Goal: Task Accomplishment & Management: Manage account settings

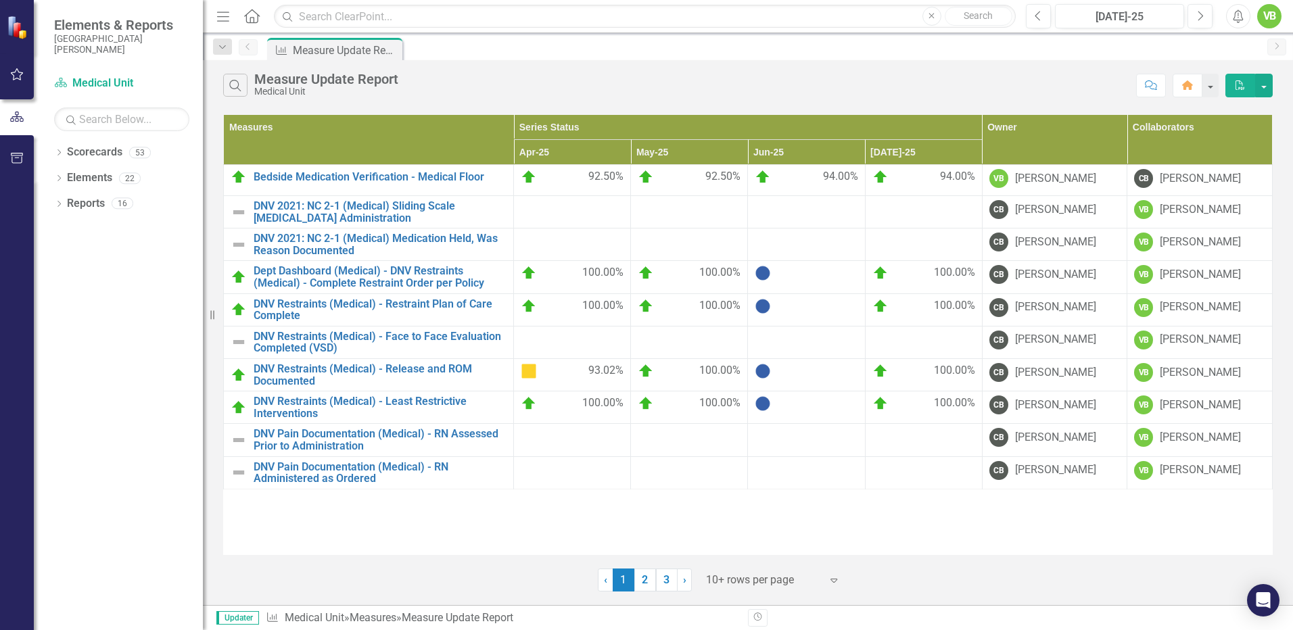
click at [640, 580] on link "2" at bounding box center [646, 580] width 22 height 23
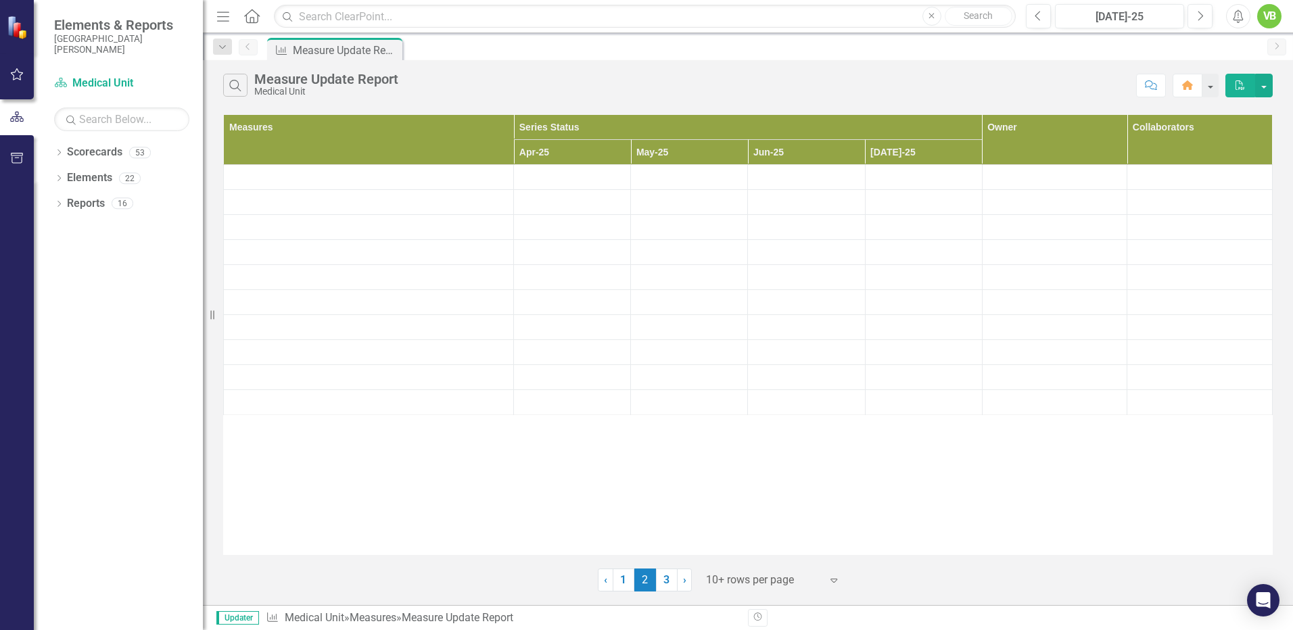
click at [741, 515] on div "Measures Series Status Owner Collaborators Apr-25 May-25 Jun-25 [DATE]-25" at bounding box center [748, 334] width 1050 height 441
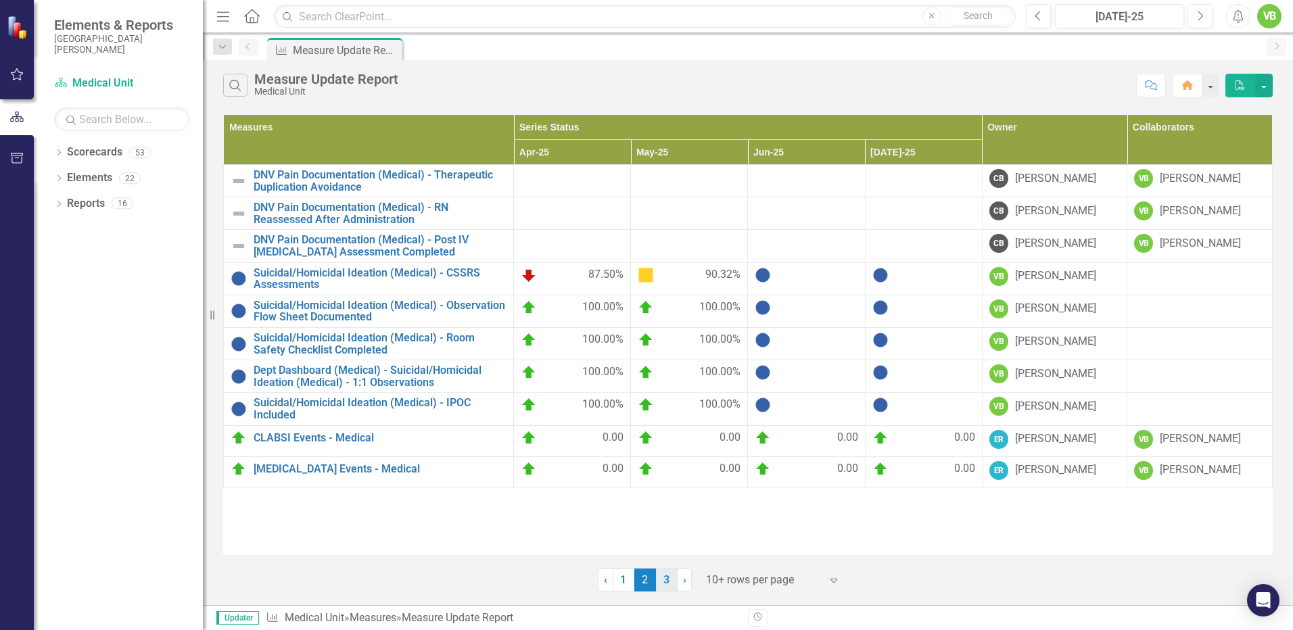
click at [667, 582] on link "3" at bounding box center [667, 580] width 22 height 23
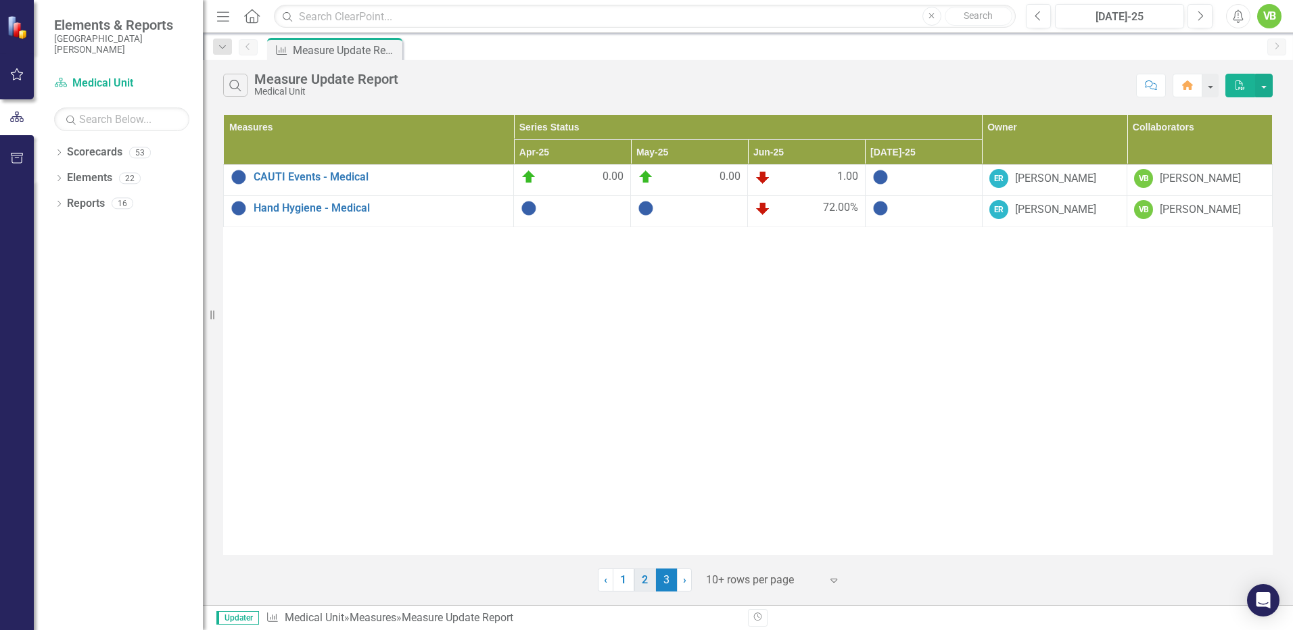
click at [648, 579] on link "2" at bounding box center [646, 580] width 22 height 23
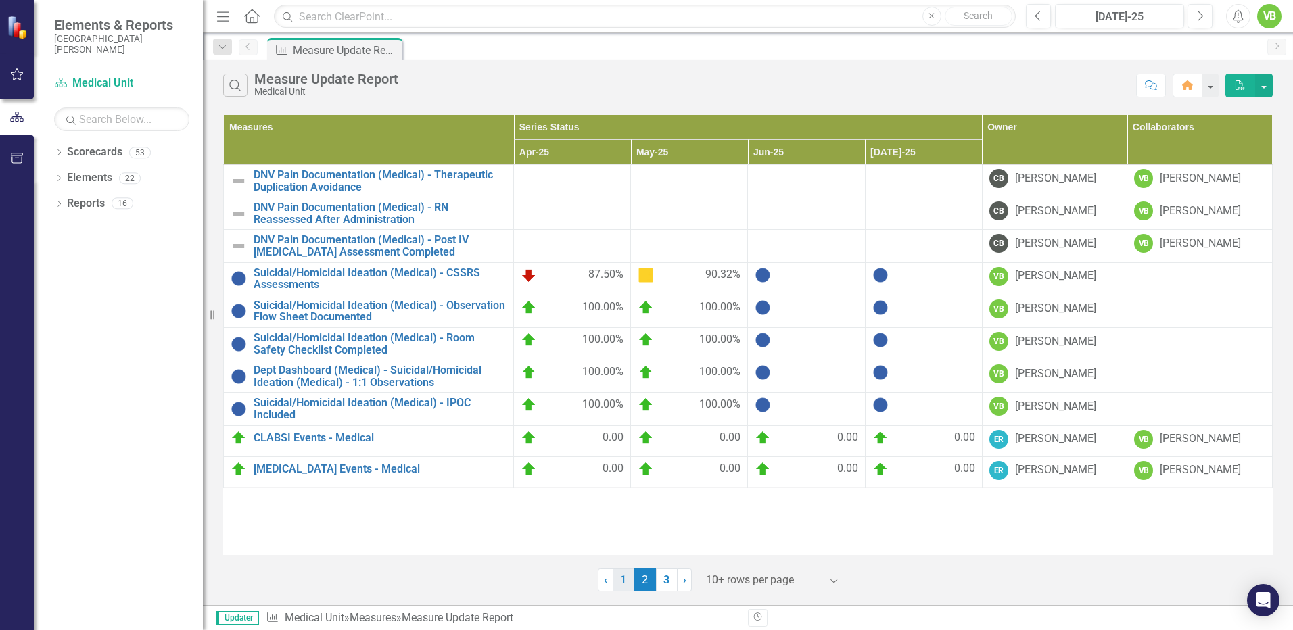
click at [620, 583] on link "1" at bounding box center [624, 580] width 22 height 23
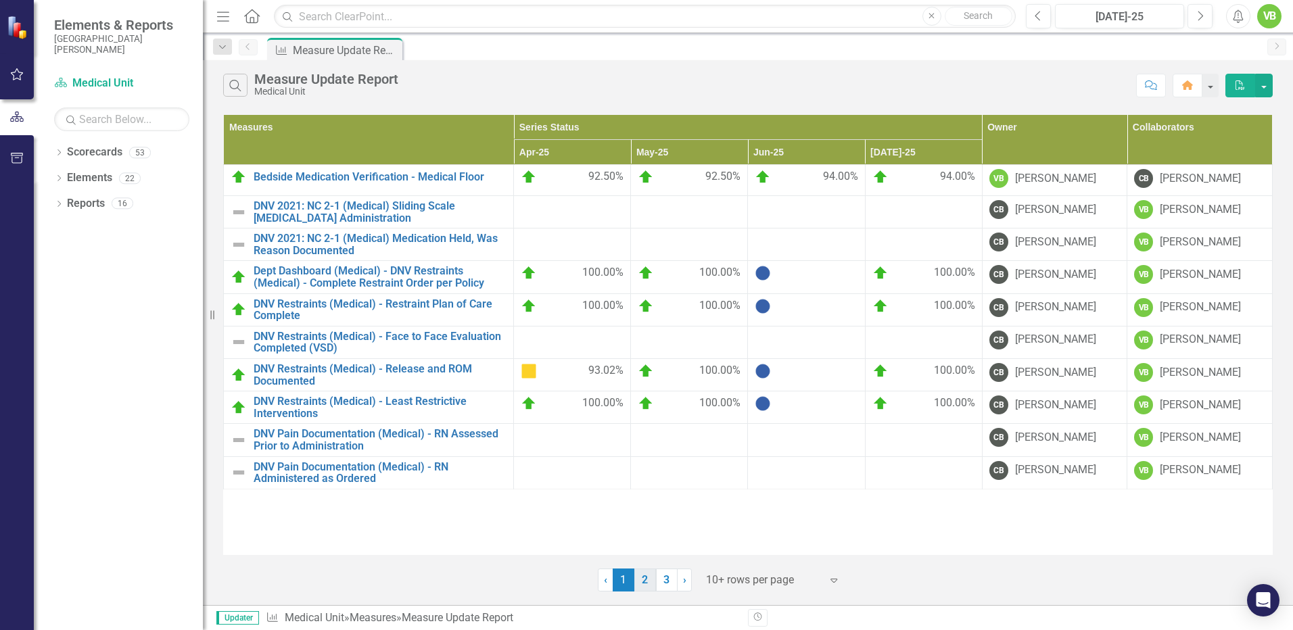
click at [645, 583] on link "2" at bounding box center [646, 580] width 22 height 23
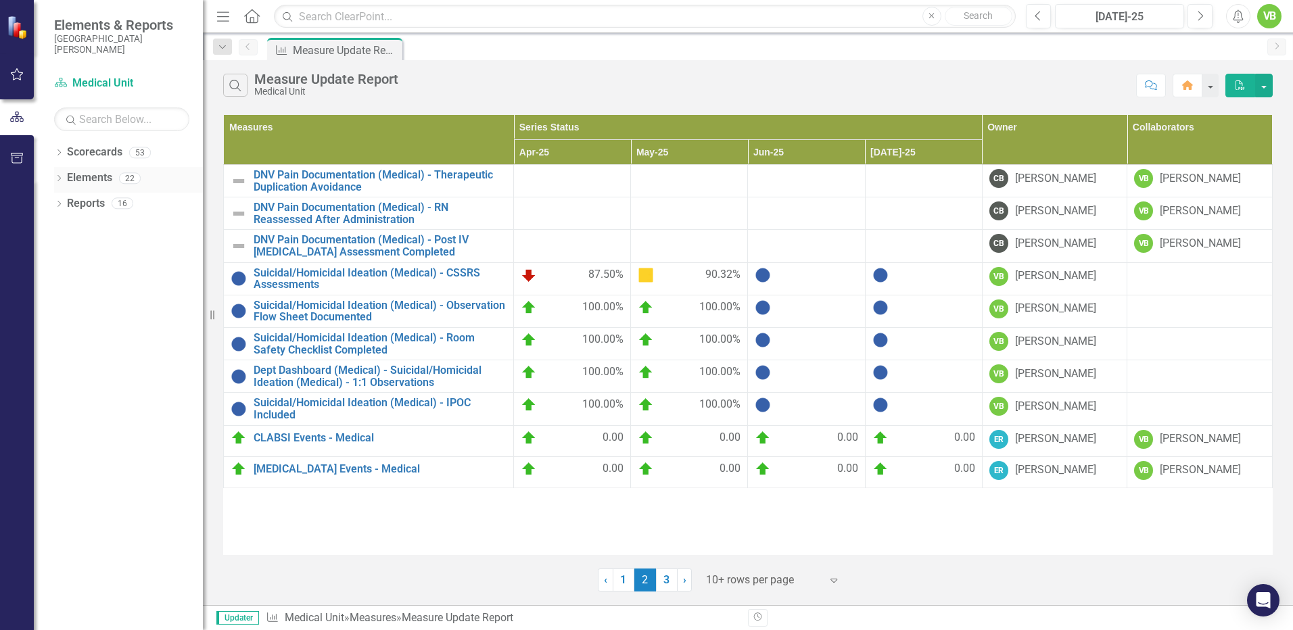
click at [131, 176] on div "22" at bounding box center [130, 179] width 22 height 12
click at [141, 150] on div "53" at bounding box center [140, 153] width 22 height 12
click at [97, 85] on link "Scorecard Medical Unit" at bounding box center [121, 84] width 135 height 16
click at [235, 83] on icon "Search" at bounding box center [235, 85] width 15 height 12
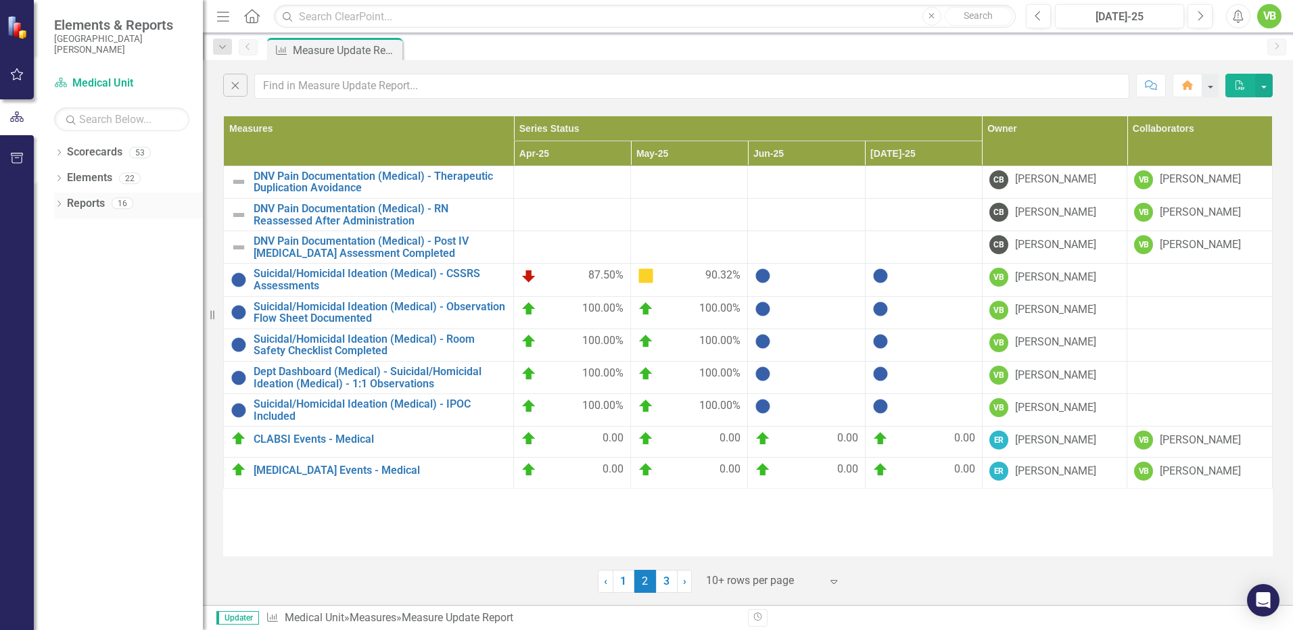
click at [120, 201] on div "16" at bounding box center [123, 204] width 22 height 12
click at [82, 156] on link "Scorecards" at bounding box center [94, 153] width 55 height 16
click at [83, 182] on link "Elements" at bounding box center [89, 178] width 45 height 16
click at [86, 211] on link "Reports" at bounding box center [86, 204] width 38 height 16
click at [59, 153] on icon "Dropdown" at bounding box center [58, 153] width 9 height 7
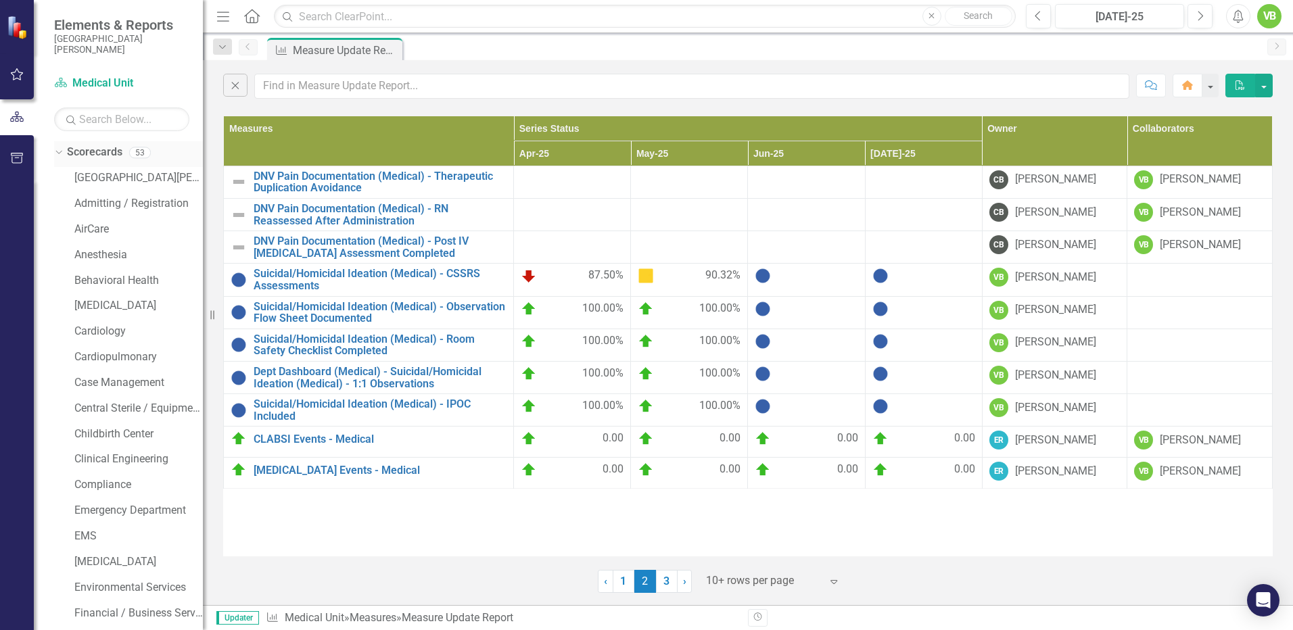
click at [59, 153] on icon "Dropdown" at bounding box center [56, 151] width 7 height 9
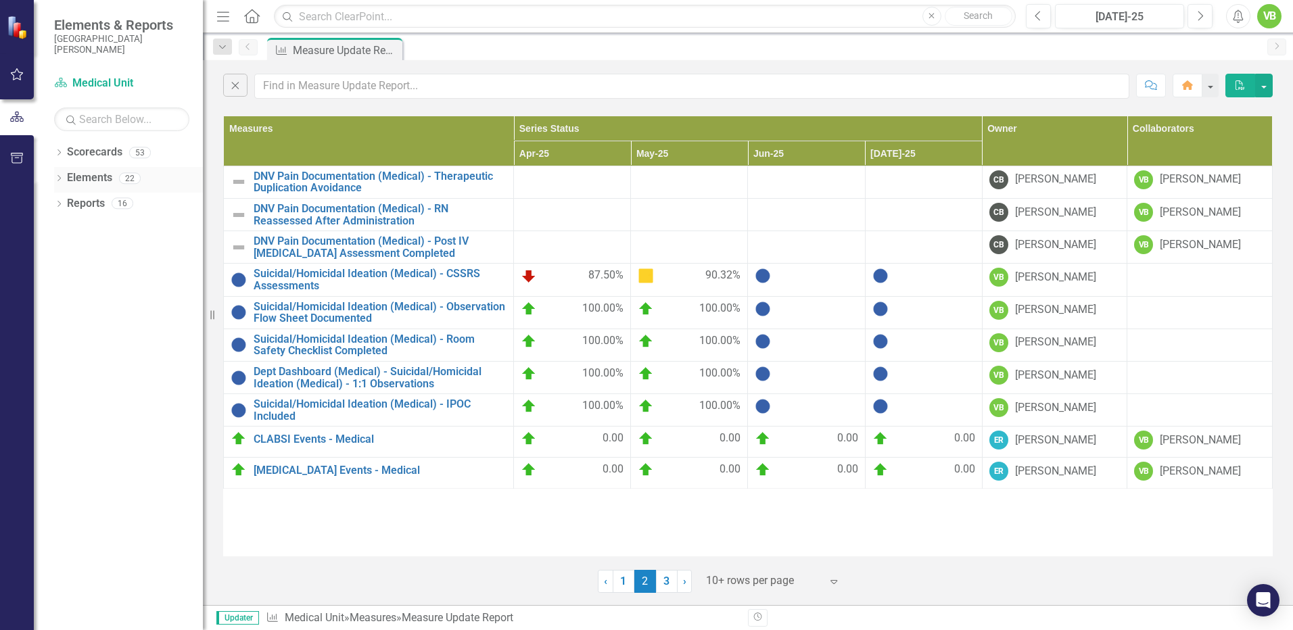
click at [57, 178] on icon "Dropdown" at bounding box center [58, 179] width 9 height 7
click at [78, 225] on icon "Measure" at bounding box center [81, 228] width 14 height 11
click at [65, 231] on icon "Dropdown" at bounding box center [65, 230] width 9 height 7
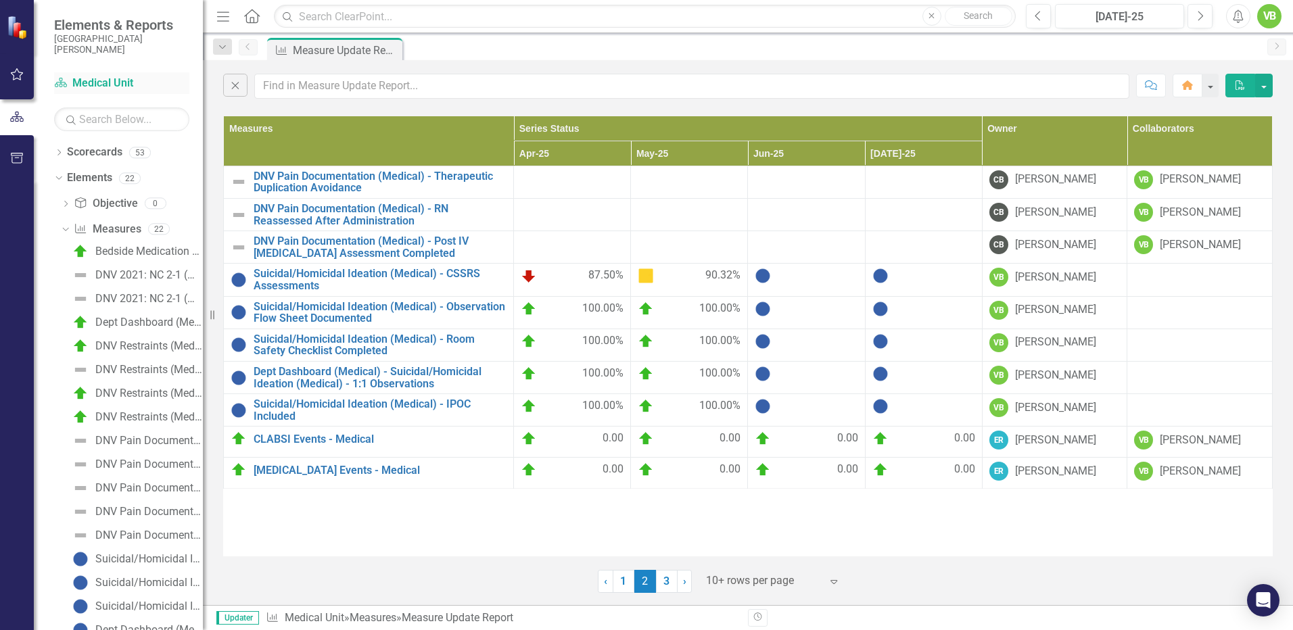
click at [60, 81] on icon "Scorecard" at bounding box center [61, 82] width 14 height 11
click at [16, 72] on icon "button" at bounding box center [17, 74] width 14 height 11
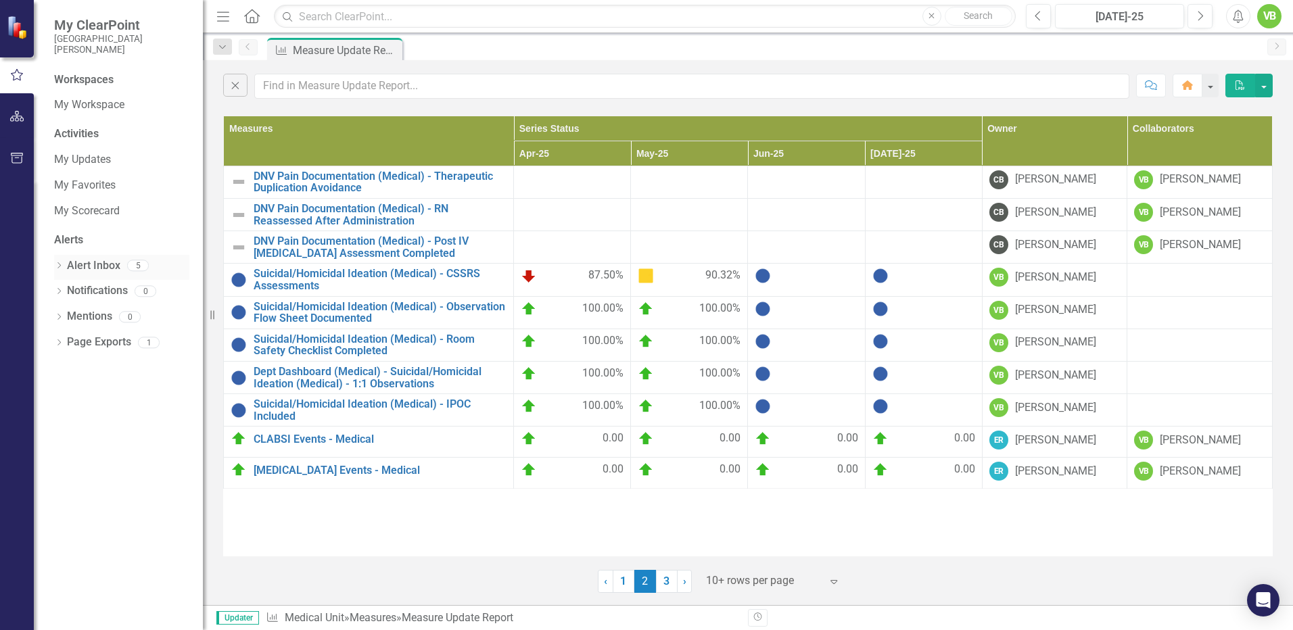
click at [57, 265] on icon "Dropdown" at bounding box center [58, 266] width 9 height 7
click at [10, 110] on button "button" at bounding box center [17, 117] width 30 height 28
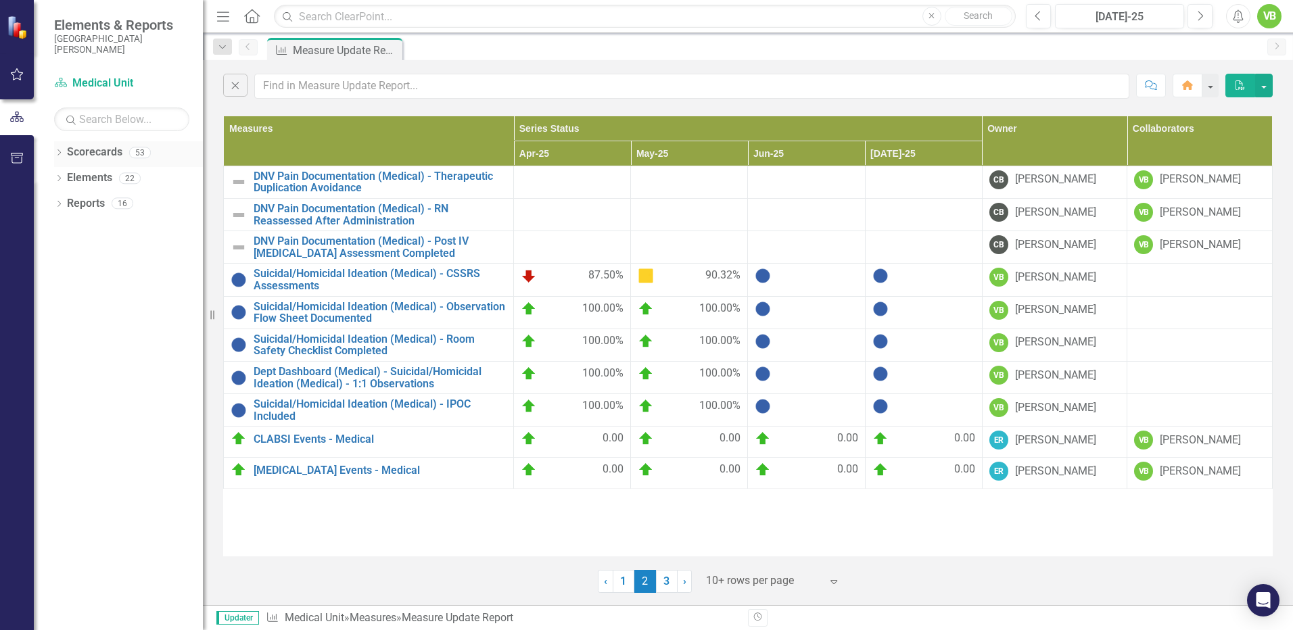
click at [58, 151] on icon "Dropdown" at bounding box center [58, 153] width 9 height 7
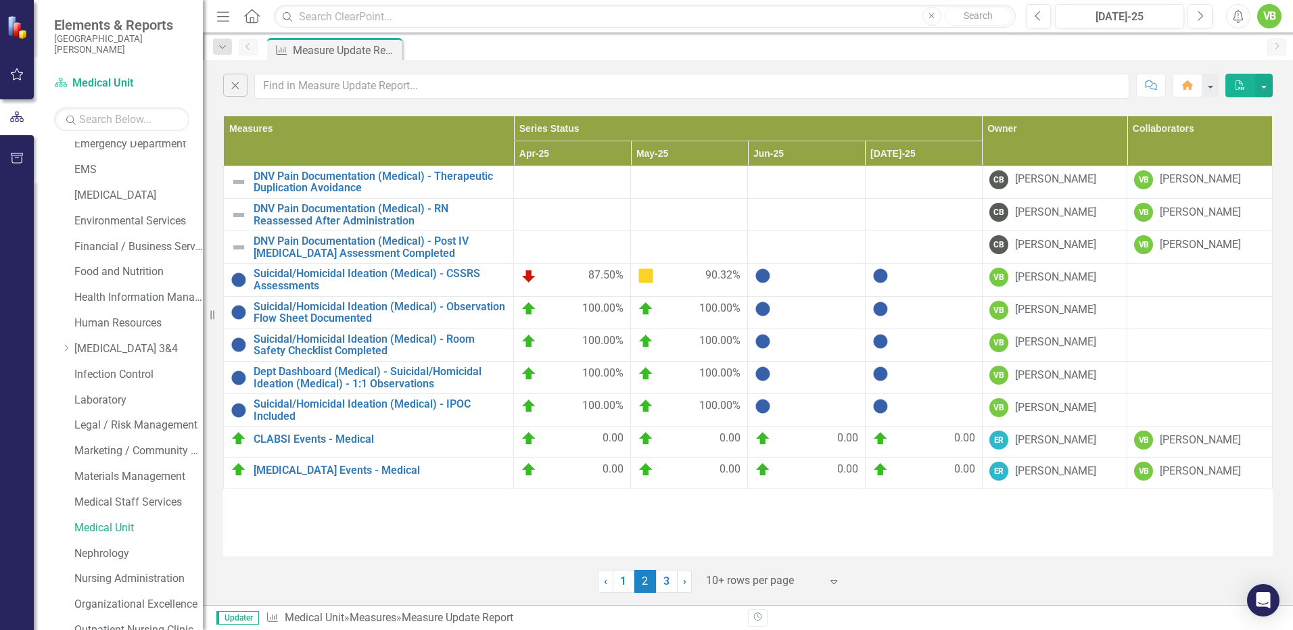
scroll to position [383, 0]
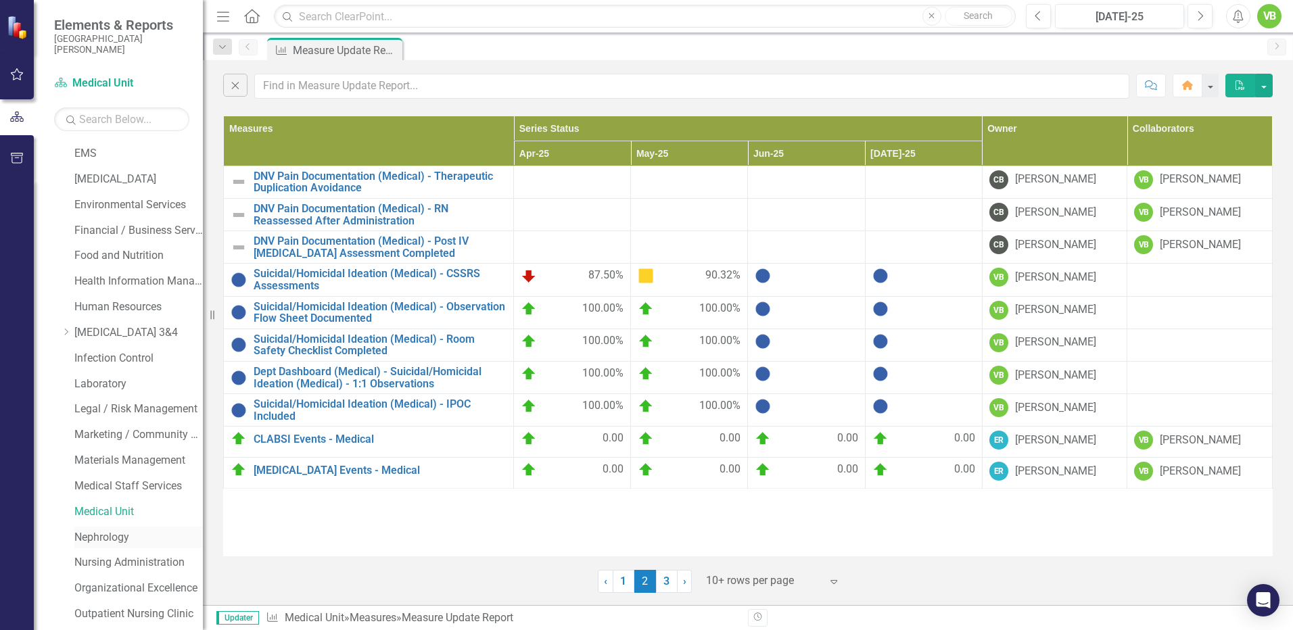
click at [91, 538] on link "Nephrology" at bounding box center [138, 538] width 129 height 16
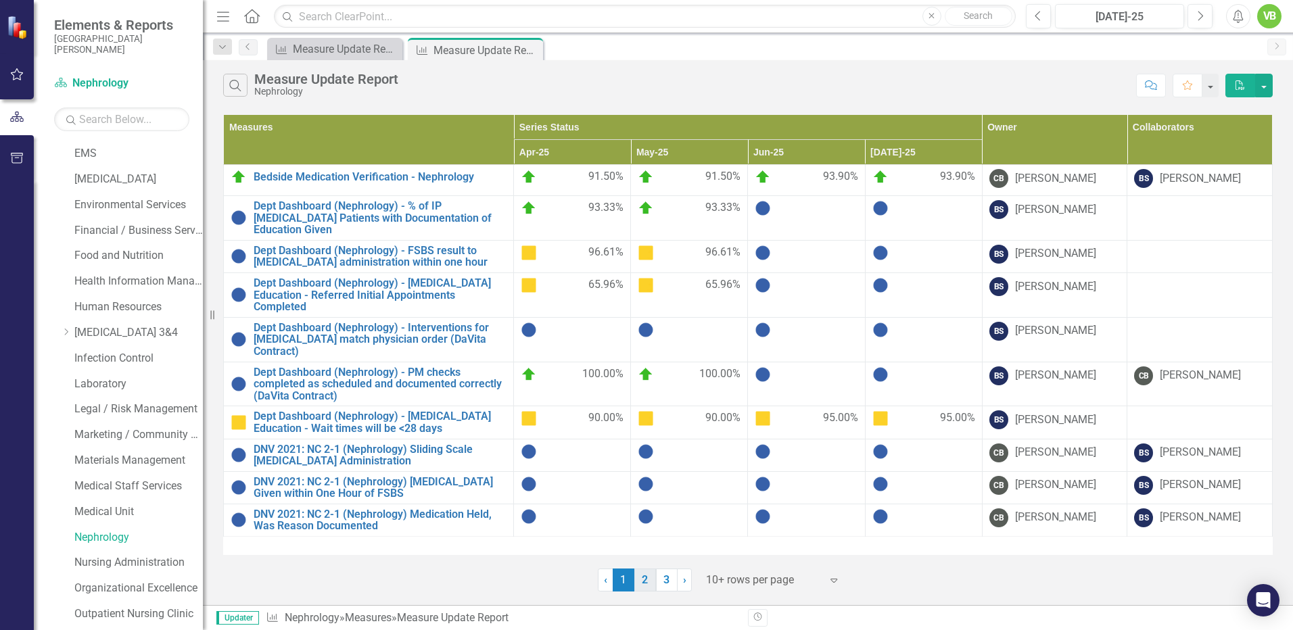
click at [647, 579] on link "2" at bounding box center [646, 580] width 22 height 23
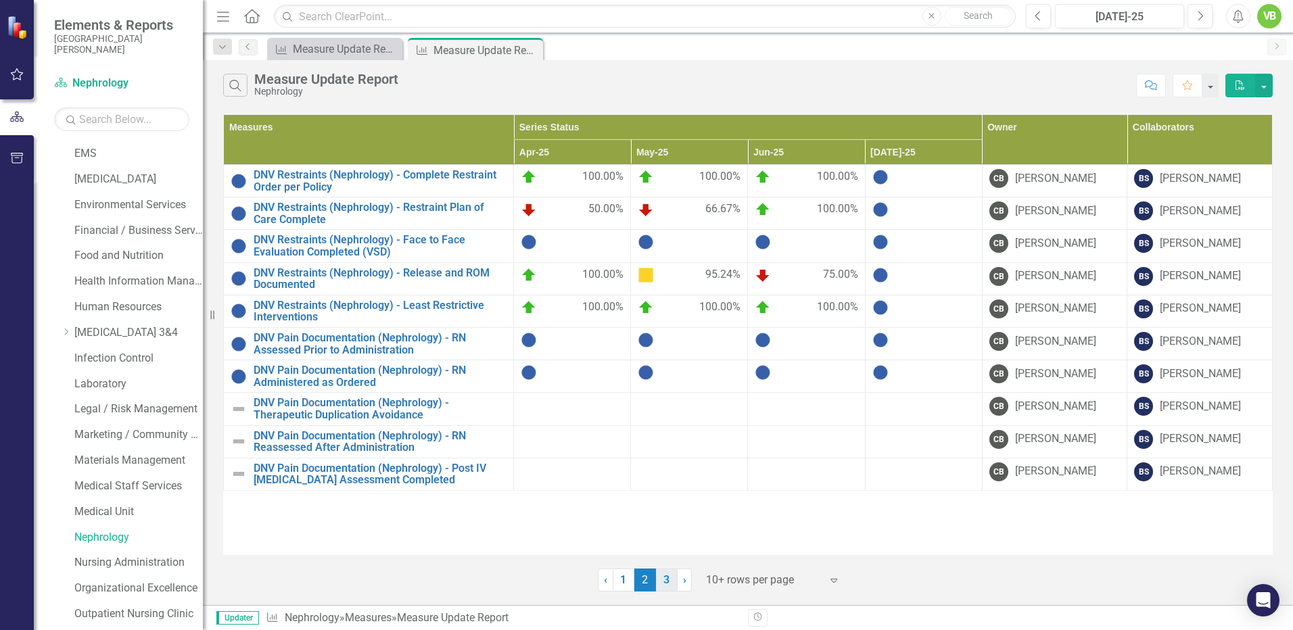
click at [664, 581] on link "3" at bounding box center [667, 580] width 22 height 23
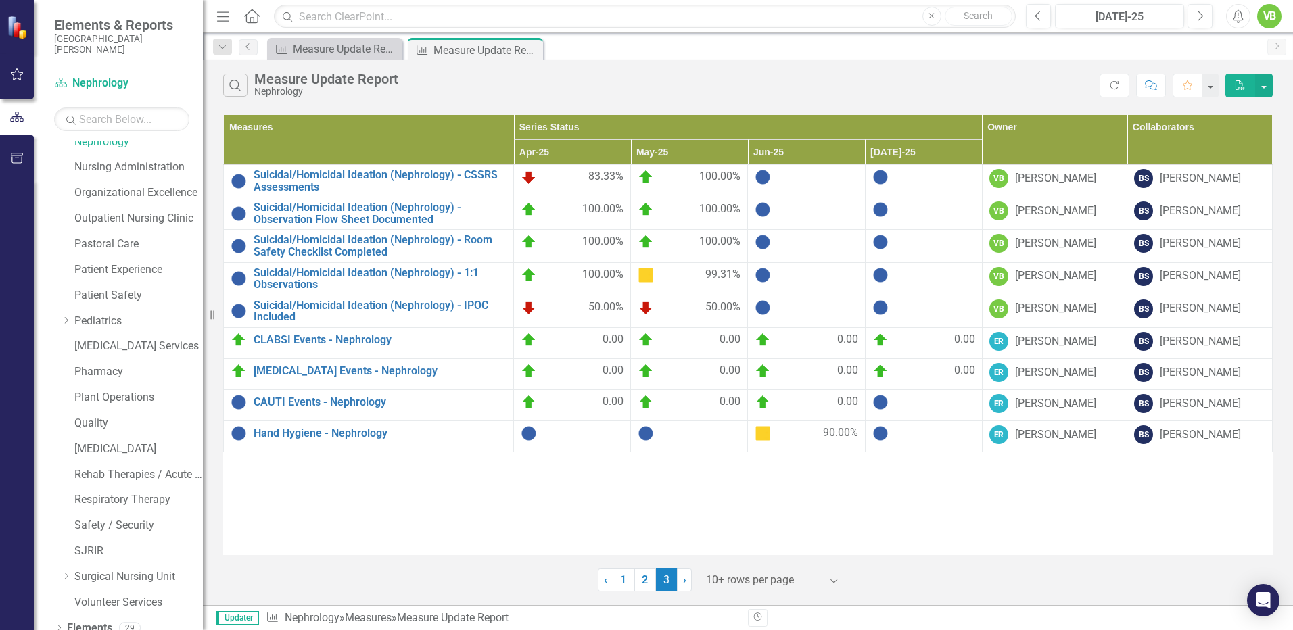
scroll to position [817, 0]
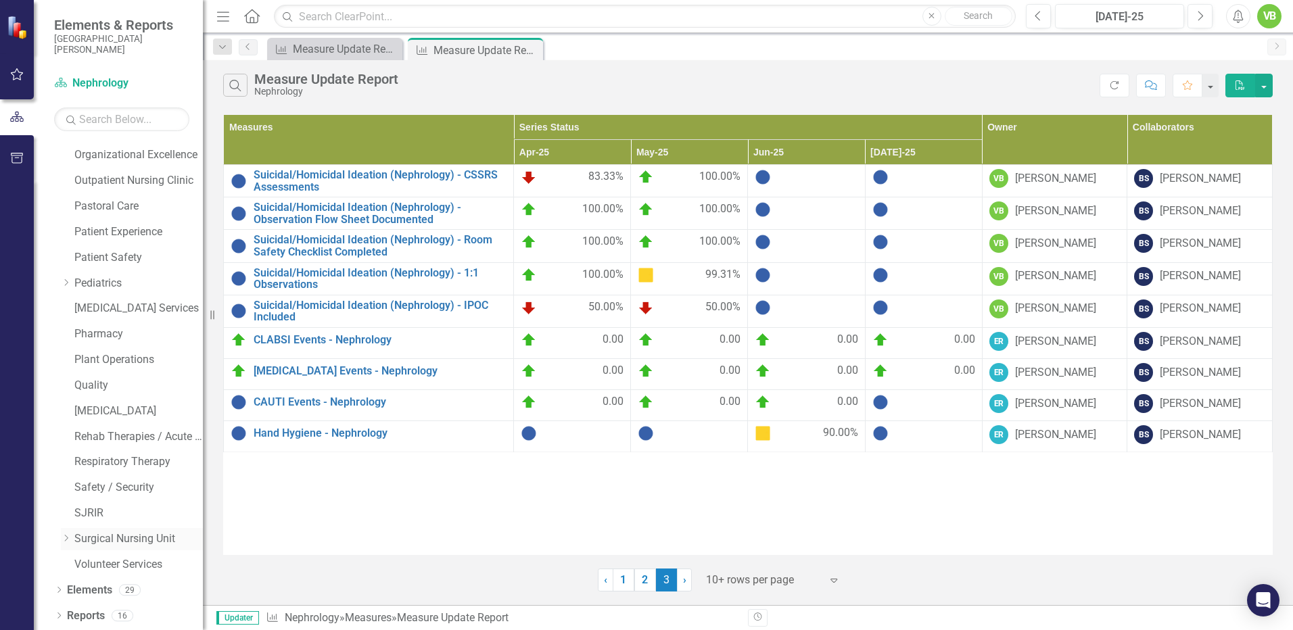
click at [93, 535] on link "Surgical Nursing Unit" at bounding box center [138, 540] width 129 height 16
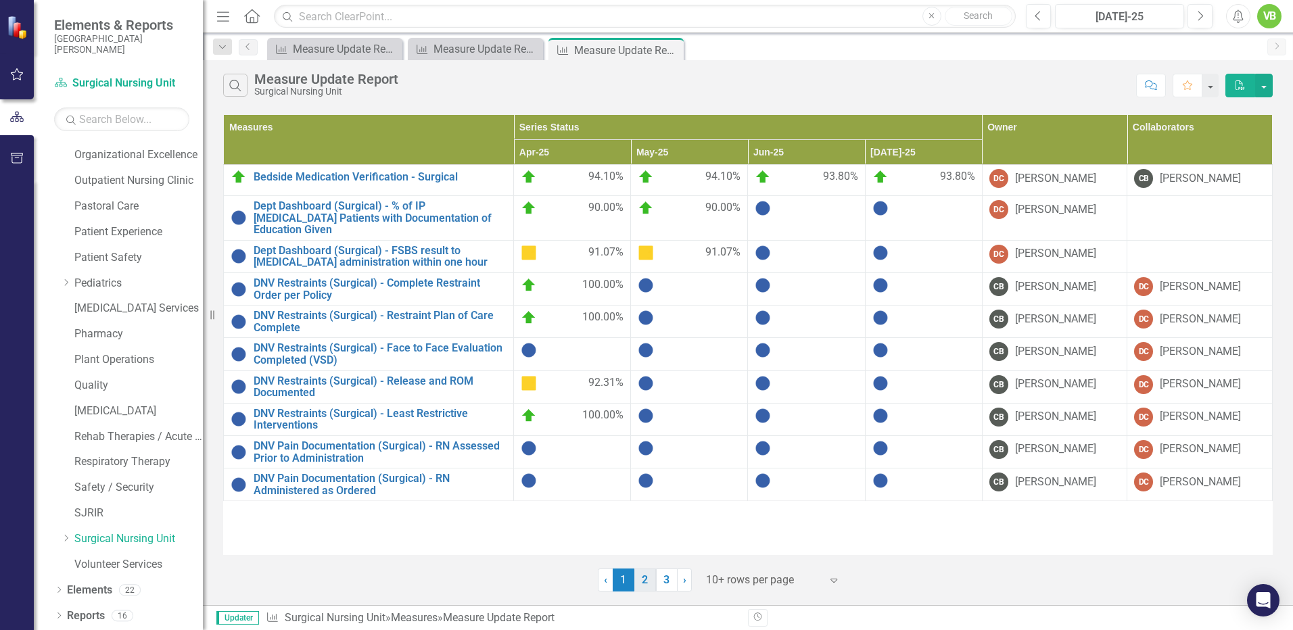
click at [645, 579] on link "2" at bounding box center [646, 580] width 22 height 23
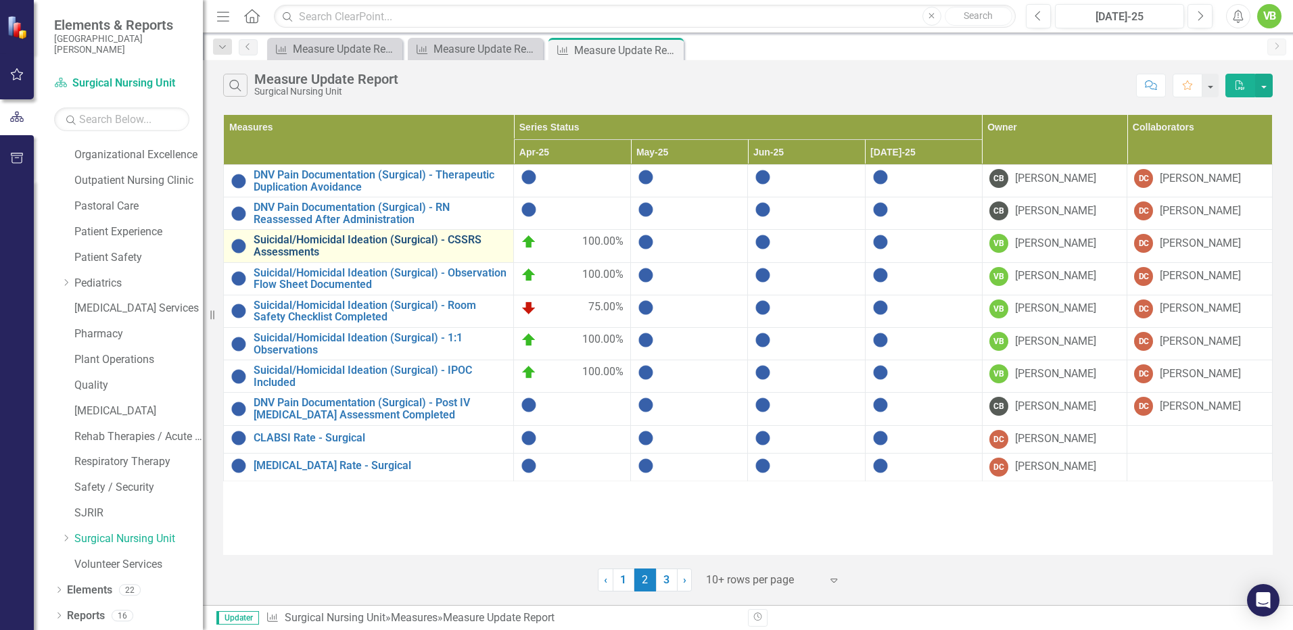
click at [302, 242] on link "Suicidal/Homicidal Ideation (Surgical) - CSSRS Assessments" at bounding box center [380, 246] width 253 height 24
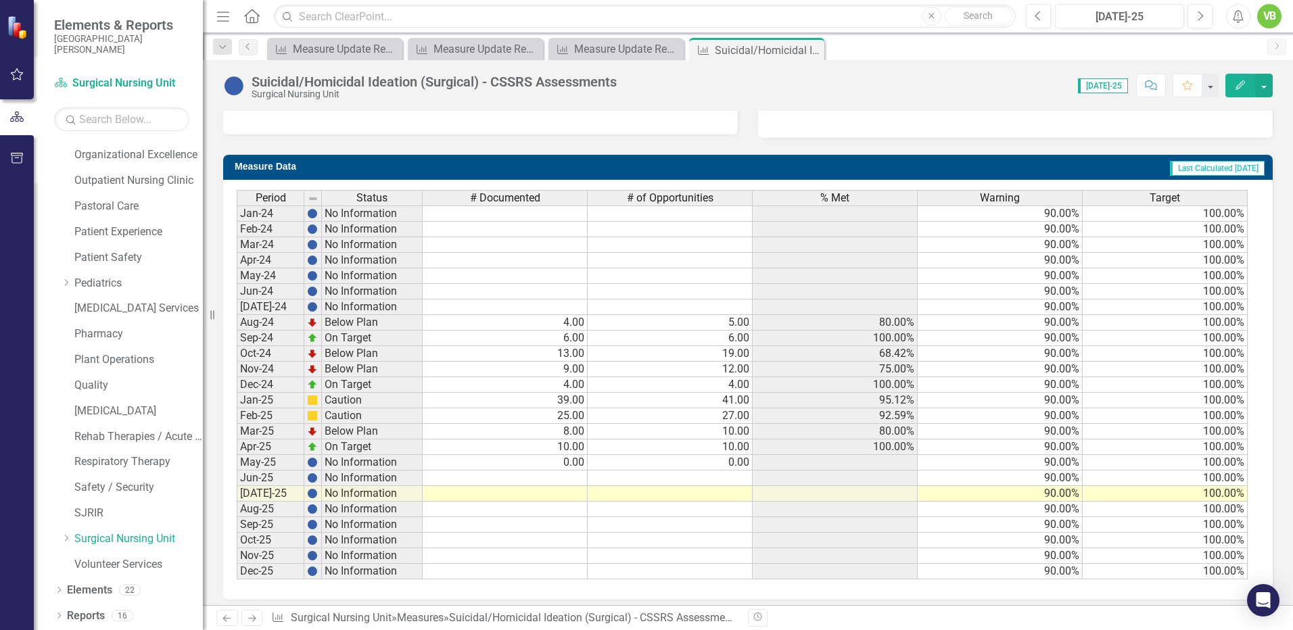
scroll to position [484, 0]
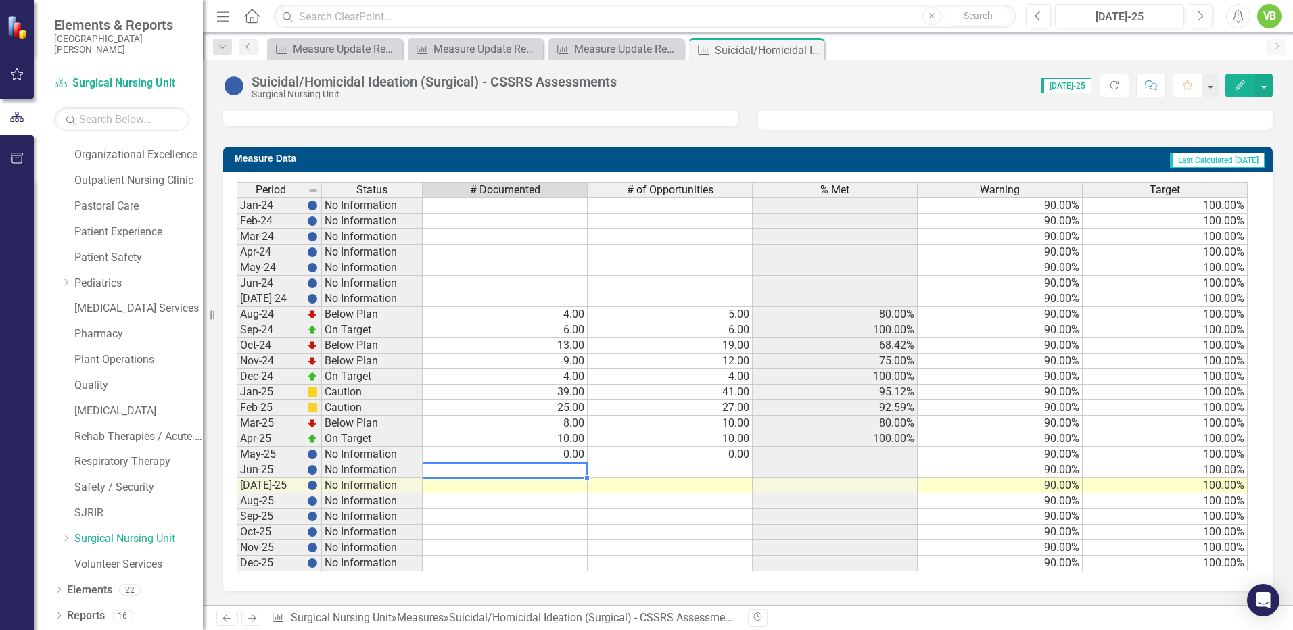
click at [563, 472] on td at bounding box center [505, 471] width 165 height 16
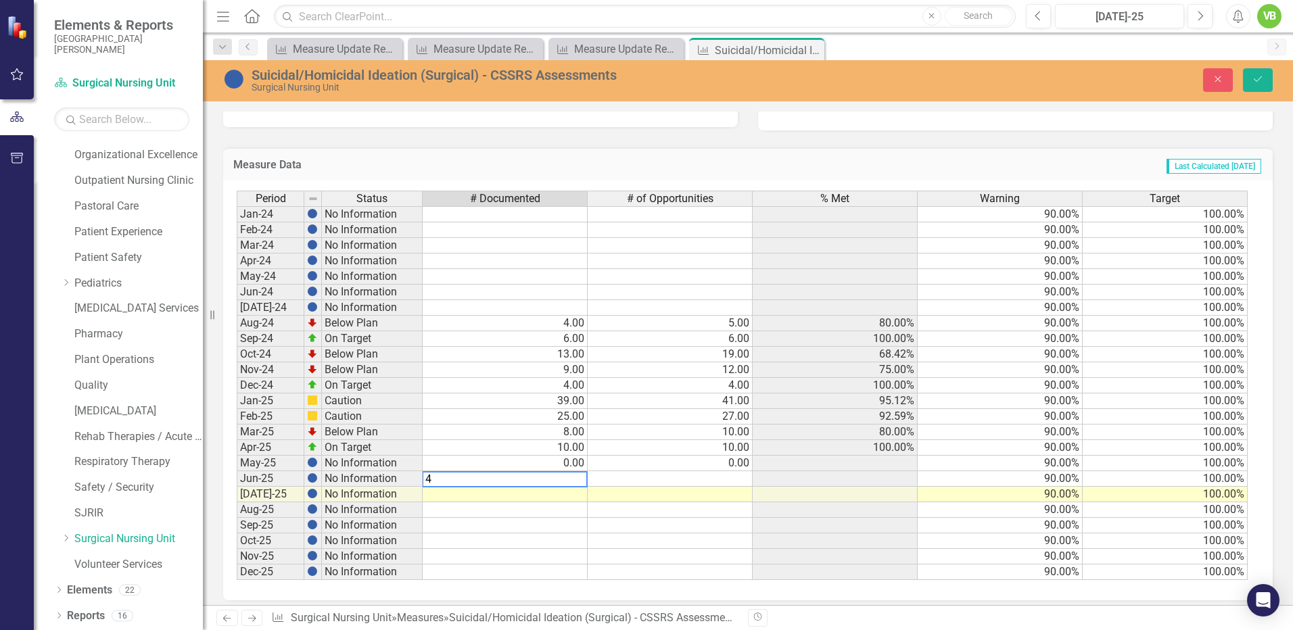
type textarea "4"
click at [729, 477] on td at bounding box center [670, 480] width 165 height 16
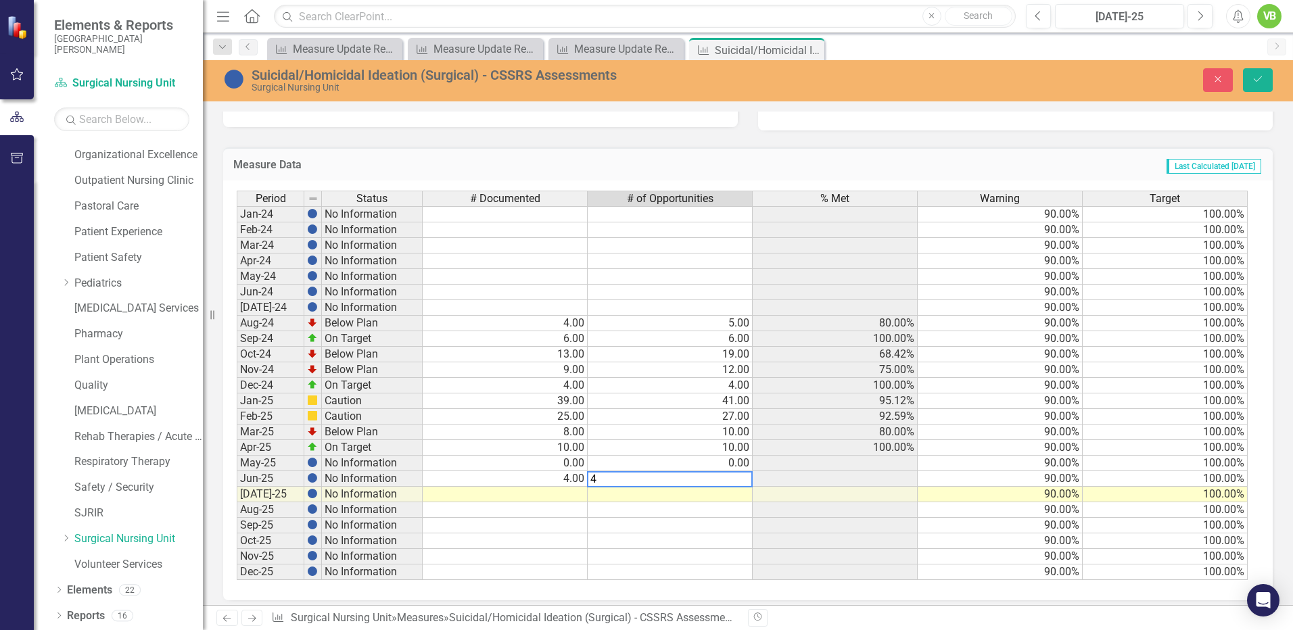
type textarea "4"
click at [666, 526] on td at bounding box center [670, 526] width 165 height 16
click at [104, 256] on link "Patient Safety" at bounding box center [138, 258] width 129 height 16
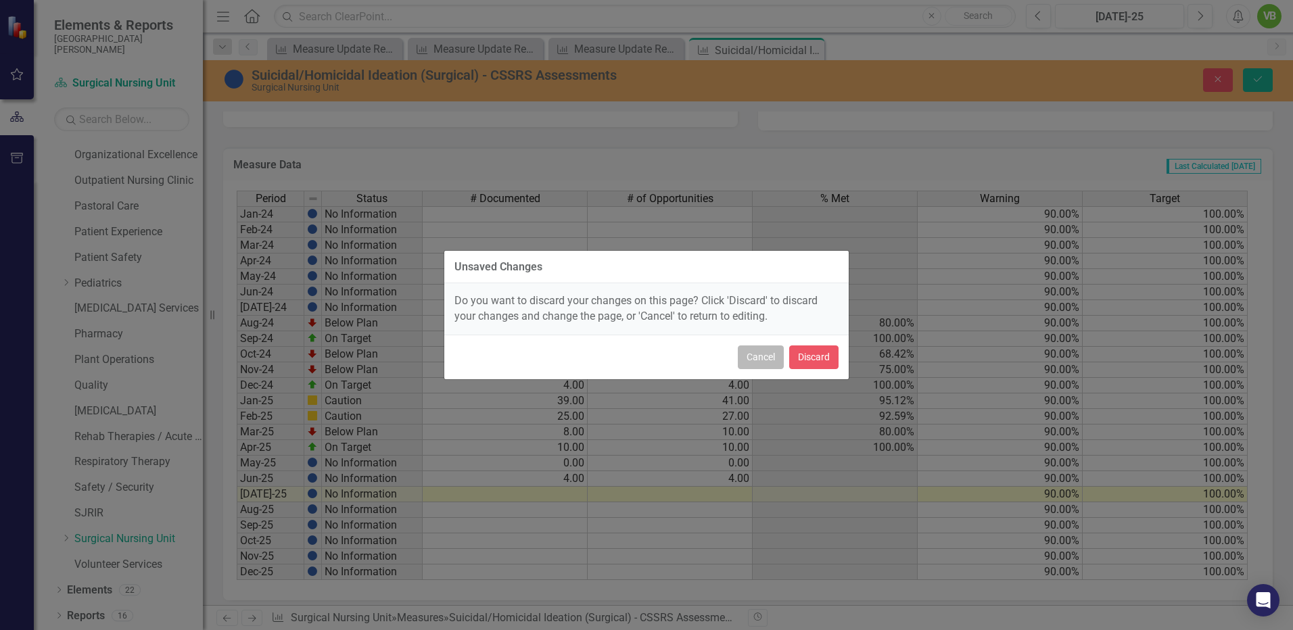
click at [762, 358] on button "Cancel" at bounding box center [761, 358] width 46 height 24
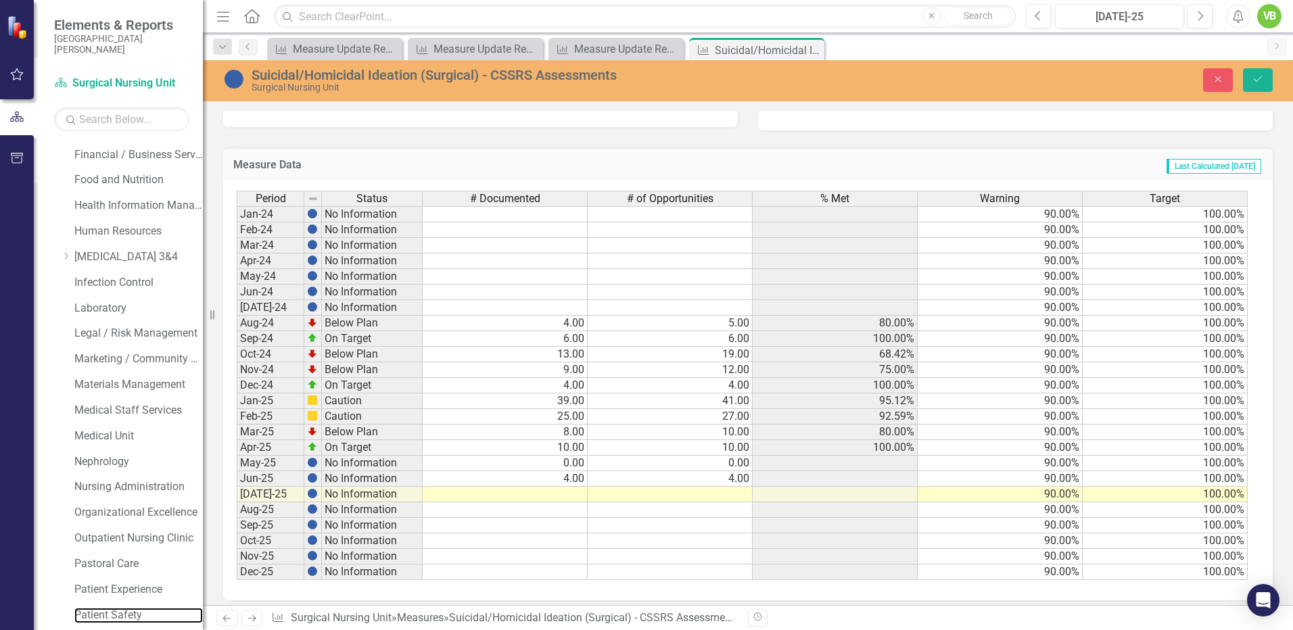
scroll to position [464, 0]
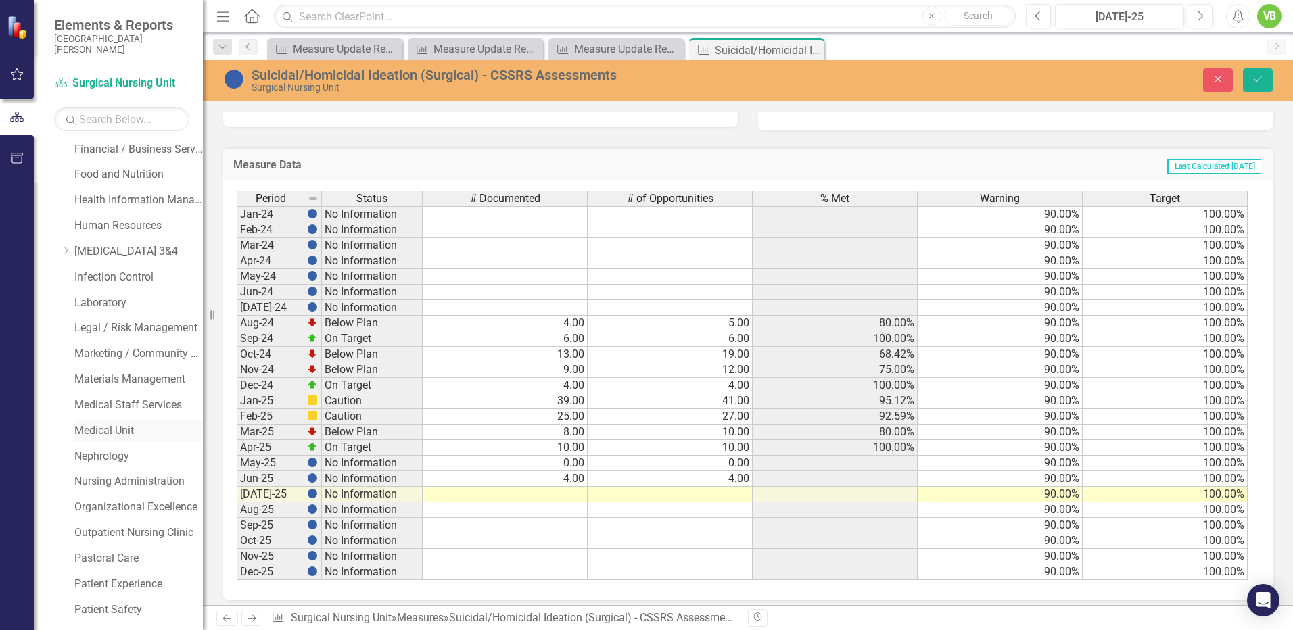
click at [110, 428] on link "Medical Unit" at bounding box center [138, 431] width 129 height 16
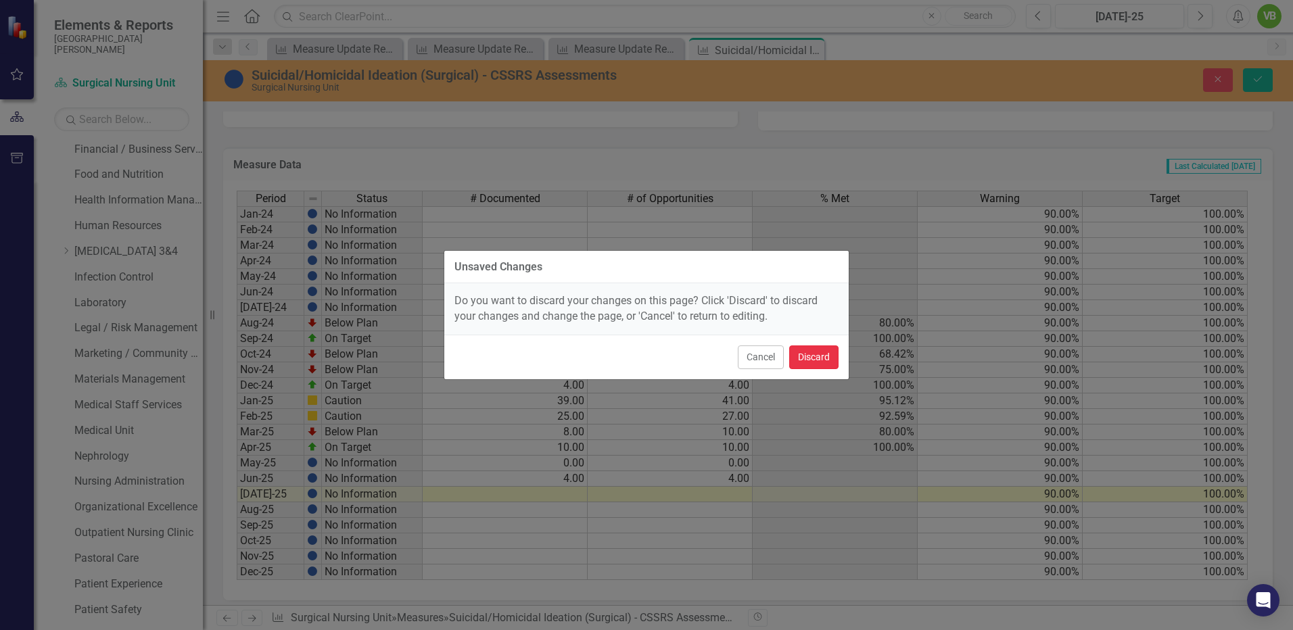
click at [816, 357] on button "Discard" at bounding box center [813, 358] width 49 height 24
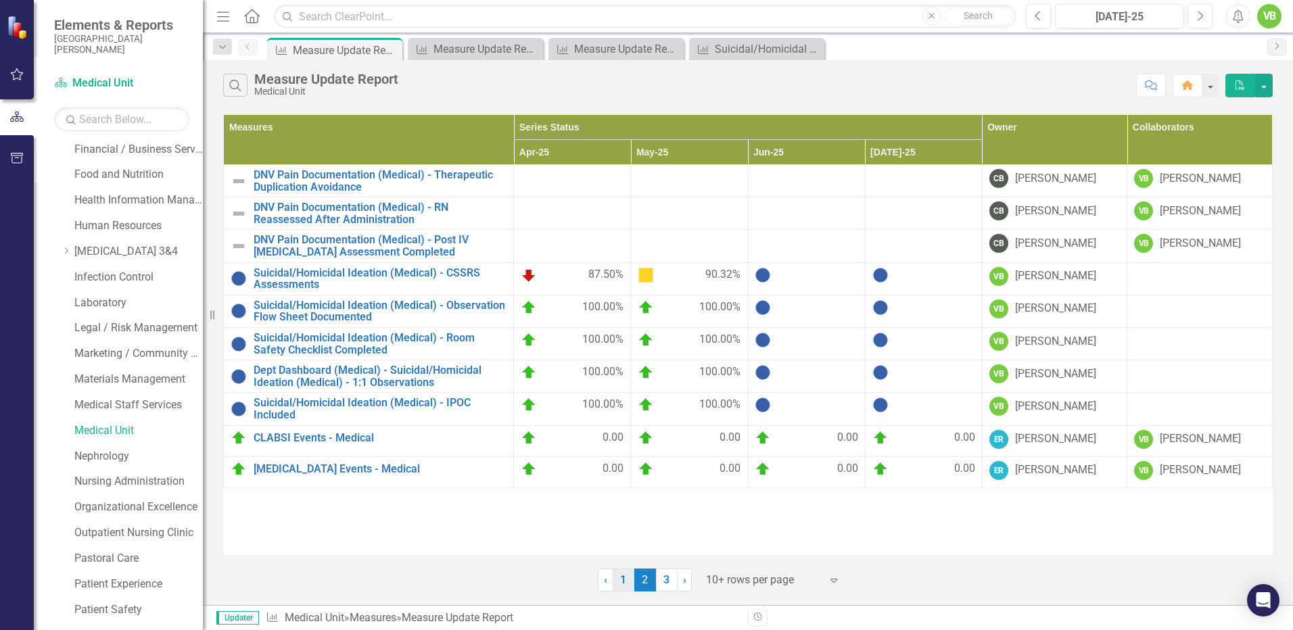
click at [628, 581] on link "1" at bounding box center [624, 580] width 22 height 23
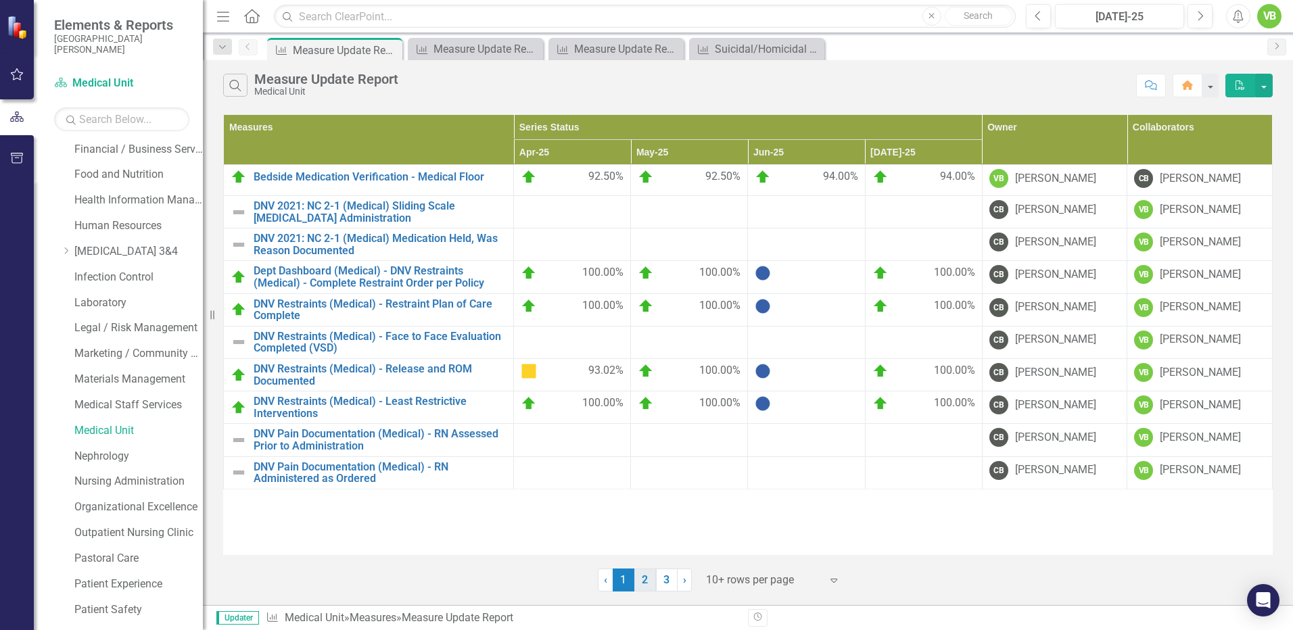
click at [644, 581] on link "2" at bounding box center [646, 580] width 22 height 23
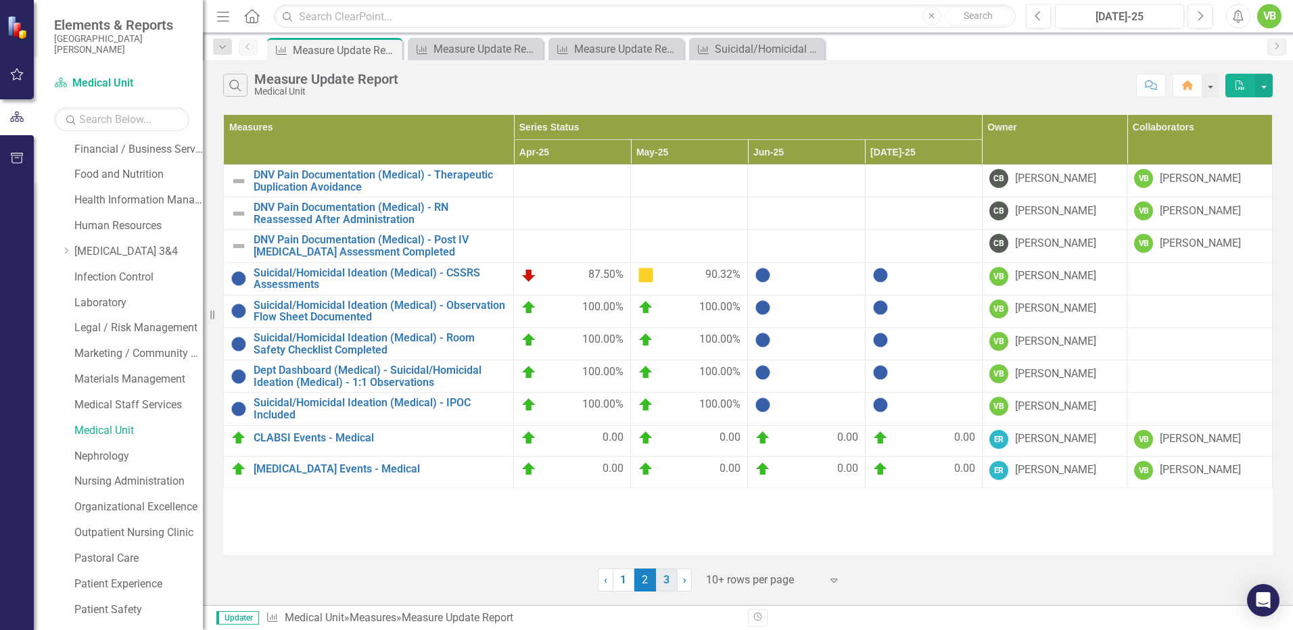
click at [664, 578] on link "3" at bounding box center [667, 580] width 22 height 23
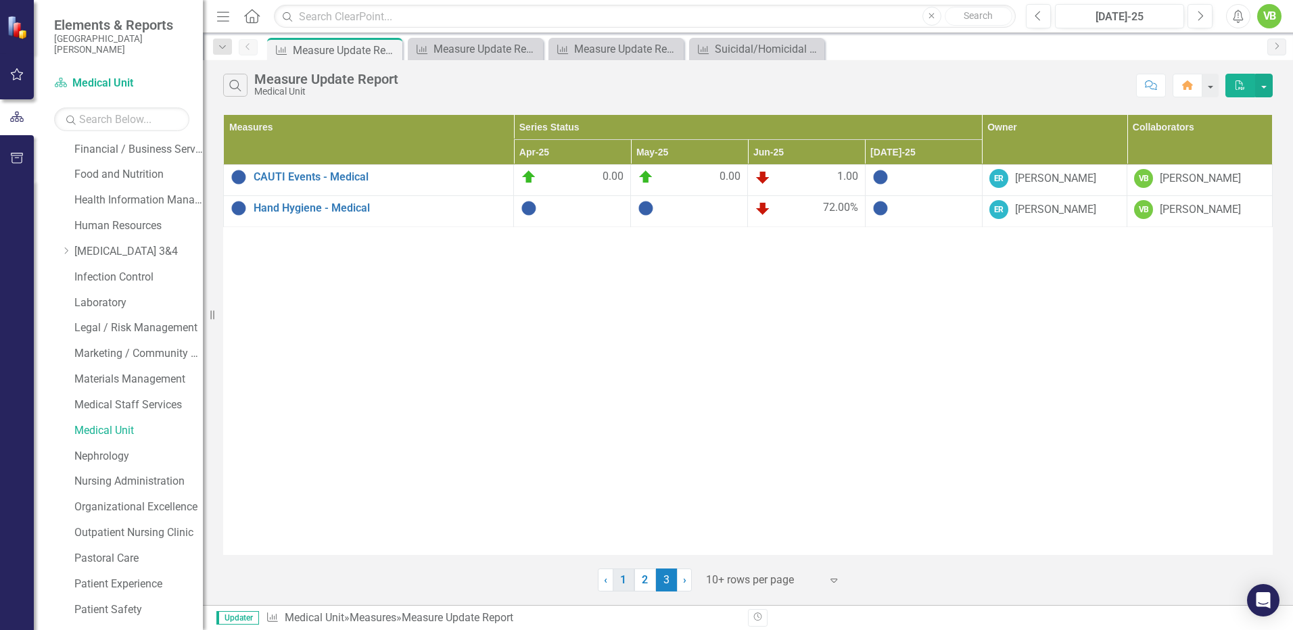
click at [623, 582] on link "1" at bounding box center [624, 580] width 22 height 23
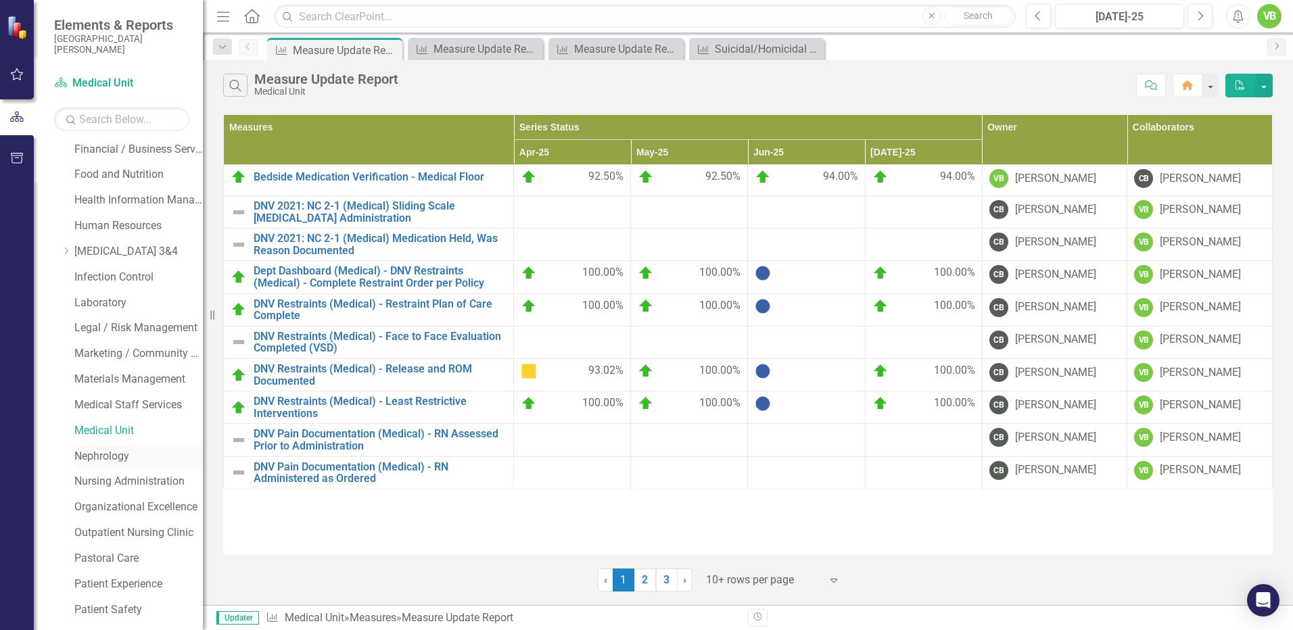
click at [99, 459] on link "Nephrology" at bounding box center [138, 457] width 129 height 16
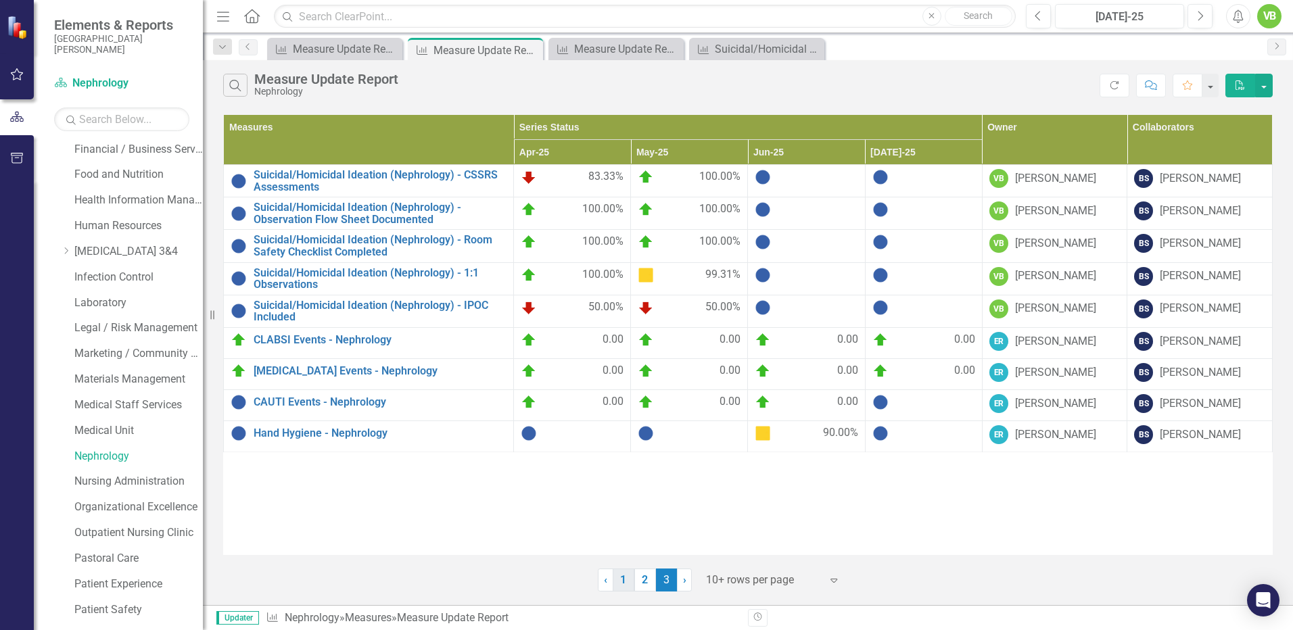
click at [622, 580] on link "1" at bounding box center [624, 580] width 22 height 23
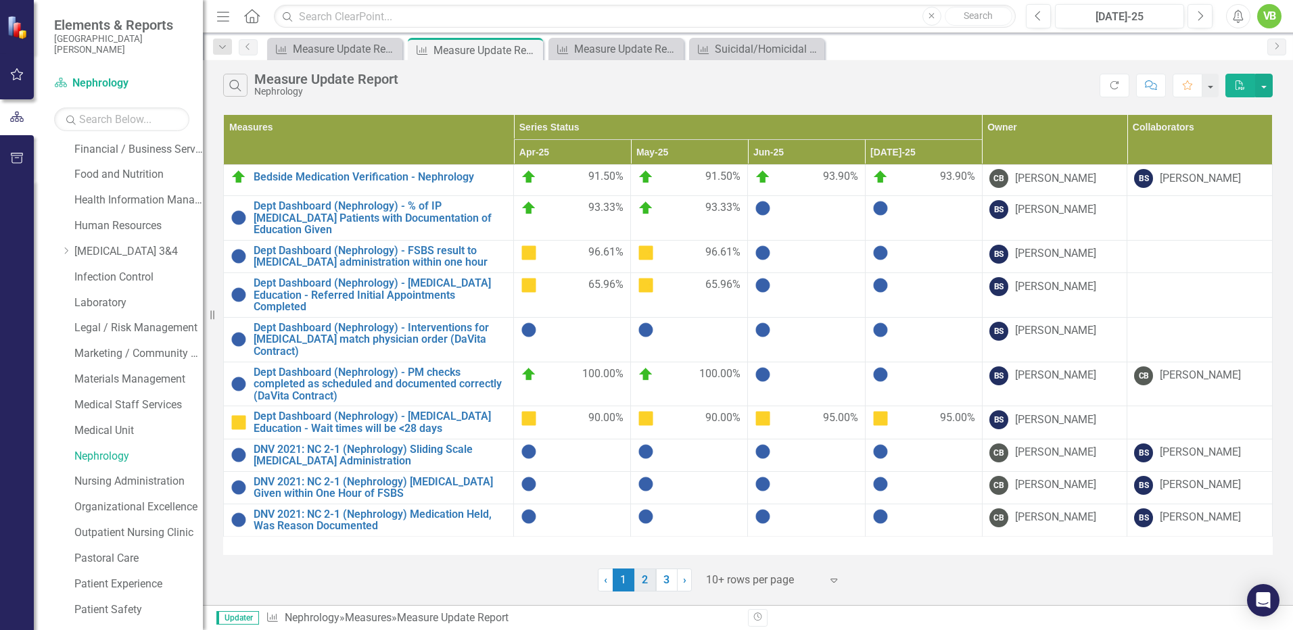
click at [643, 582] on link "2" at bounding box center [646, 580] width 22 height 23
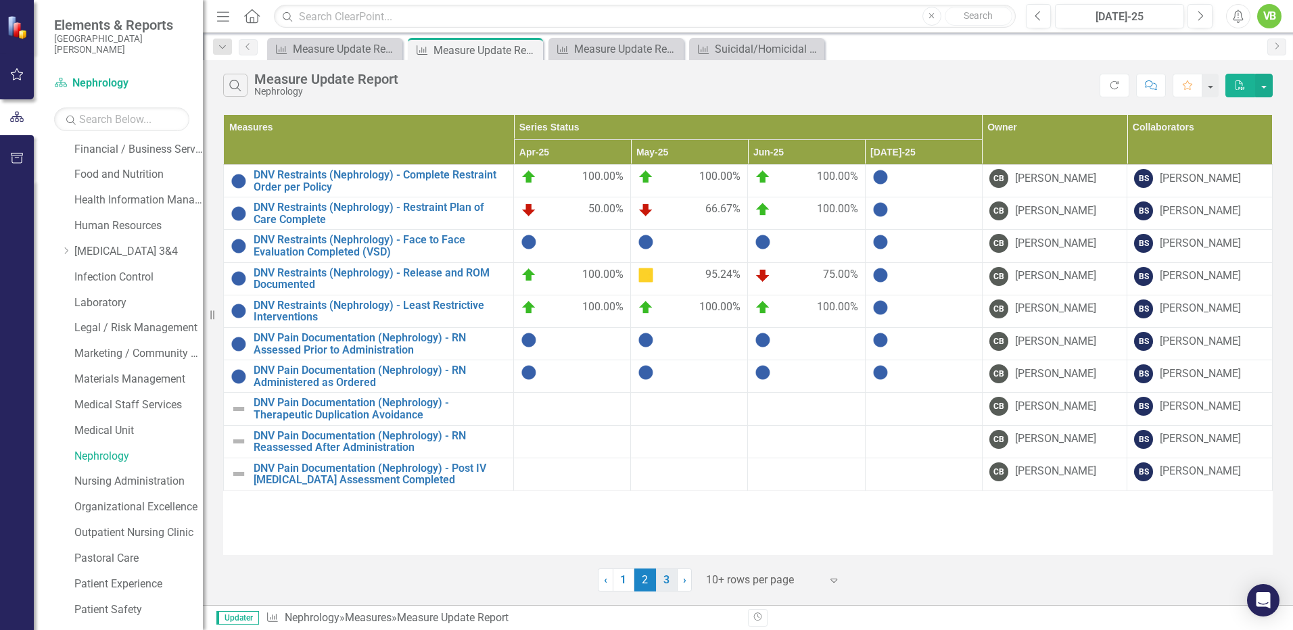
click at [666, 583] on link "3" at bounding box center [667, 580] width 22 height 23
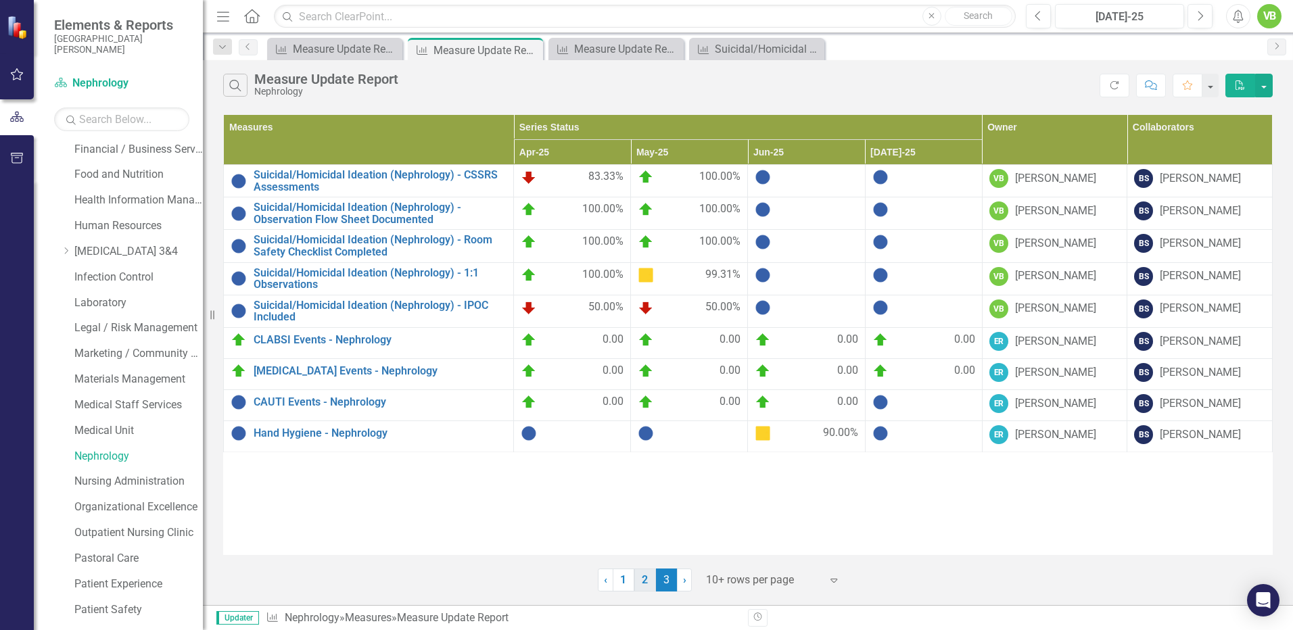
click at [645, 584] on link "2" at bounding box center [646, 580] width 22 height 23
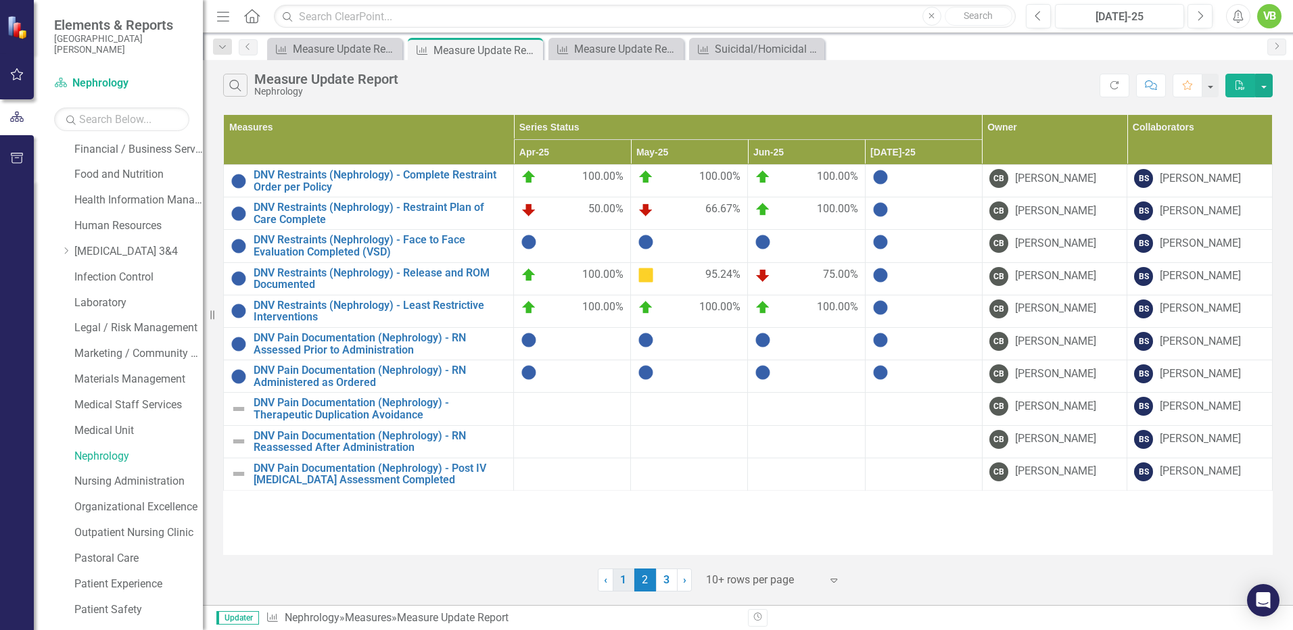
click at [620, 580] on link "1" at bounding box center [624, 580] width 22 height 23
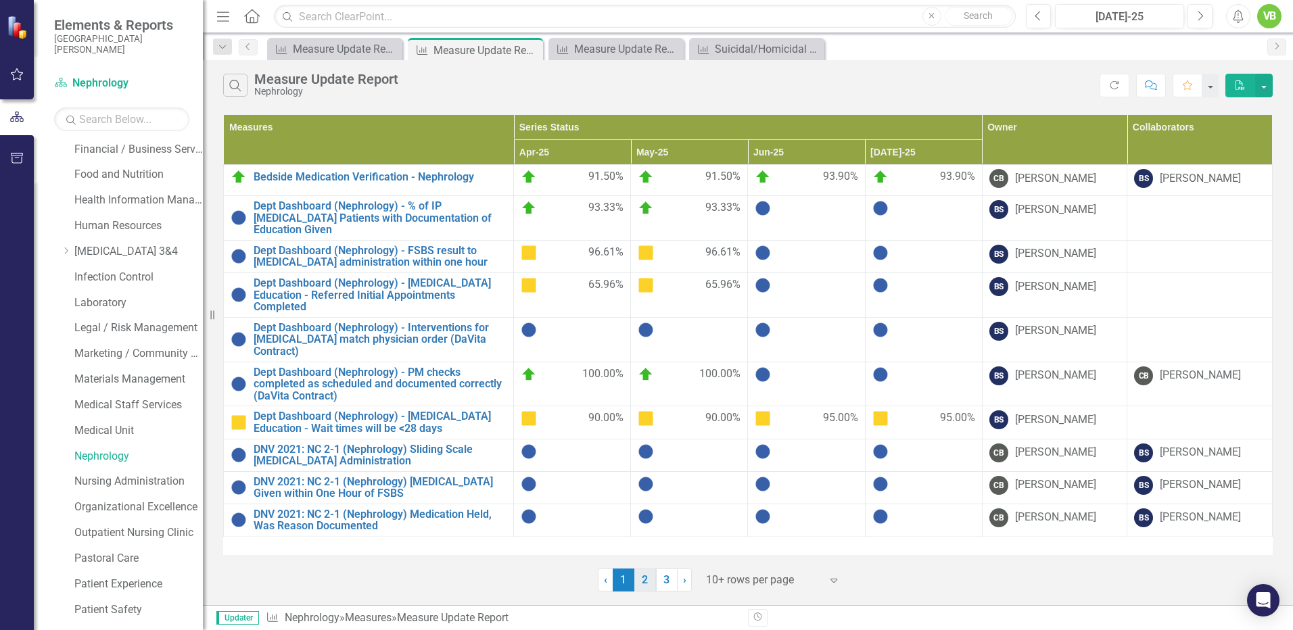
click at [644, 584] on link "2" at bounding box center [646, 580] width 22 height 23
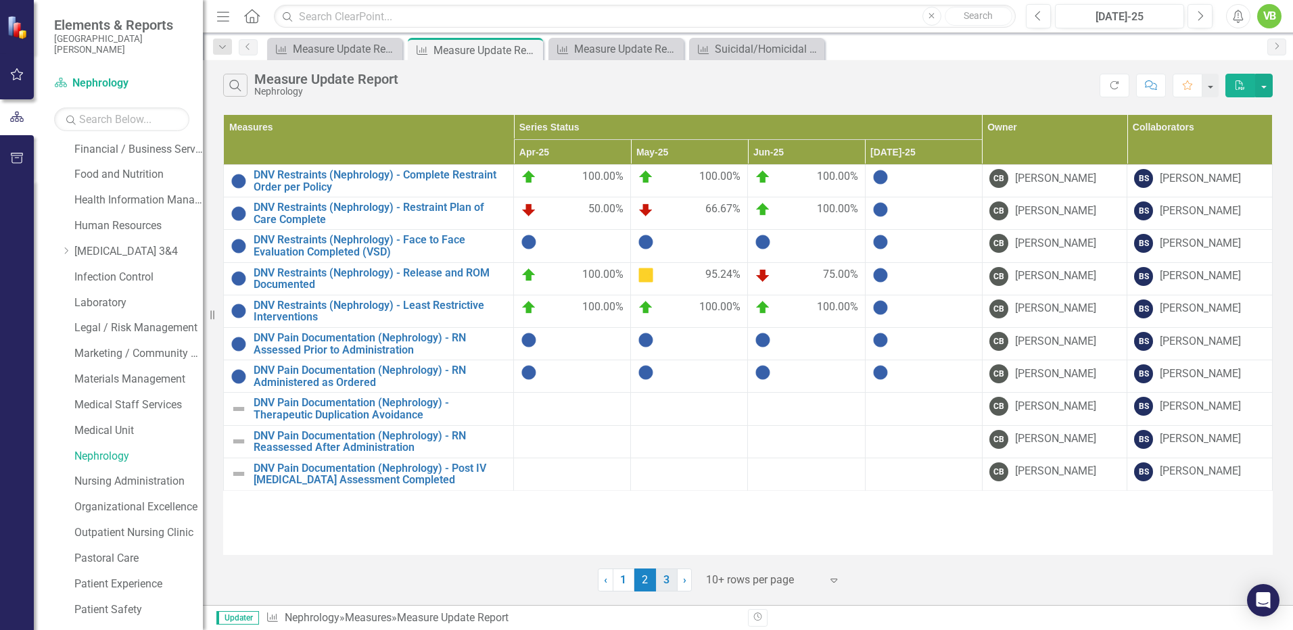
click at [662, 583] on link "3" at bounding box center [667, 580] width 22 height 23
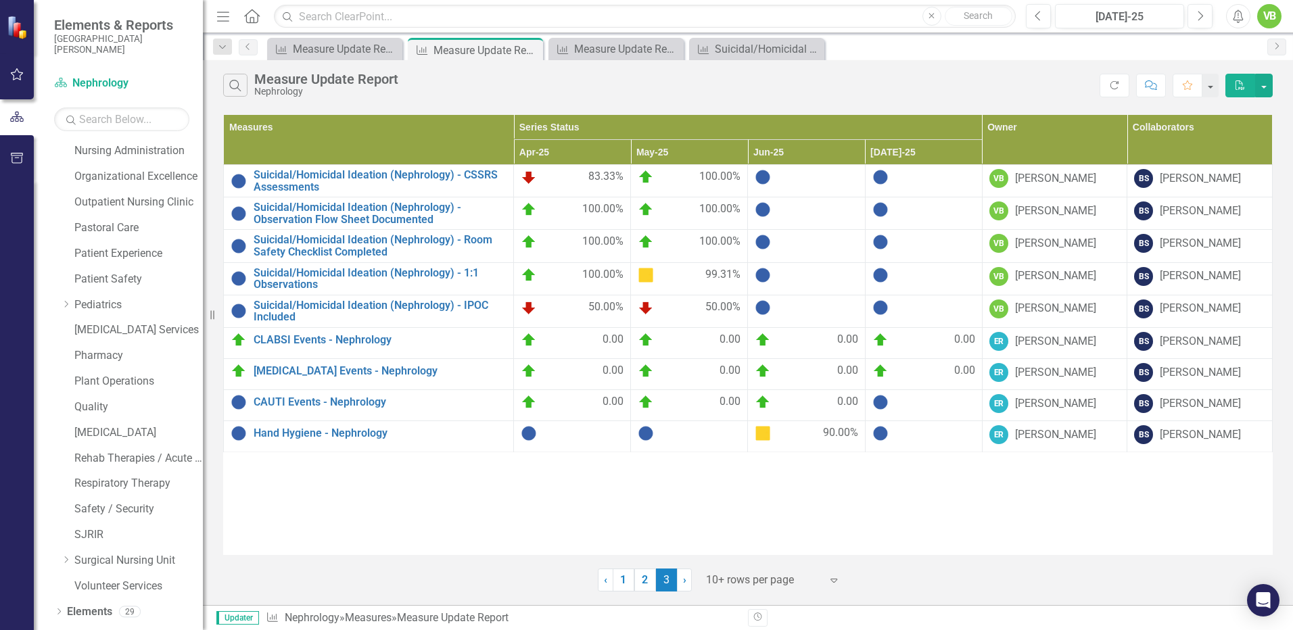
scroll to position [817, 0]
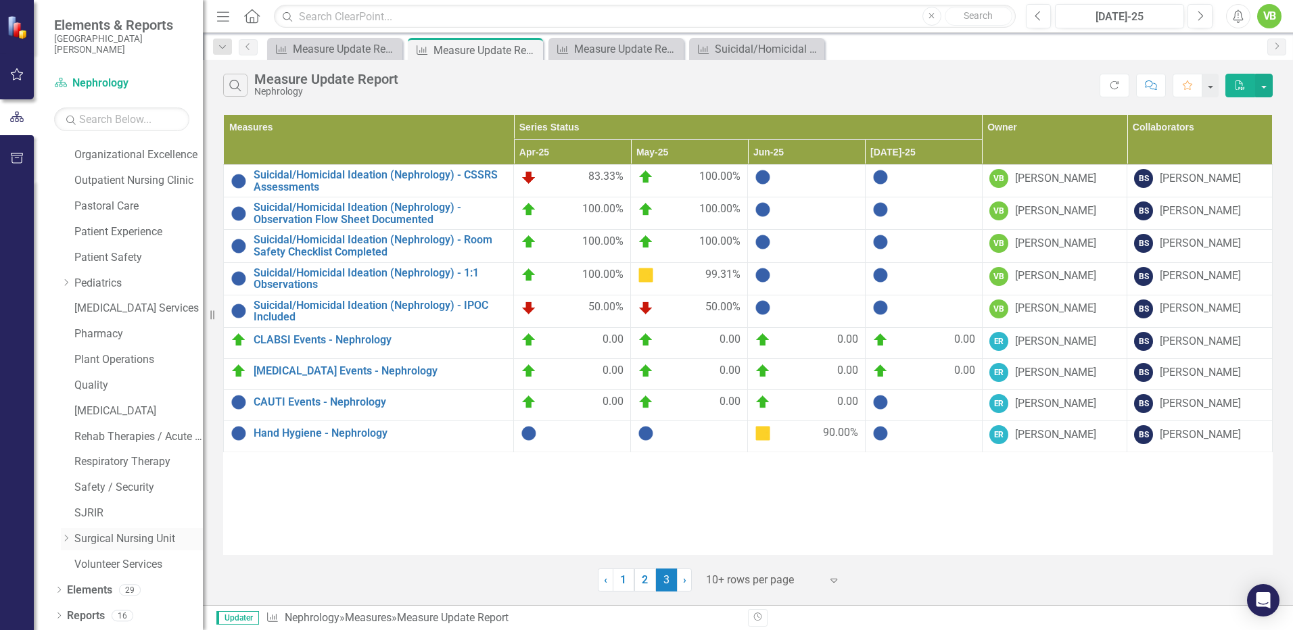
click at [108, 538] on link "Surgical Nursing Unit" at bounding box center [138, 540] width 129 height 16
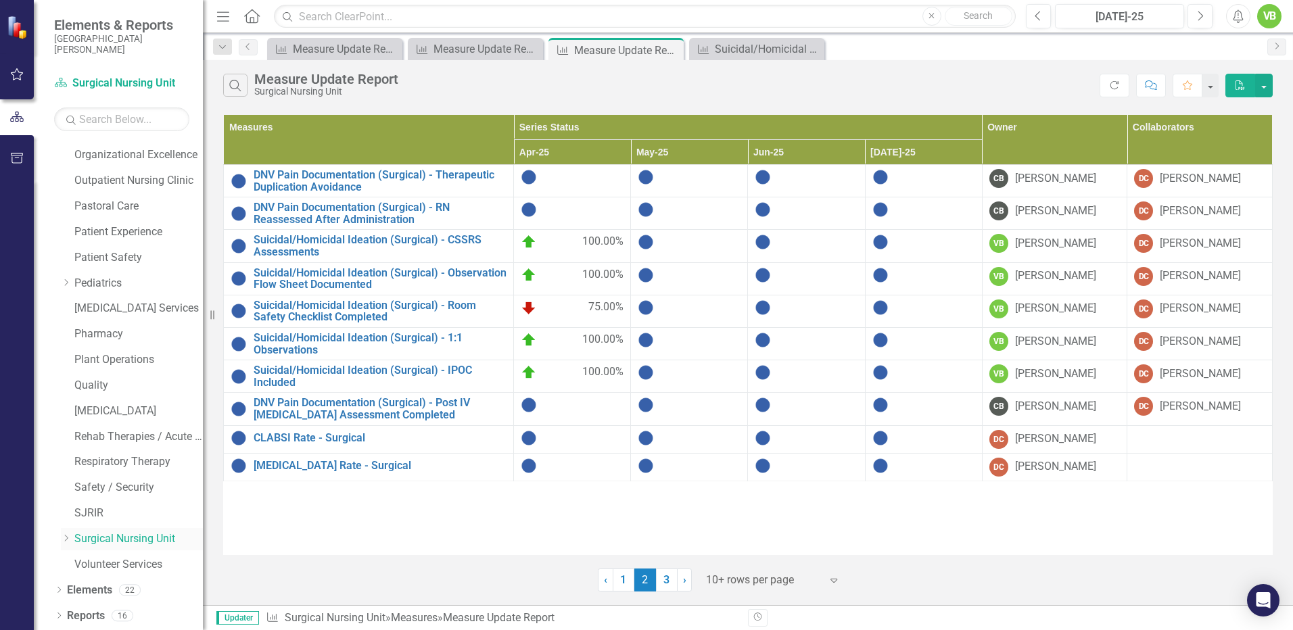
click at [124, 537] on link "Surgical Nursing Unit" at bounding box center [138, 540] width 129 height 16
click at [619, 584] on link "1" at bounding box center [624, 580] width 22 height 23
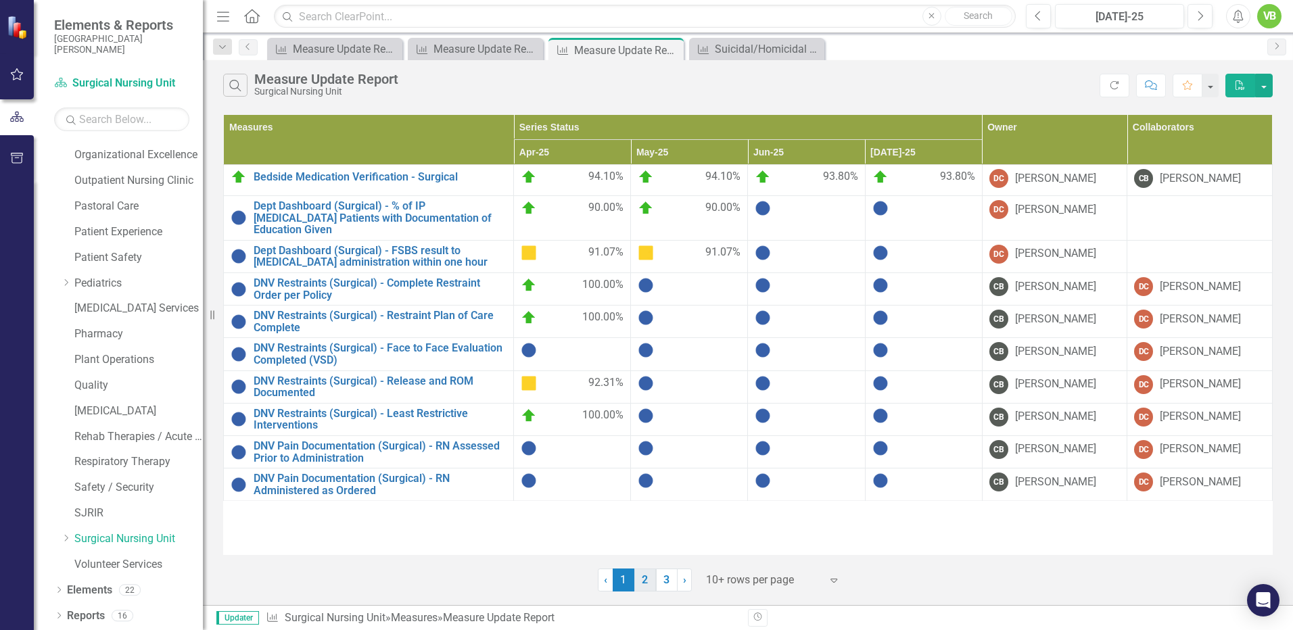
click at [642, 581] on link "2" at bounding box center [646, 580] width 22 height 23
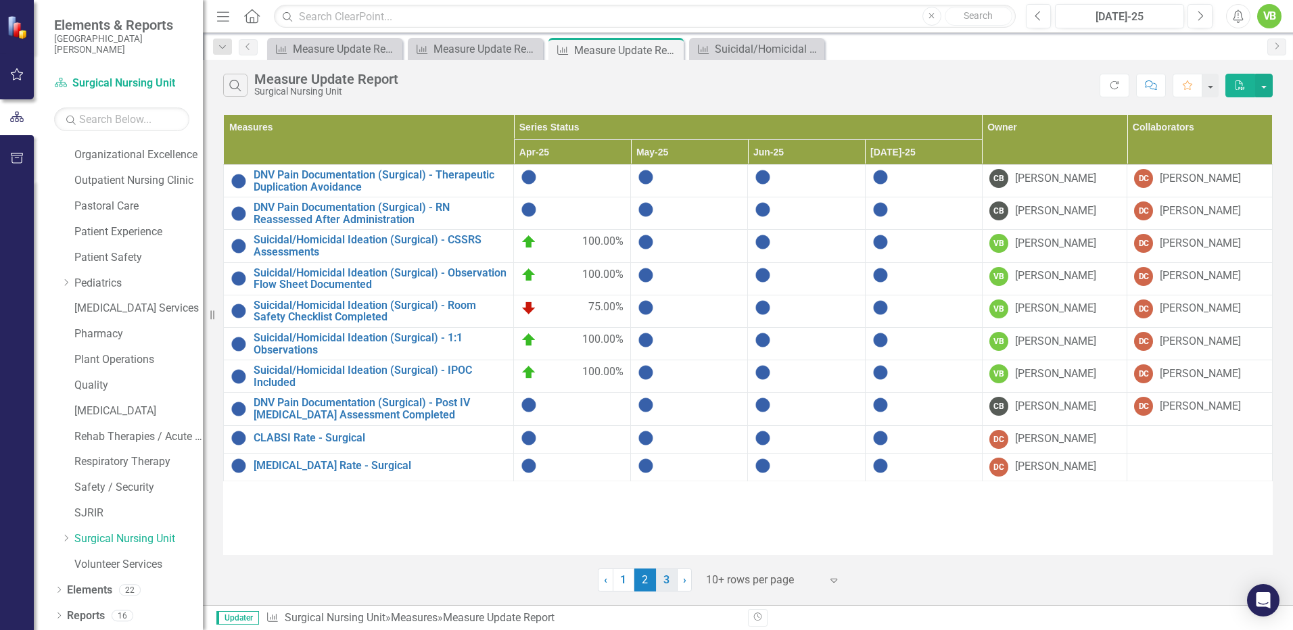
click at [668, 582] on link "3" at bounding box center [667, 580] width 22 height 23
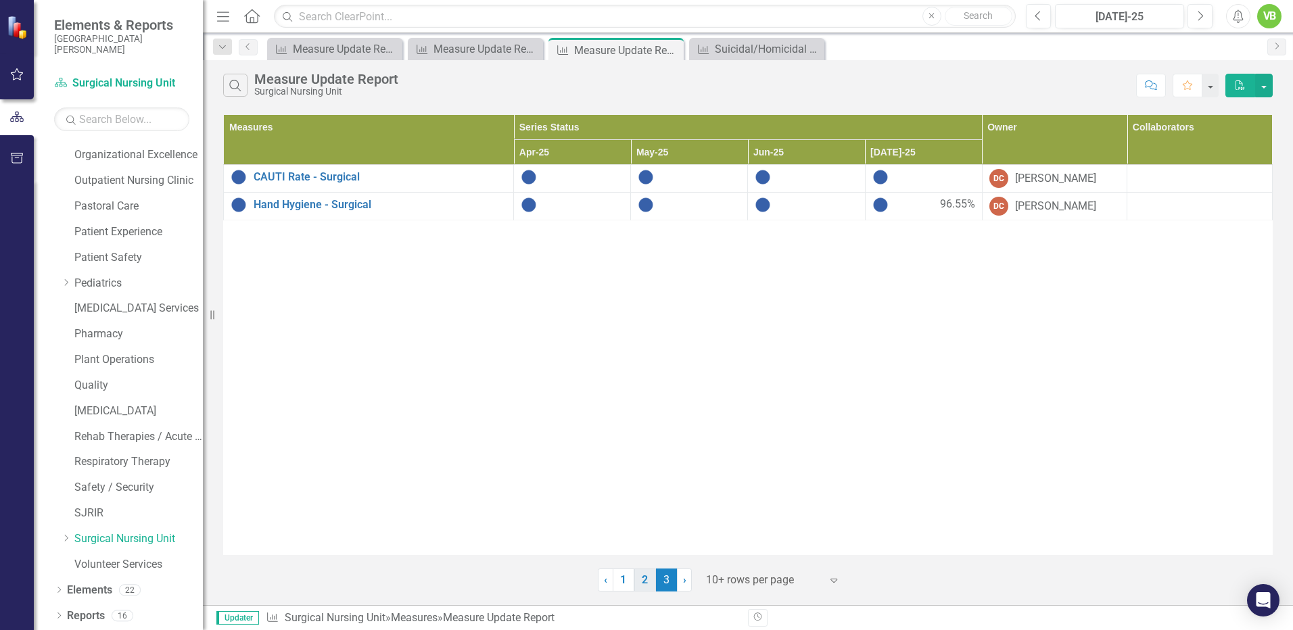
click at [641, 585] on link "2" at bounding box center [646, 580] width 22 height 23
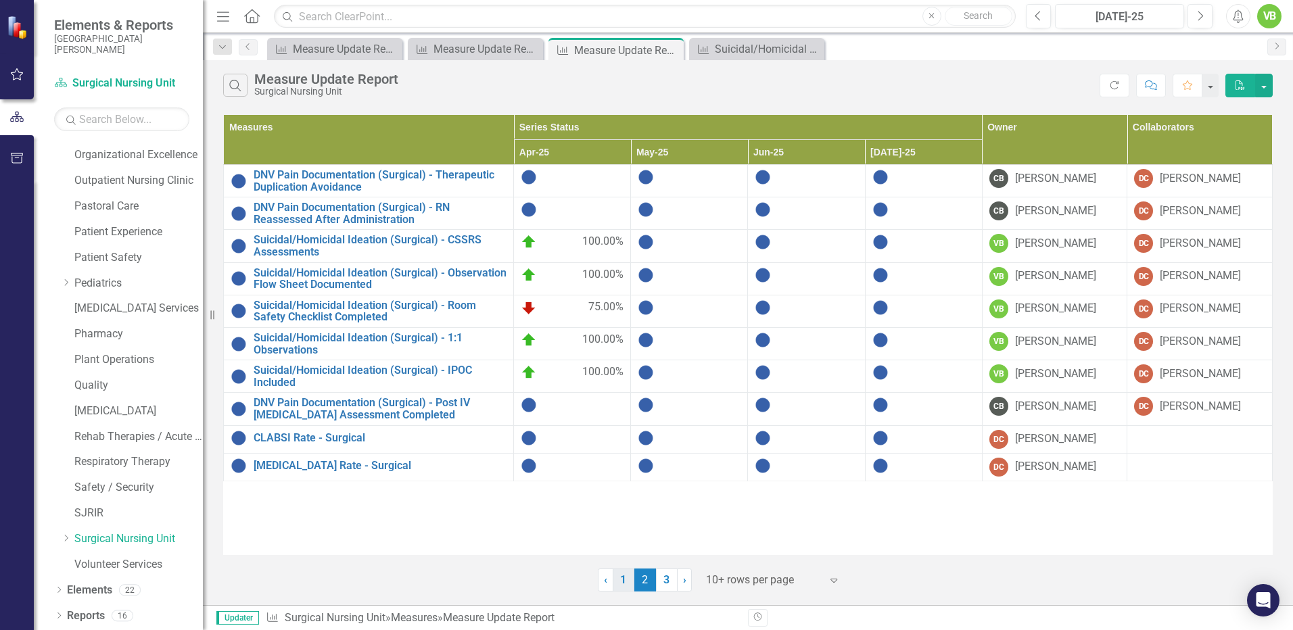
click at [620, 588] on link "1" at bounding box center [624, 580] width 22 height 23
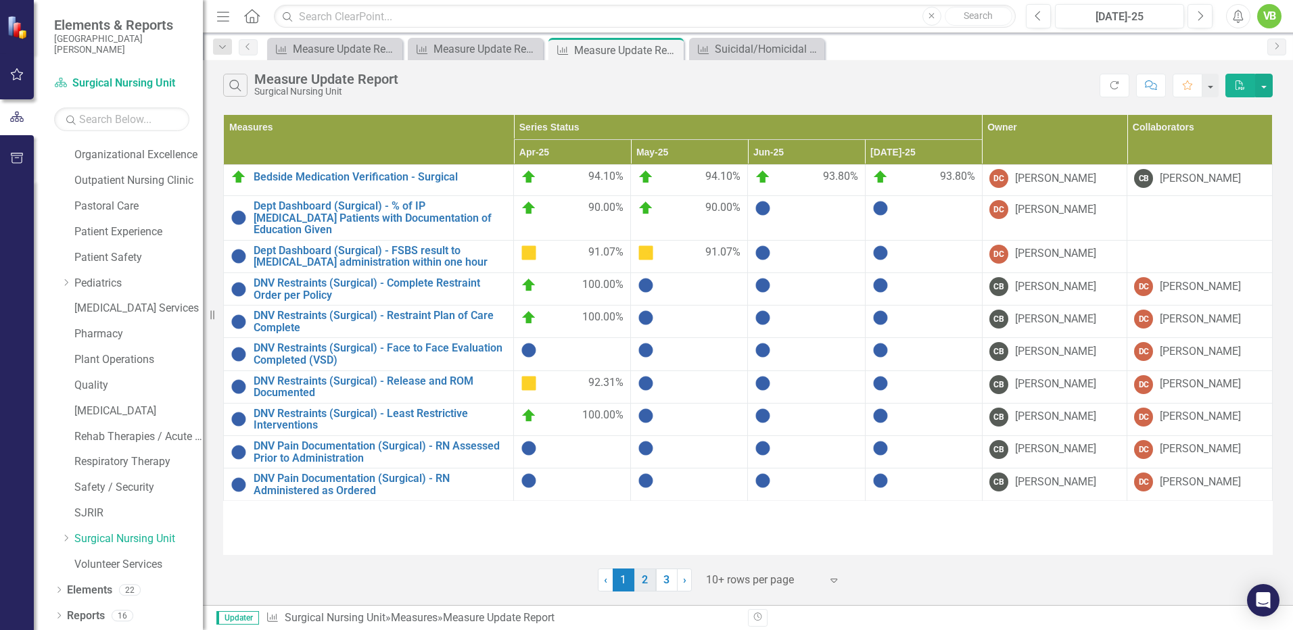
click at [641, 585] on link "2" at bounding box center [646, 580] width 22 height 23
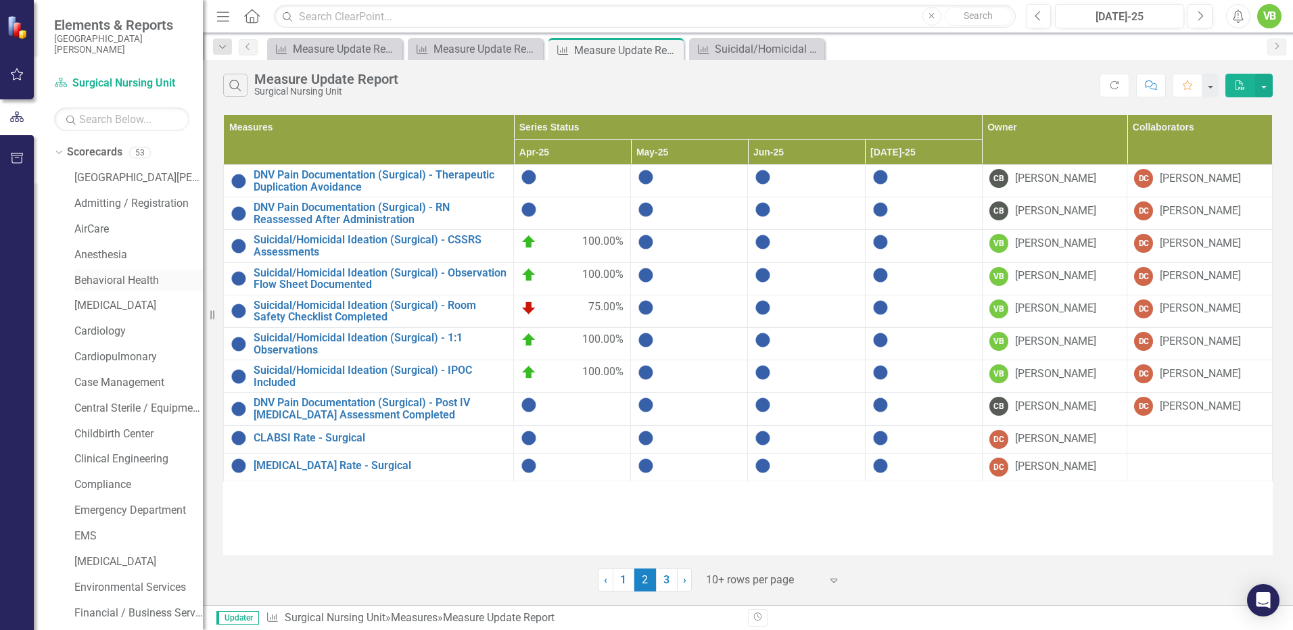
click at [106, 281] on link "Behavioral Health" at bounding box center [138, 281] width 129 height 16
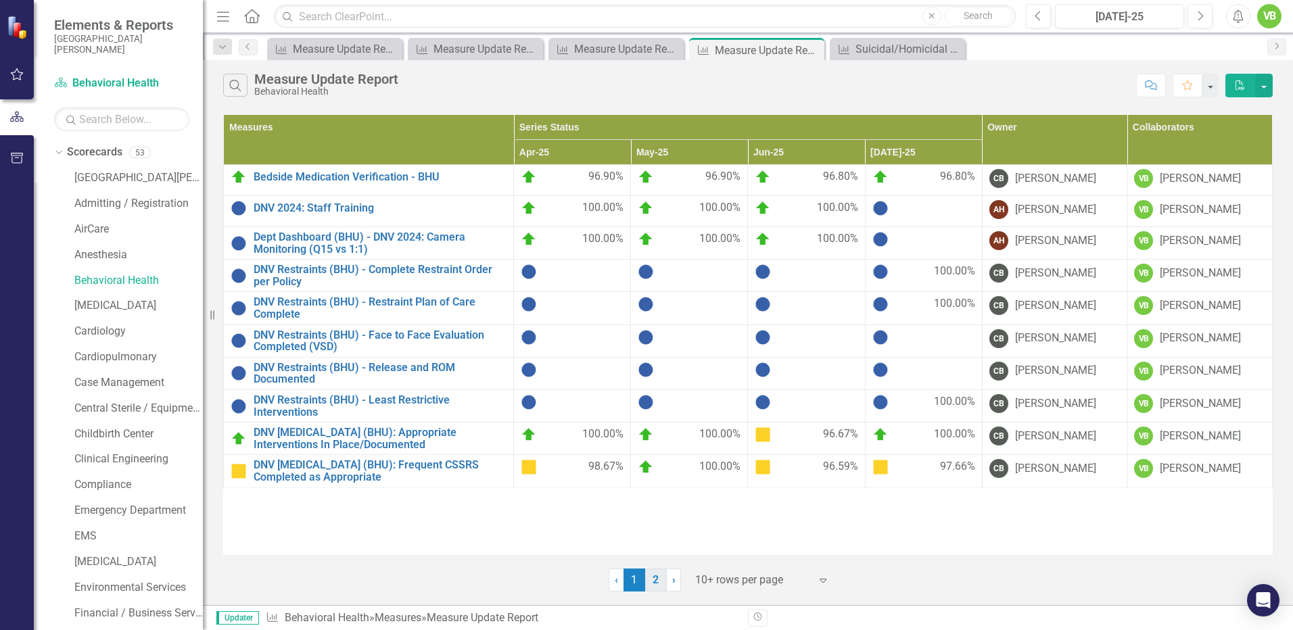
click at [656, 583] on link "2" at bounding box center [656, 580] width 22 height 23
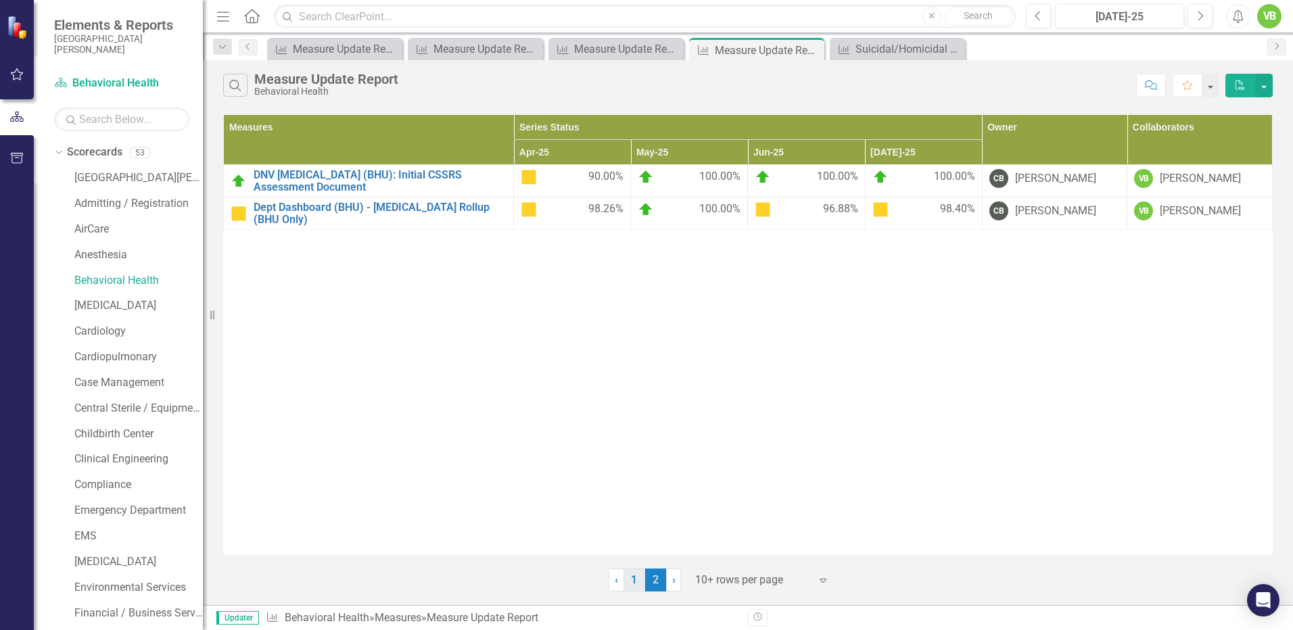
click at [626, 581] on link "1" at bounding box center [635, 580] width 22 height 23
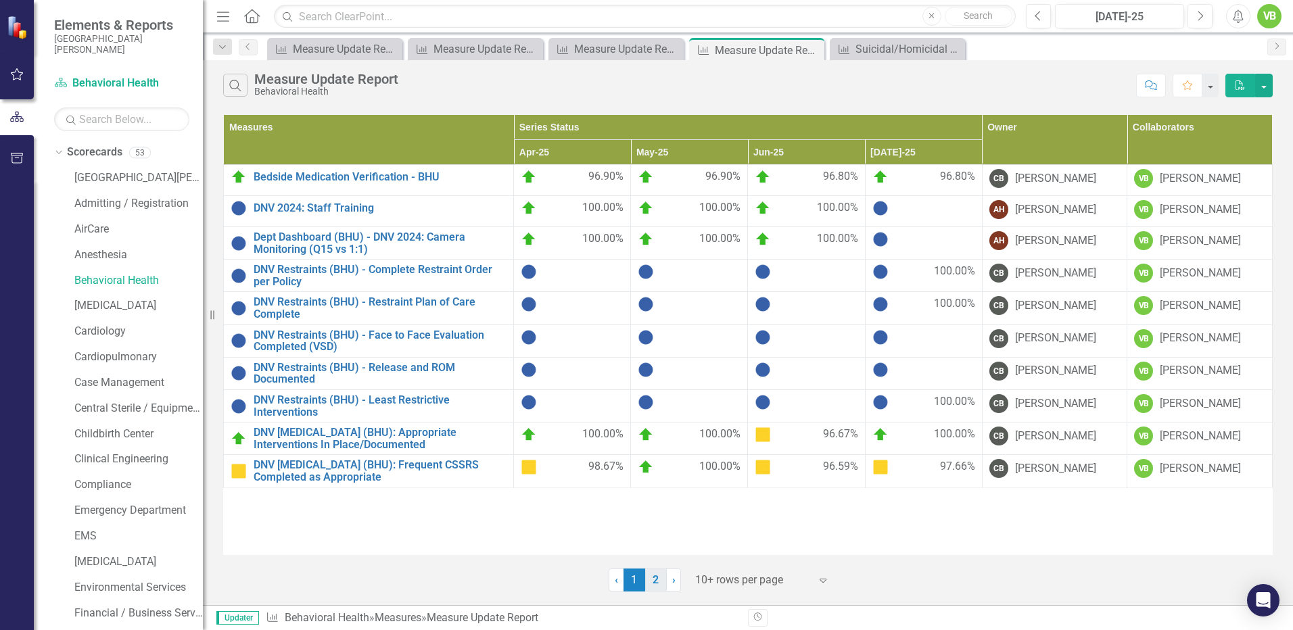
click at [656, 582] on link "2" at bounding box center [656, 580] width 22 height 23
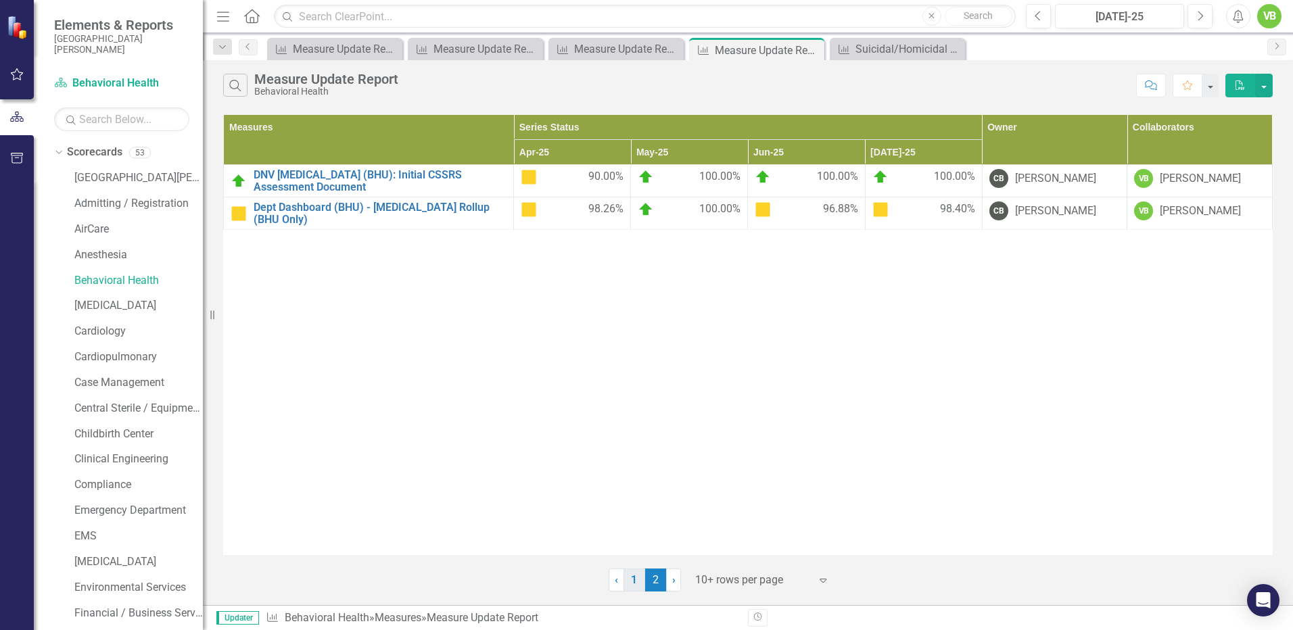
click at [630, 578] on link "1" at bounding box center [635, 580] width 22 height 23
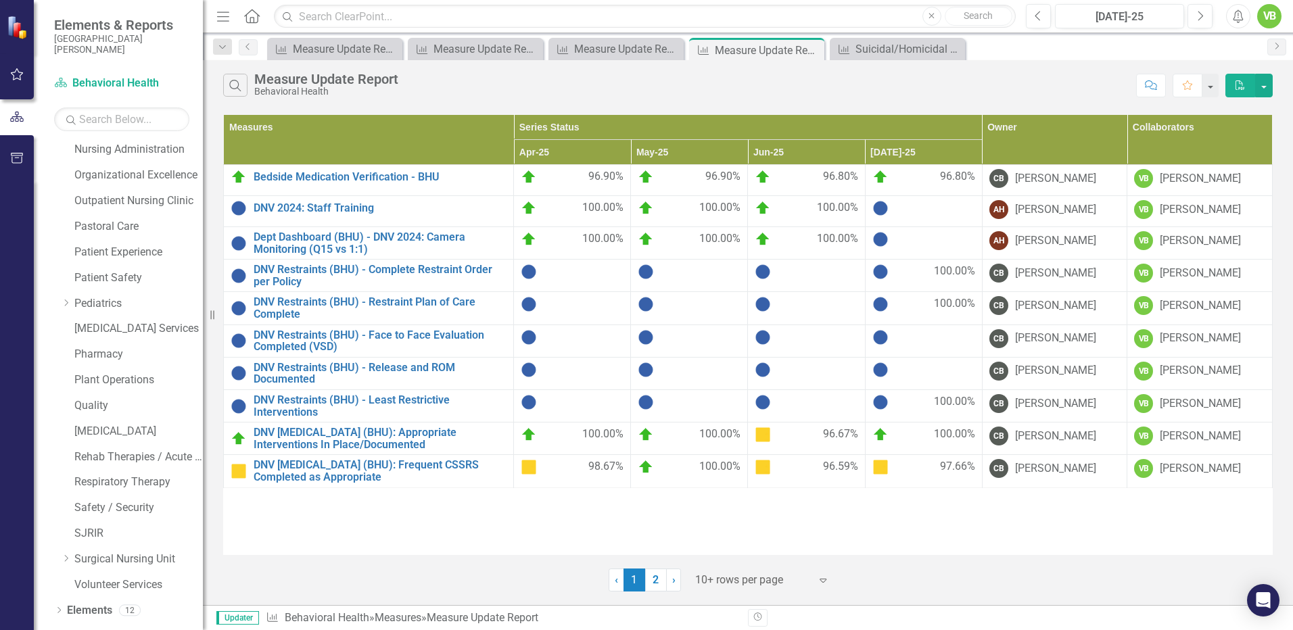
scroll to position [817, 0]
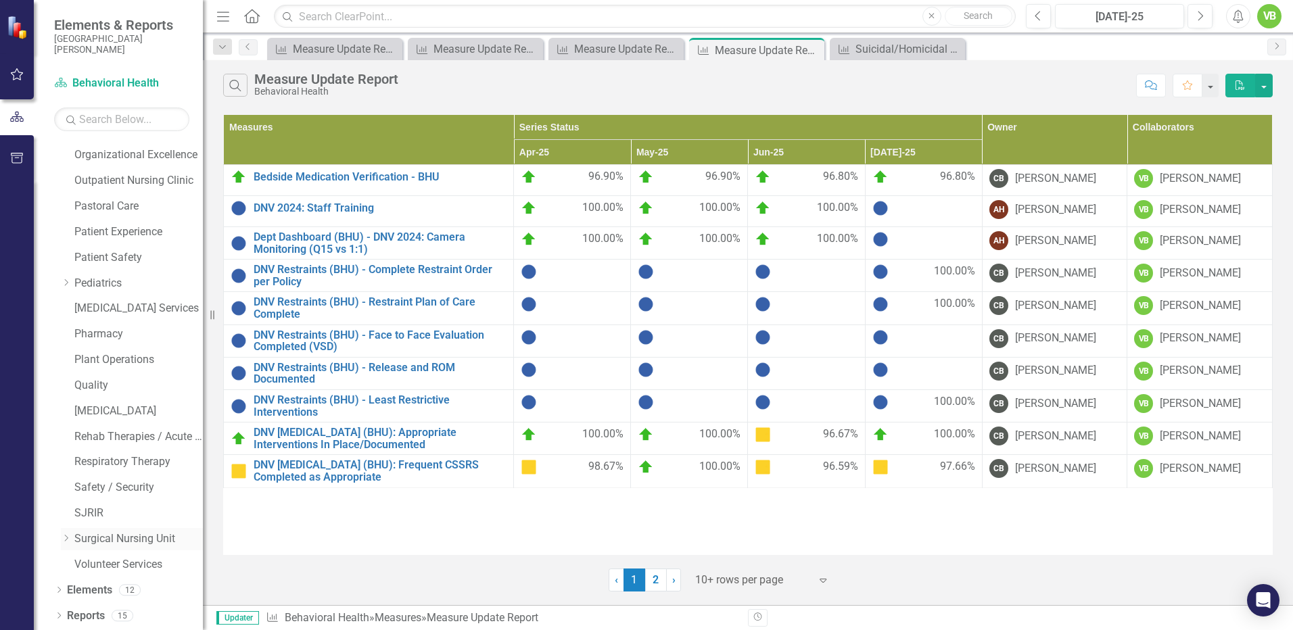
click at [93, 542] on link "Surgical Nursing Unit" at bounding box center [138, 540] width 129 height 16
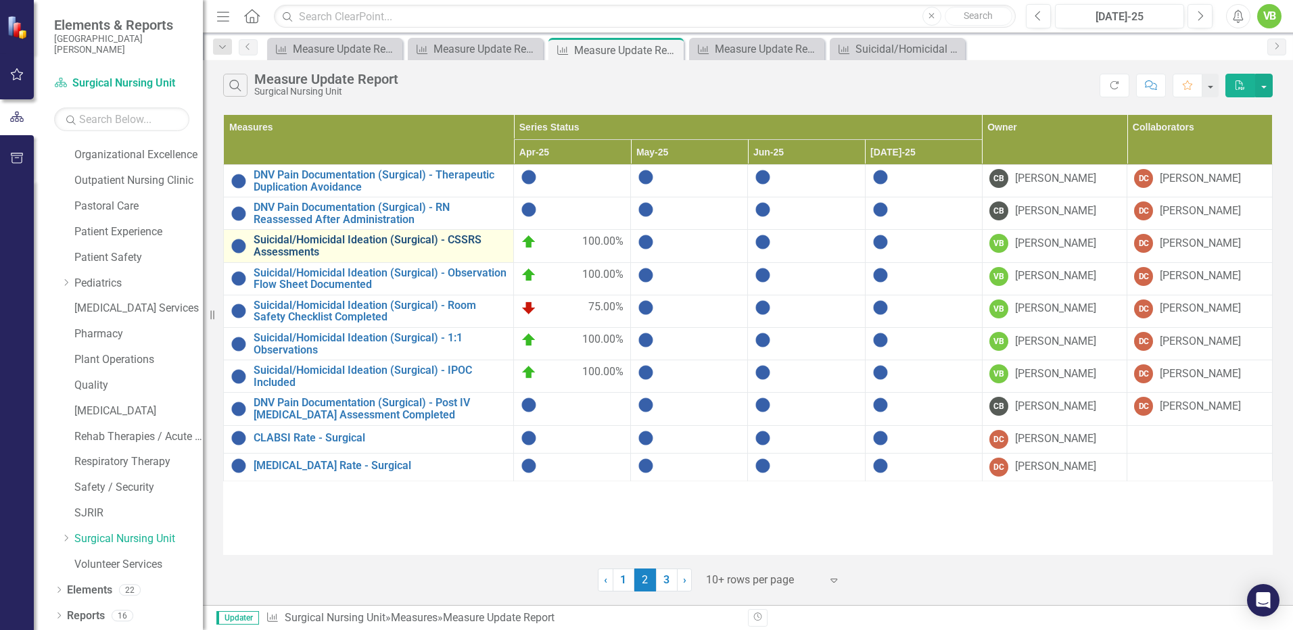
click at [315, 247] on link "Suicidal/Homicidal Ideation (Surgical) - CSSRS Assessments" at bounding box center [380, 246] width 253 height 24
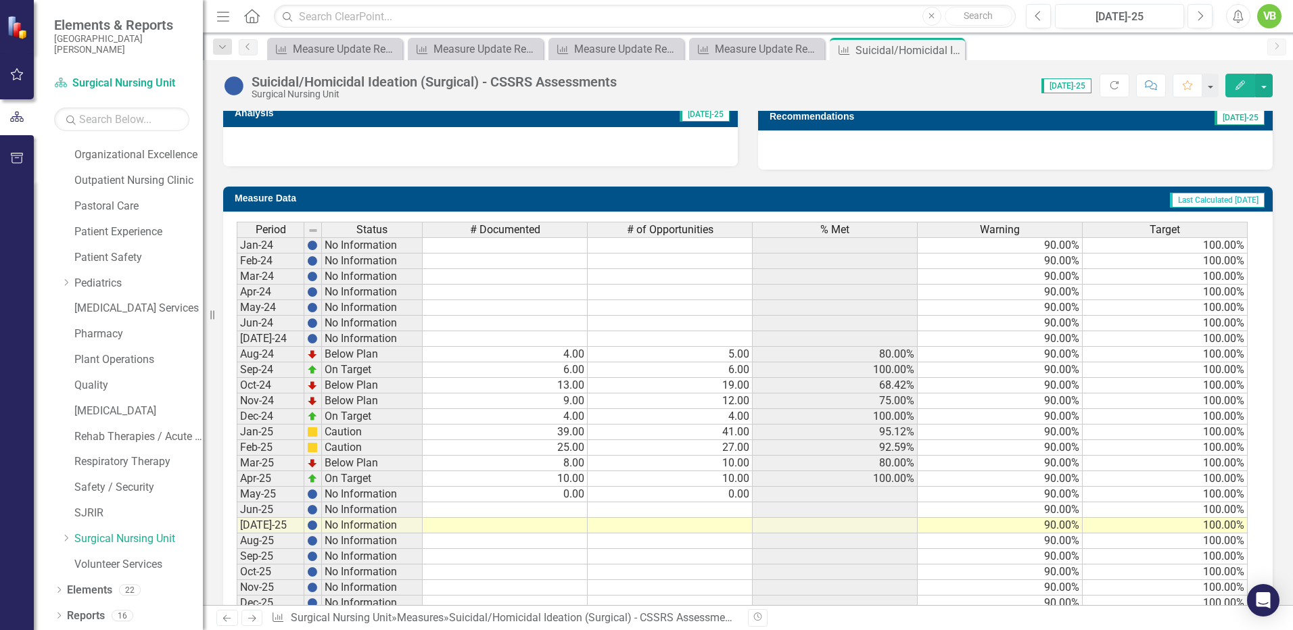
scroll to position [484, 0]
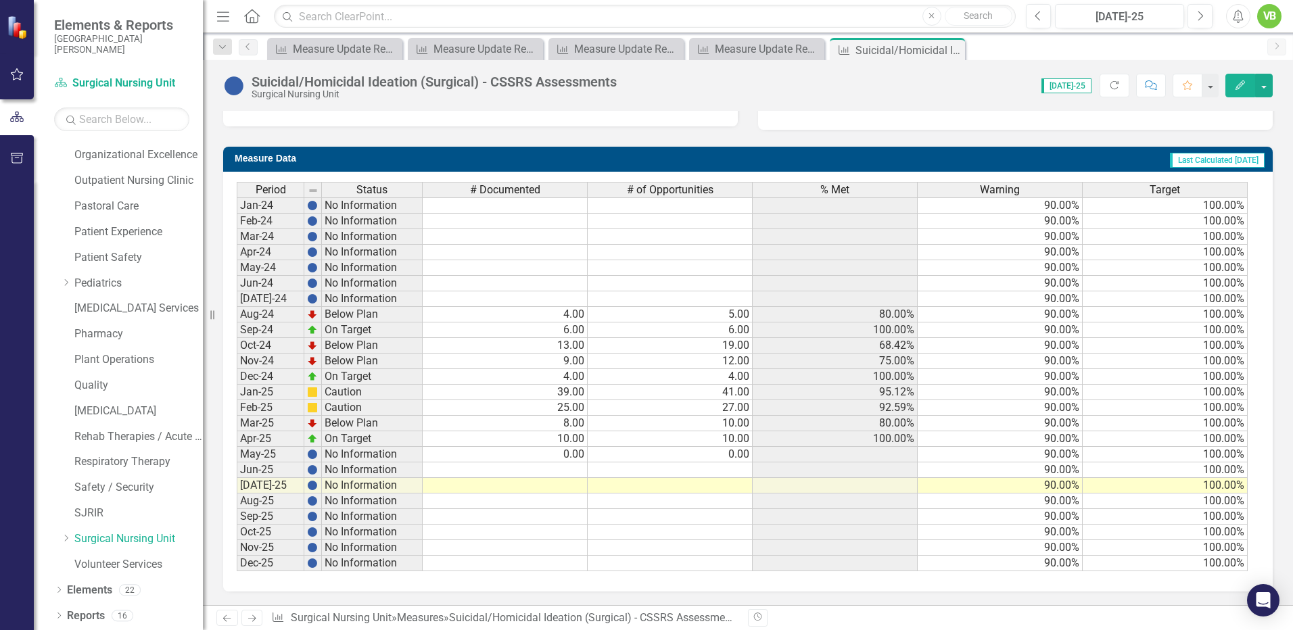
click at [561, 473] on td at bounding box center [505, 471] width 165 height 16
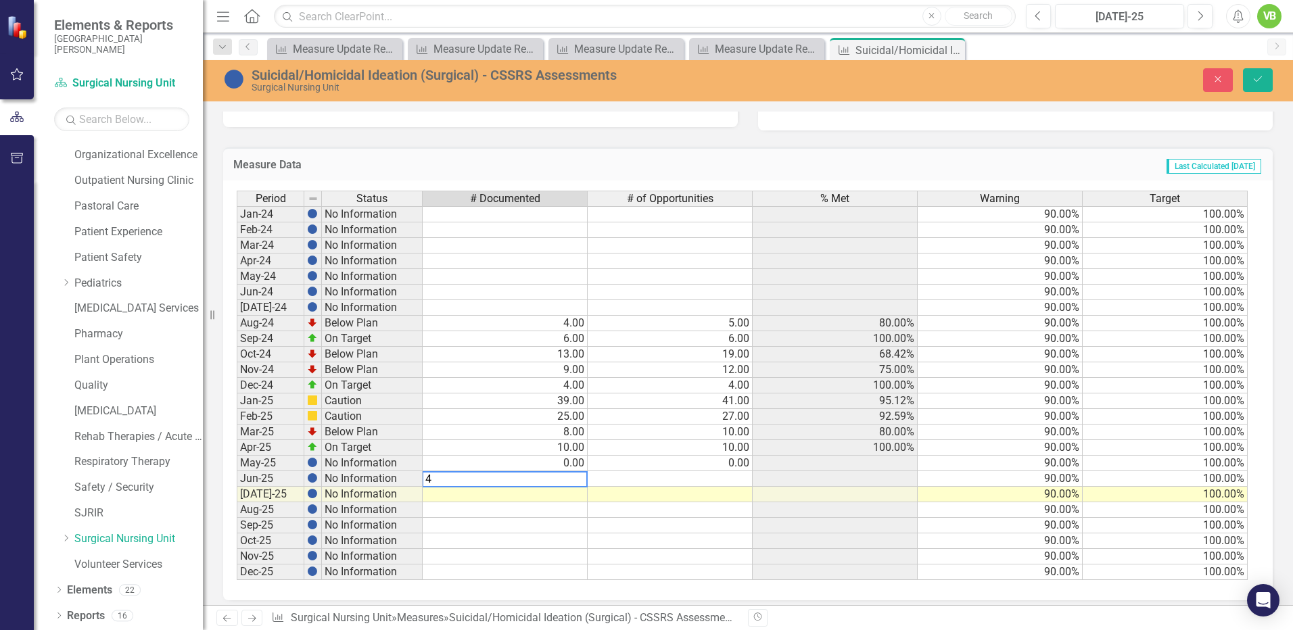
type textarea "4"
click at [697, 477] on td at bounding box center [670, 480] width 165 height 16
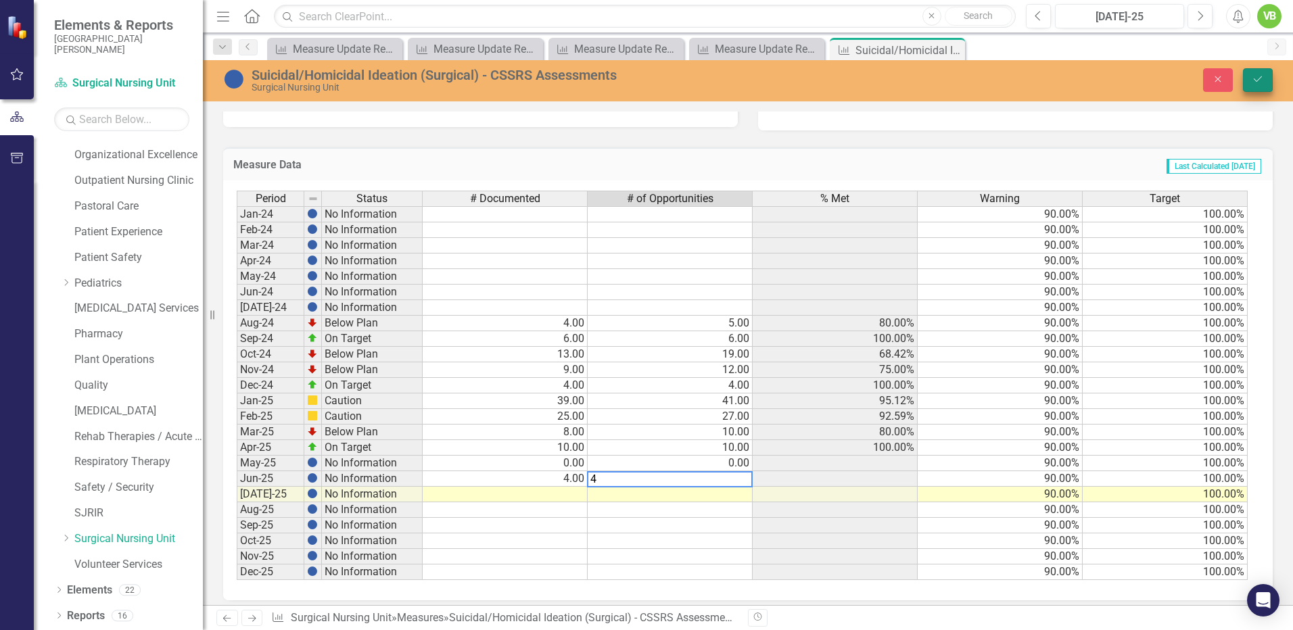
type textarea "4"
click at [1262, 79] on icon "Save" at bounding box center [1258, 78] width 12 height 9
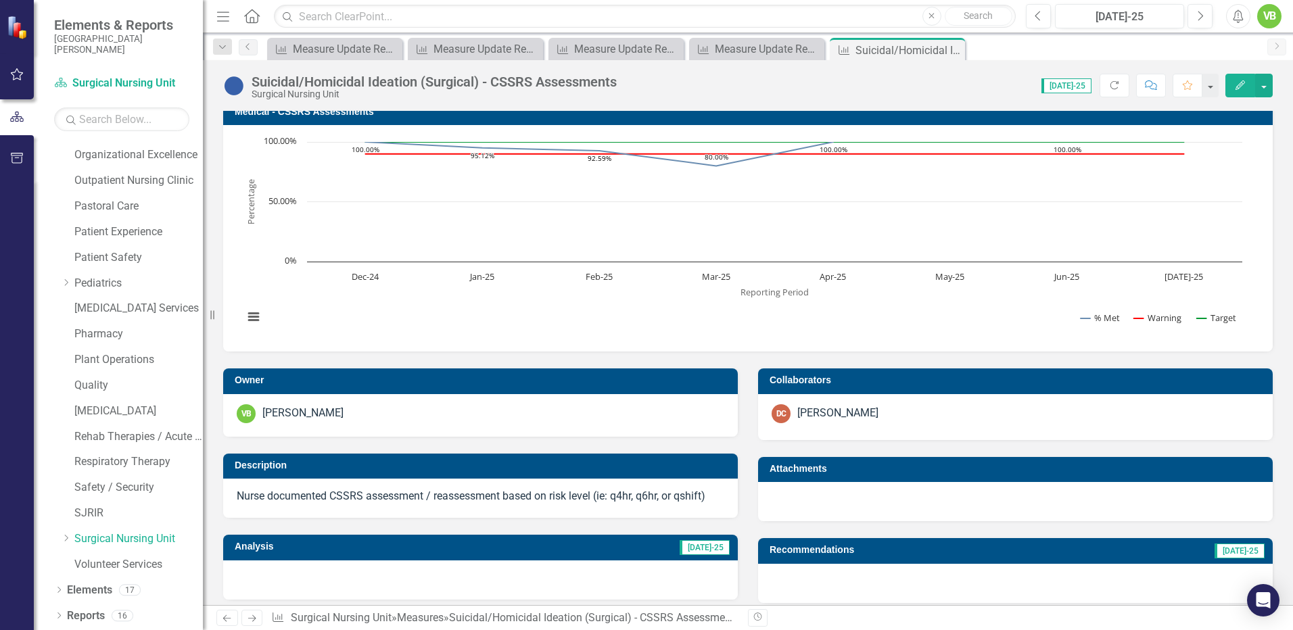
scroll to position [0, 0]
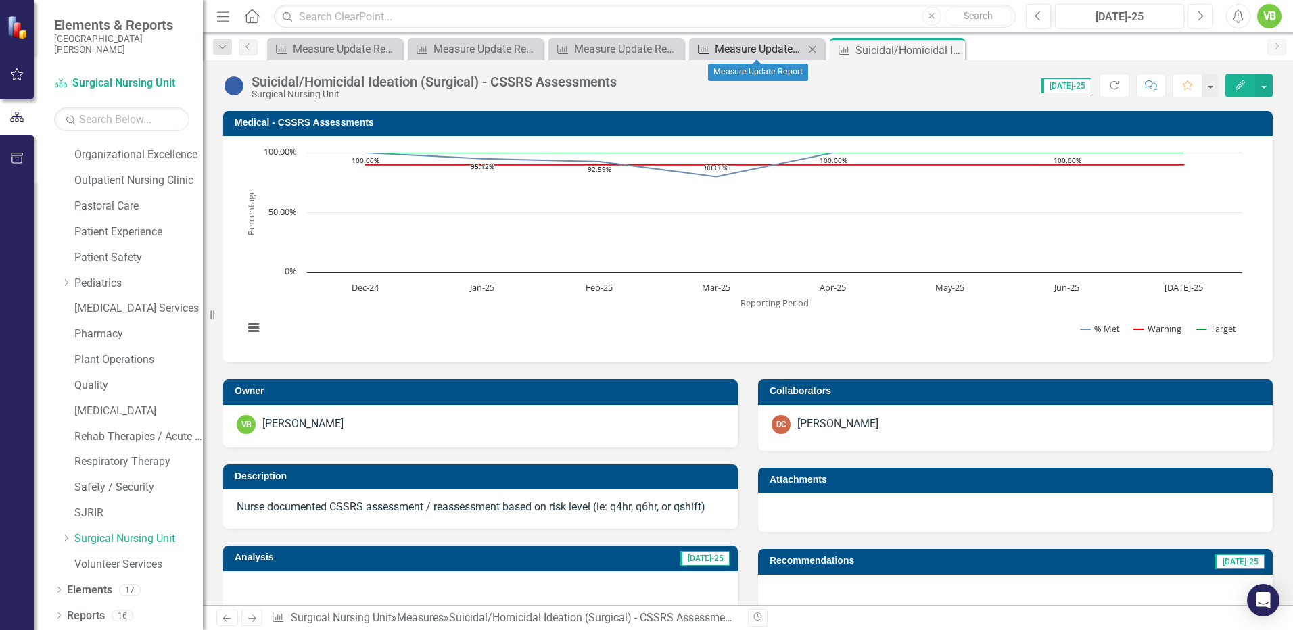
click at [745, 51] on div "Measure Update Report" at bounding box center [759, 49] width 89 height 17
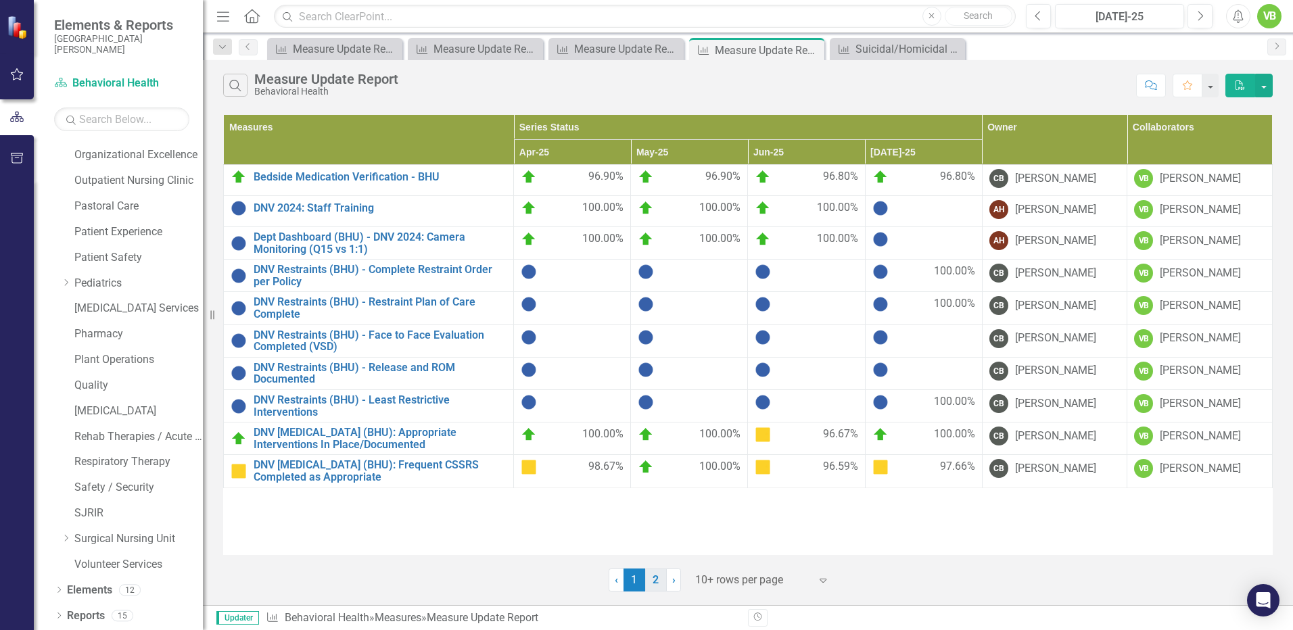
click at [653, 582] on link "2" at bounding box center [656, 580] width 22 height 23
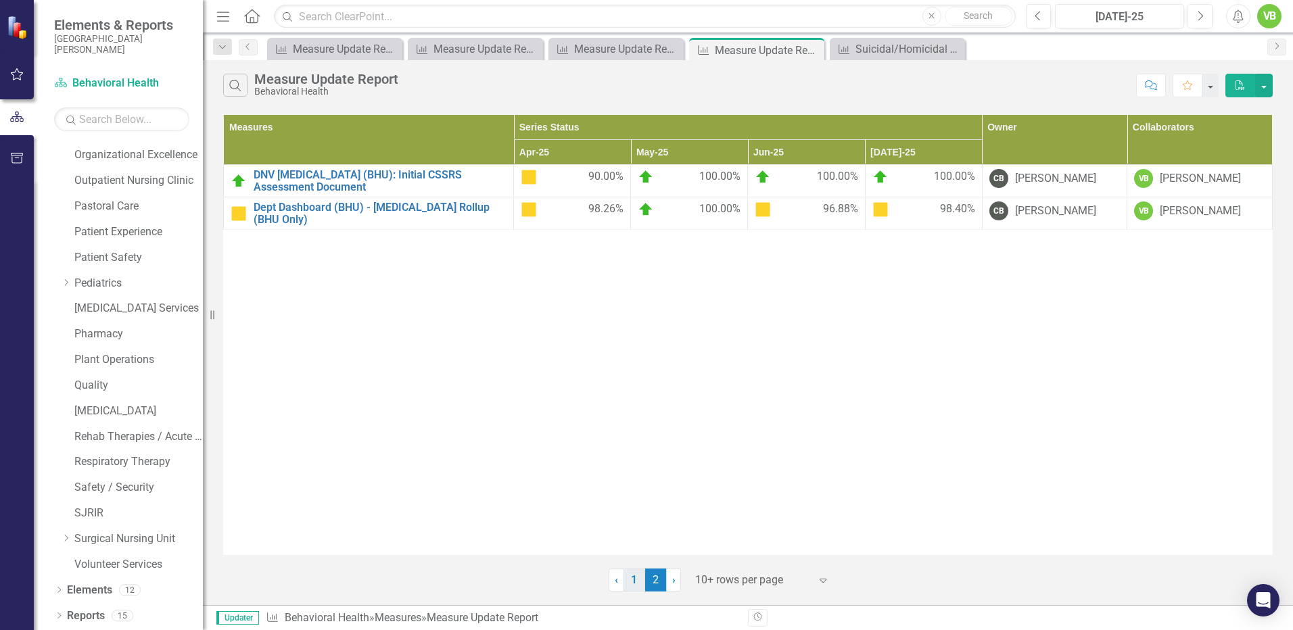
click at [637, 581] on link "1" at bounding box center [635, 580] width 22 height 23
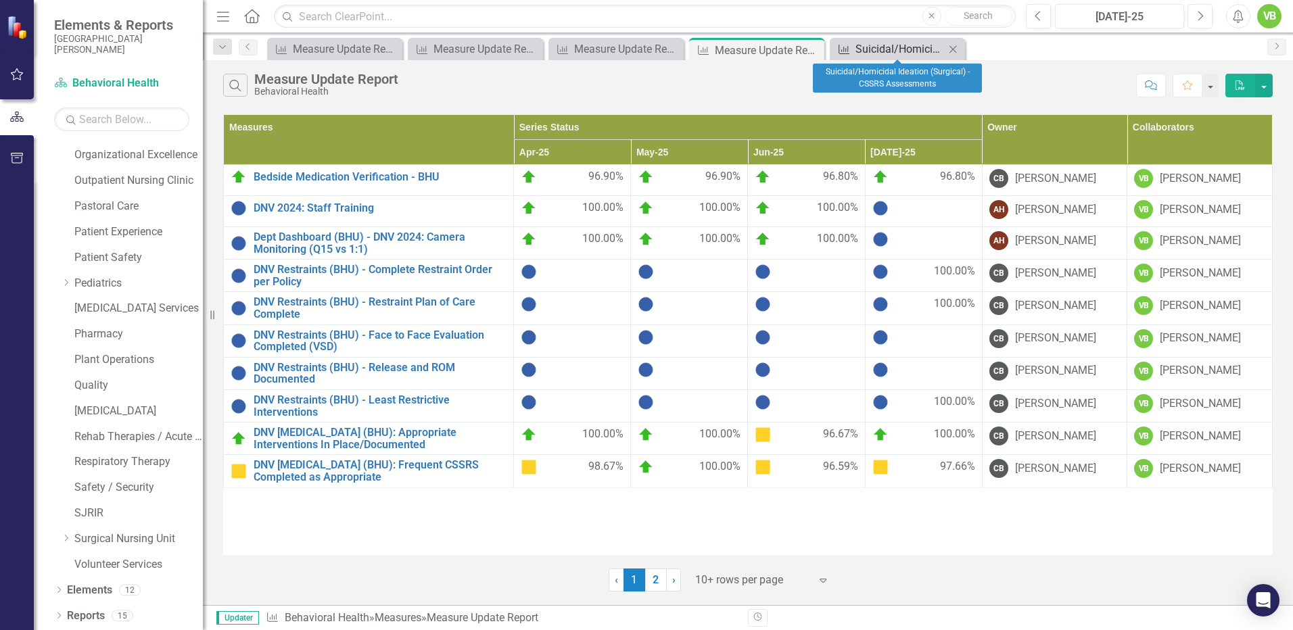
click at [891, 50] on div "Suicidal/Homicidal Ideation (Surgical) - CSSRS Assessments" at bounding box center [900, 49] width 89 height 17
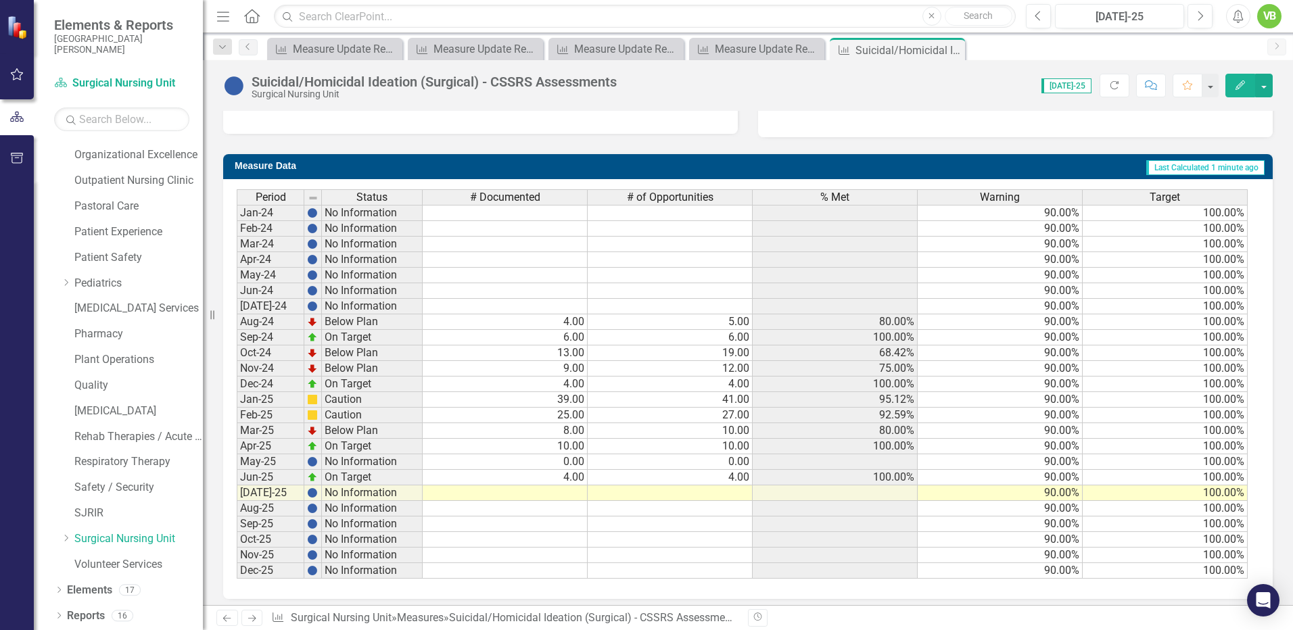
scroll to position [484, 0]
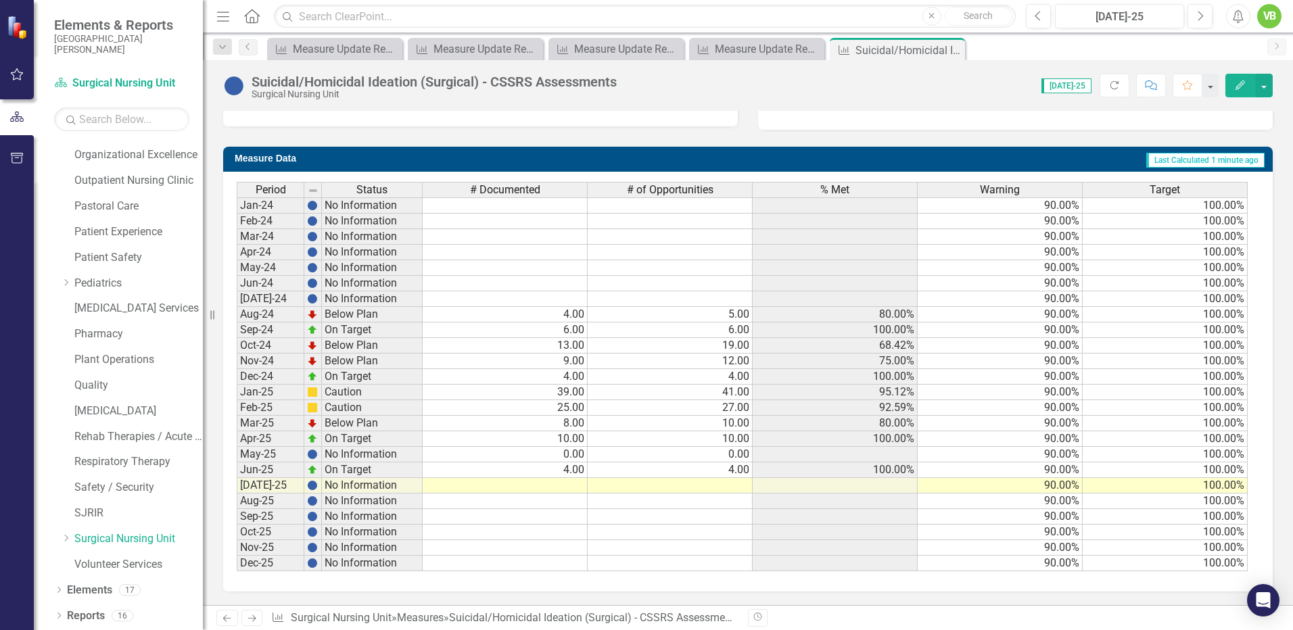
click at [254, 619] on icon at bounding box center [252, 619] width 8 height 7
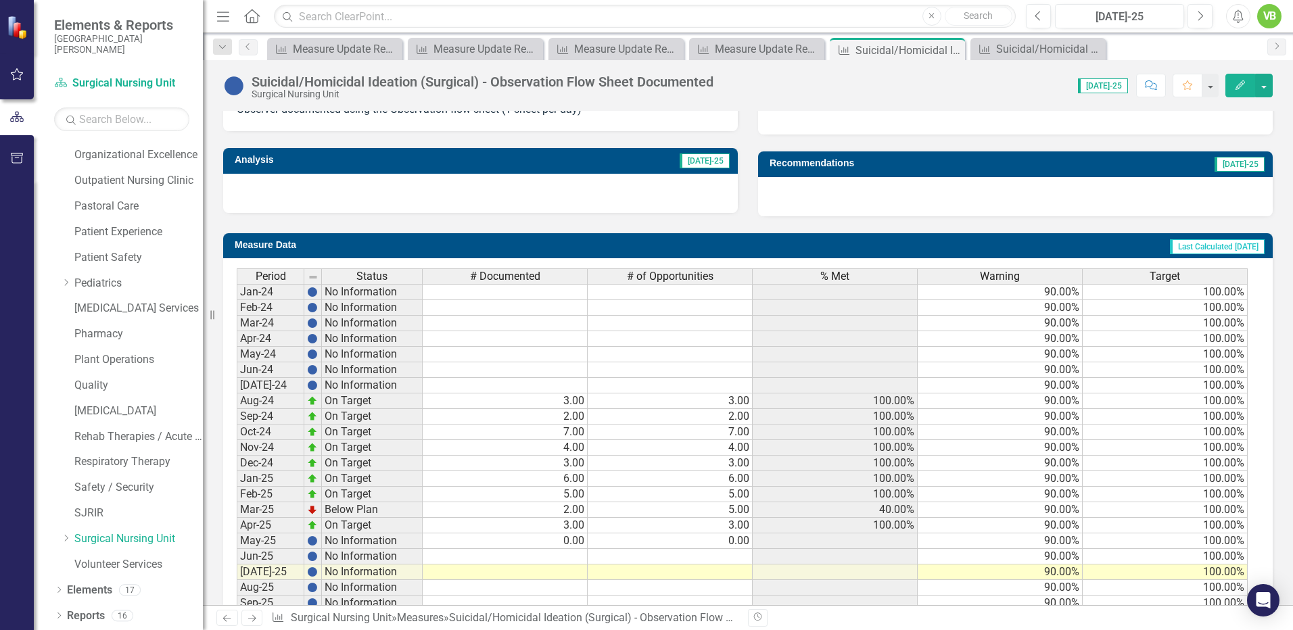
scroll to position [484, 0]
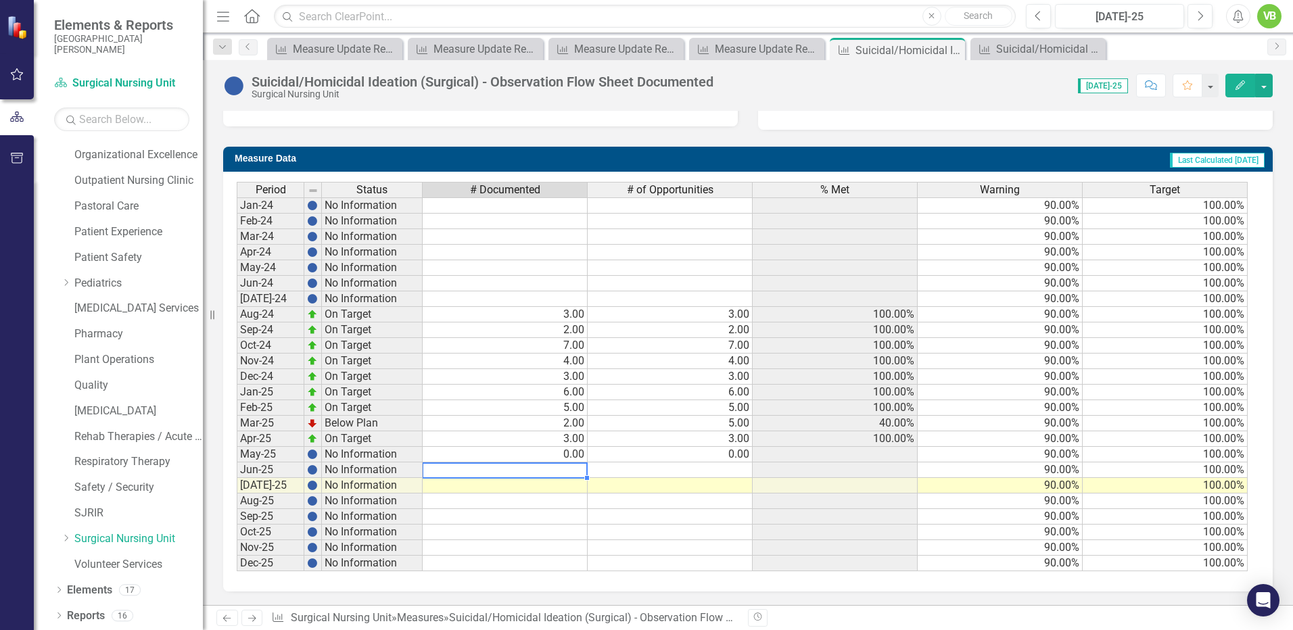
click at [561, 472] on td at bounding box center [505, 471] width 165 height 16
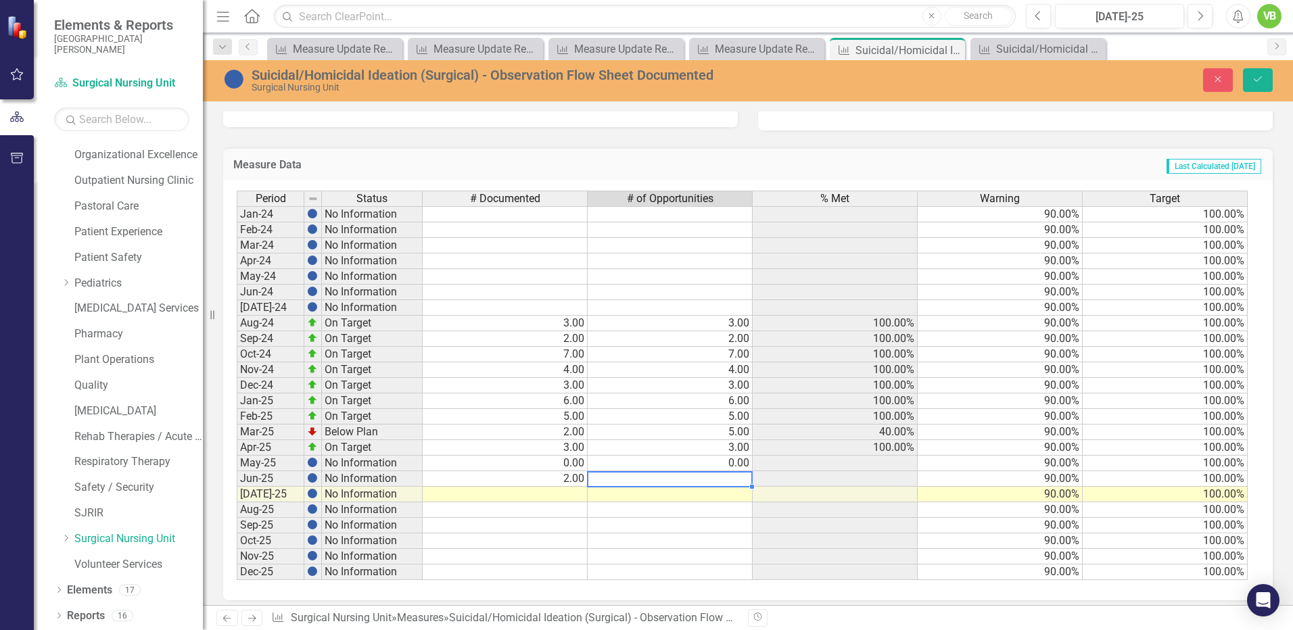
click at [708, 476] on td at bounding box center [670, 480] width 165 height 16
type textarea "2"
click at [1256, 72] on button "Save" at bounding box center [1258, 80] width 30 height 24
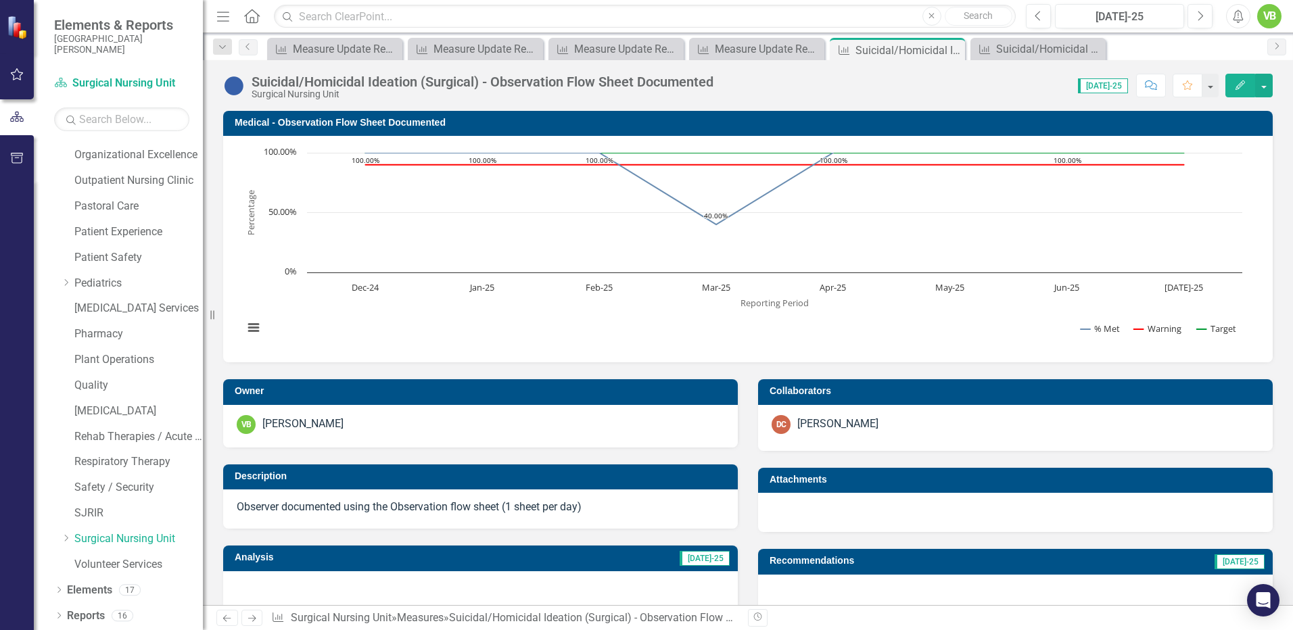
click at [254, 615] on icon "Next" at bounding box center [252, 618] width 12 height 9
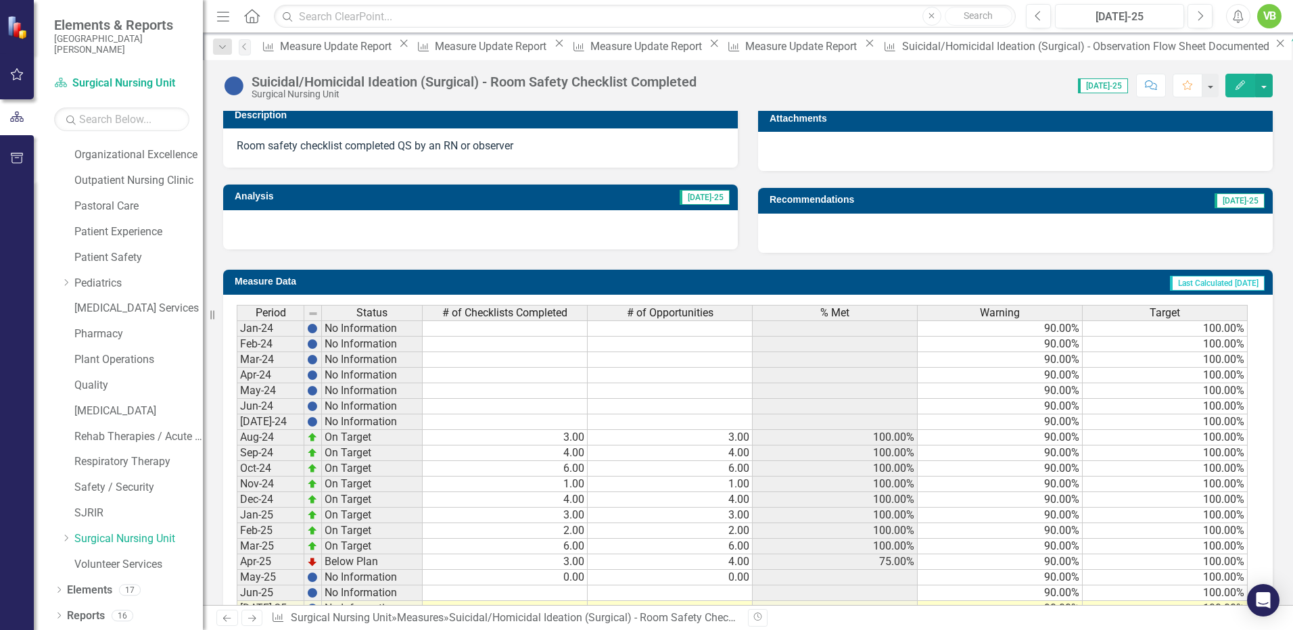
scroll to position [484, 0]
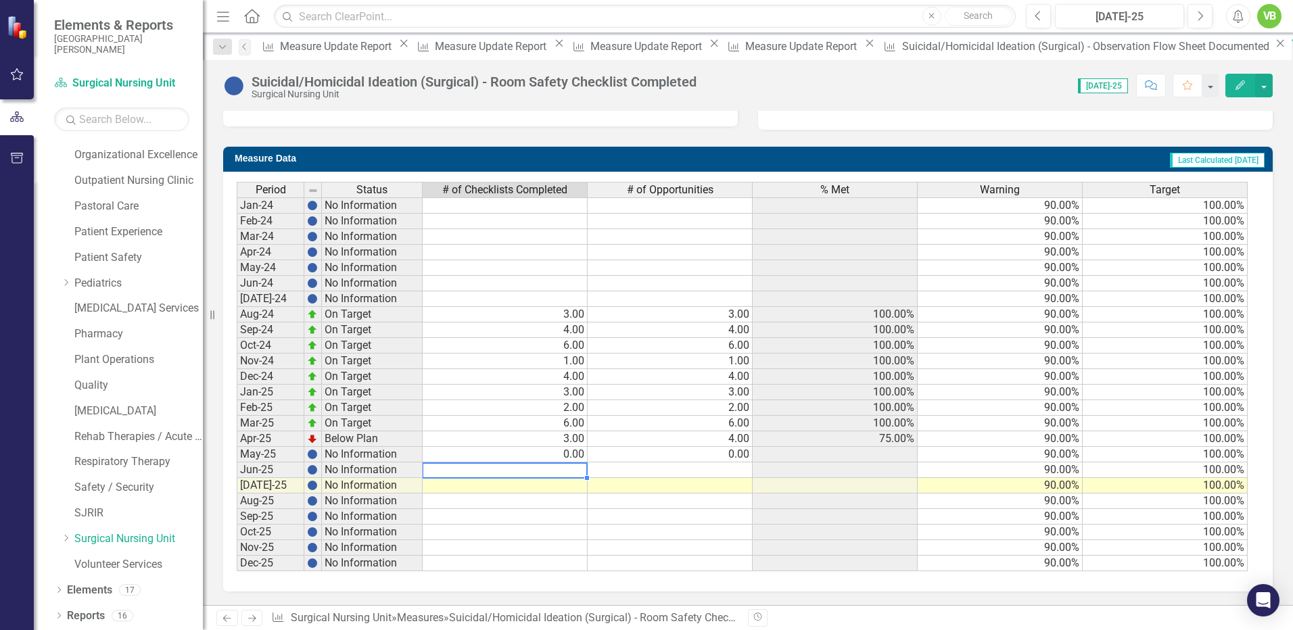
click at [578, 472] on td at bounding box center [505, 471] width 165 height 16
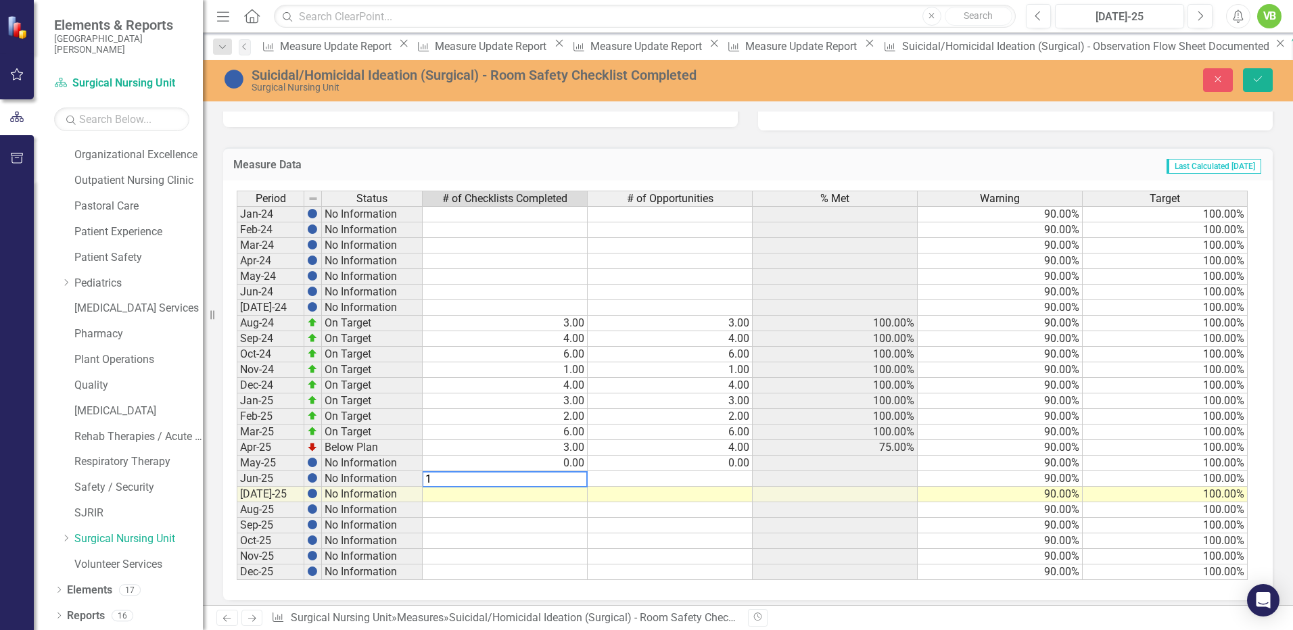
click at [714, 479] on td at bounding box center [670, 480] width 165 height 16
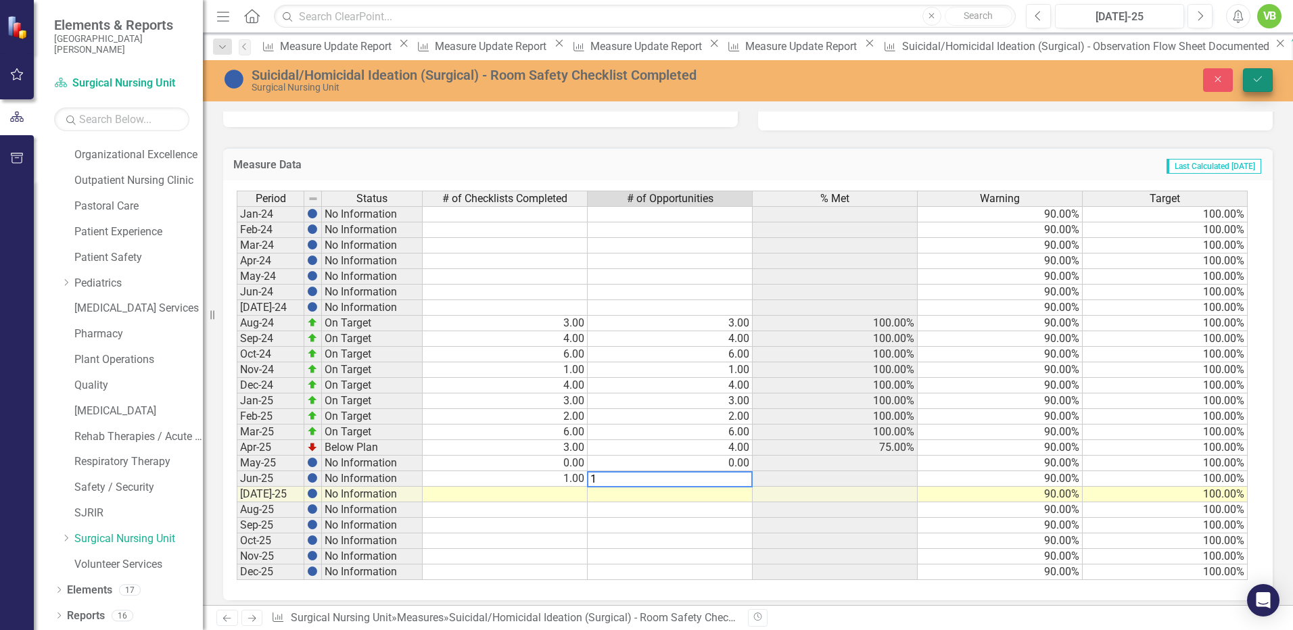
type textarea "1"
click at [1258, 80] on icon "Save" at bounding box center [1258, 78] width 12 height 9
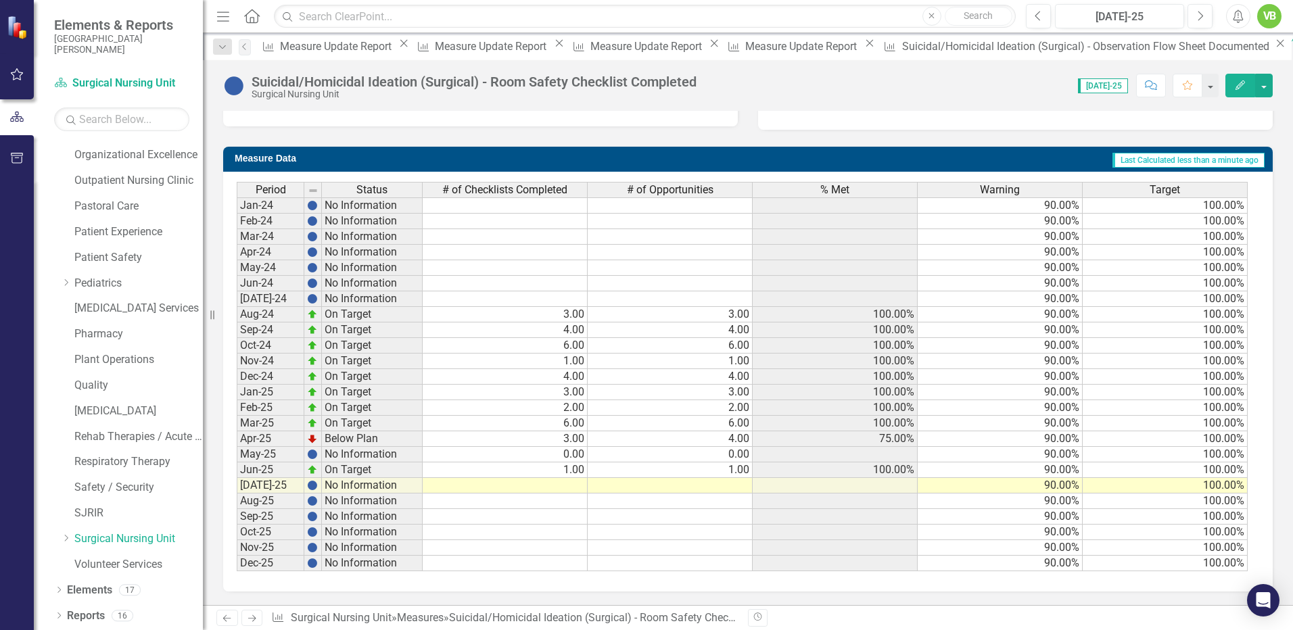
click at [254, 619] on icon at bounding box center [252, 619] width 8 height 7
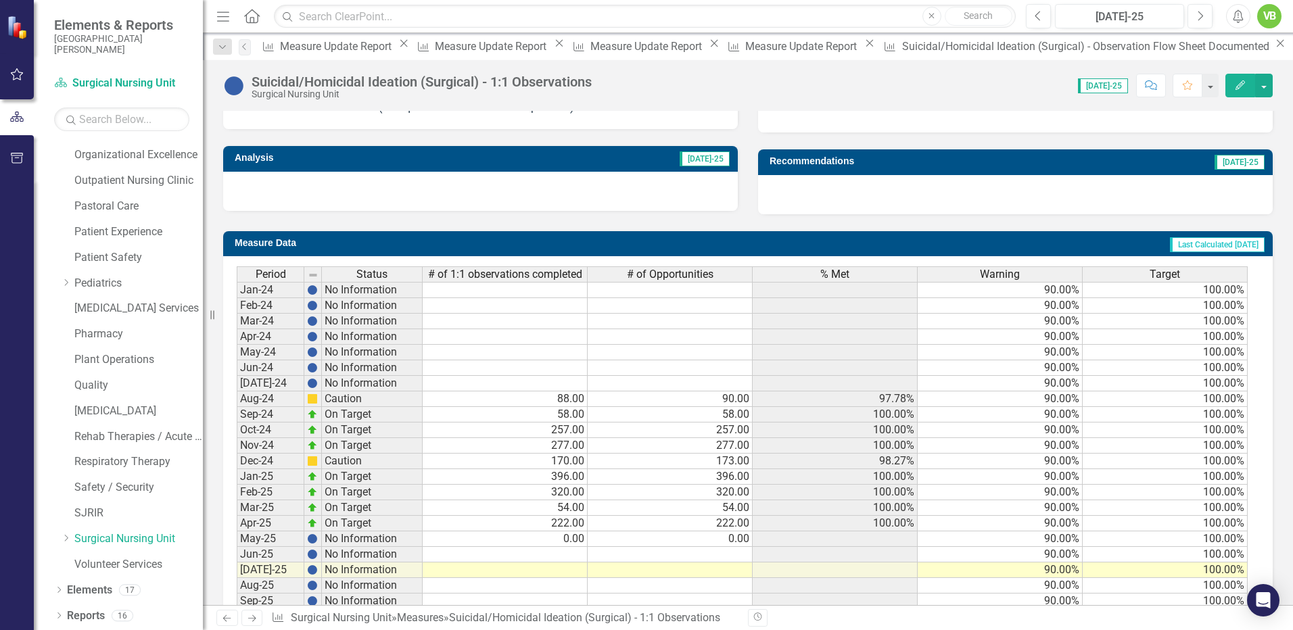
scroll to position [484, 0]
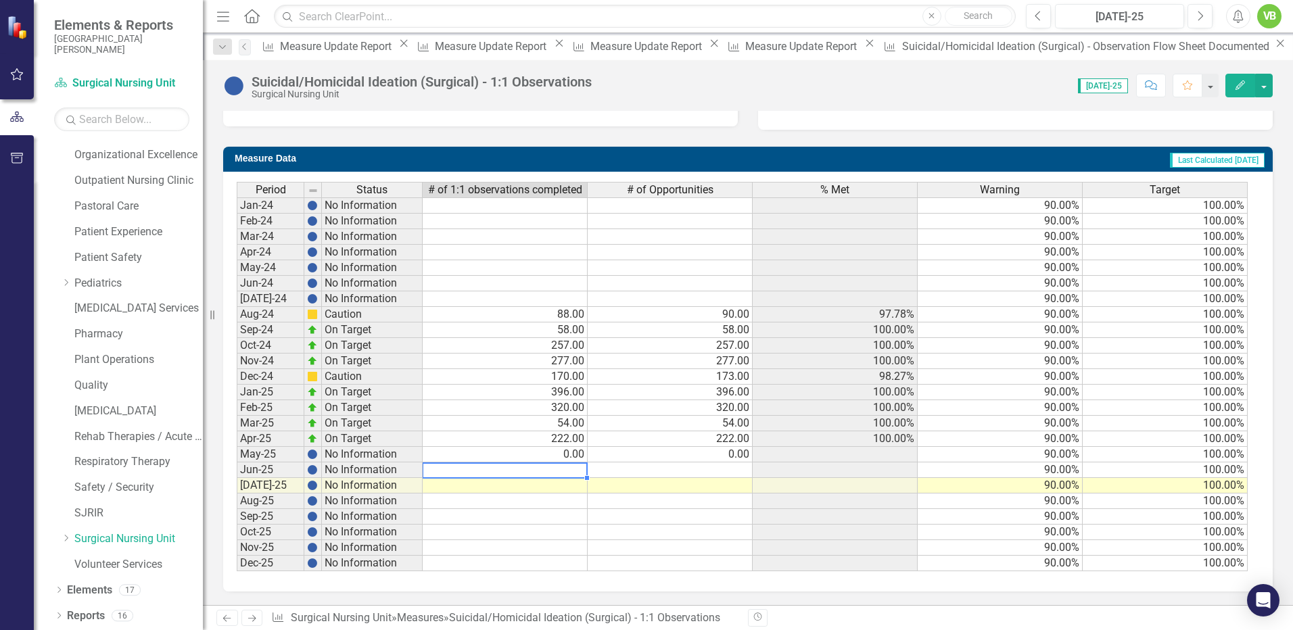
click at [570, 470] on td at bounding box center [505, 471] width 165 height 16
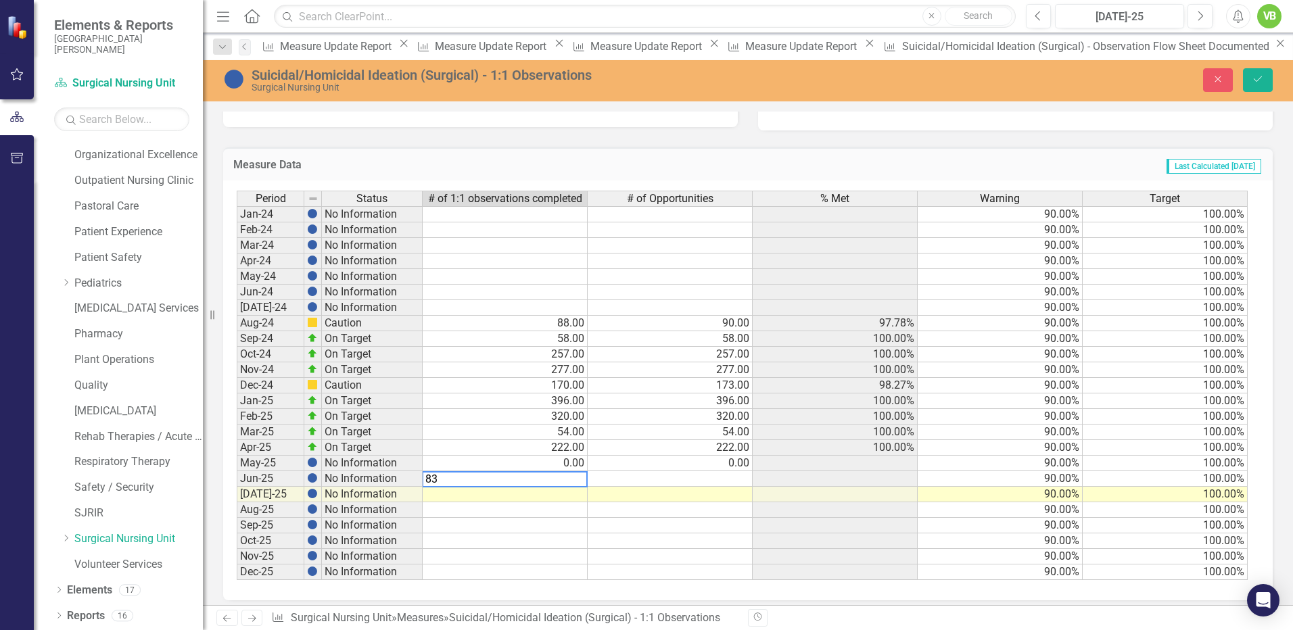
type textarea "83"
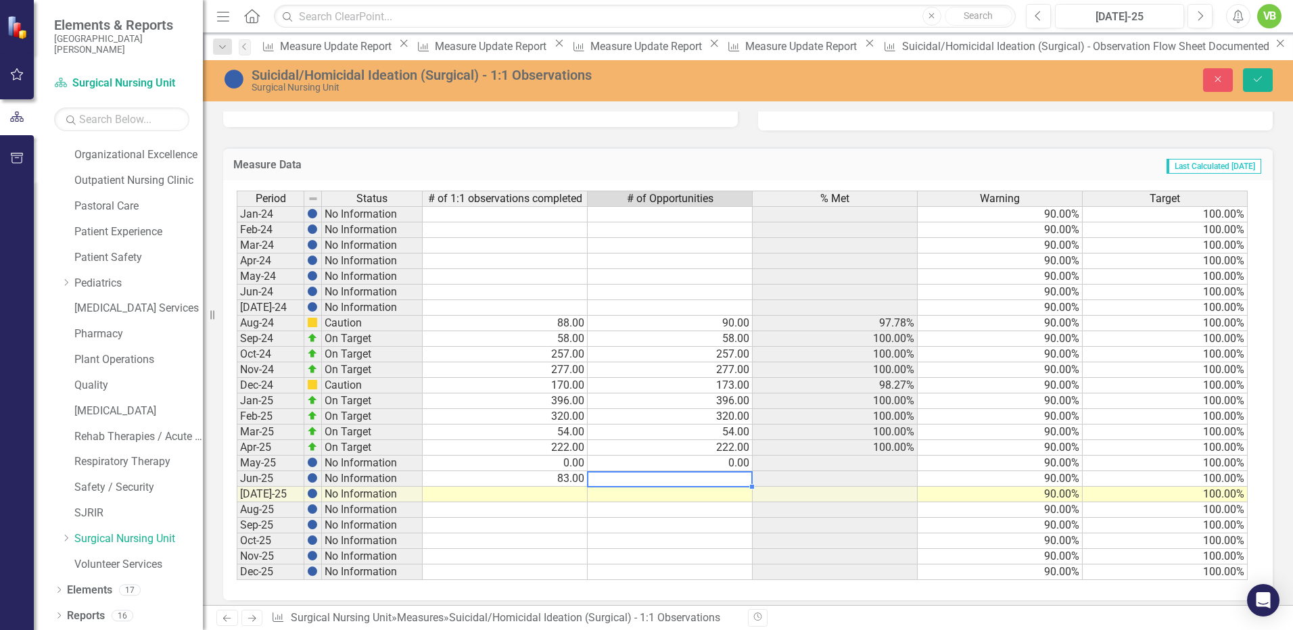
click at [716, 475] on td at bounding box center [670, 480] width 165 height 16
click at [716, 475] on textarea "83" at bounding box center [670, 480] width 166 height 16
type textarea "83"
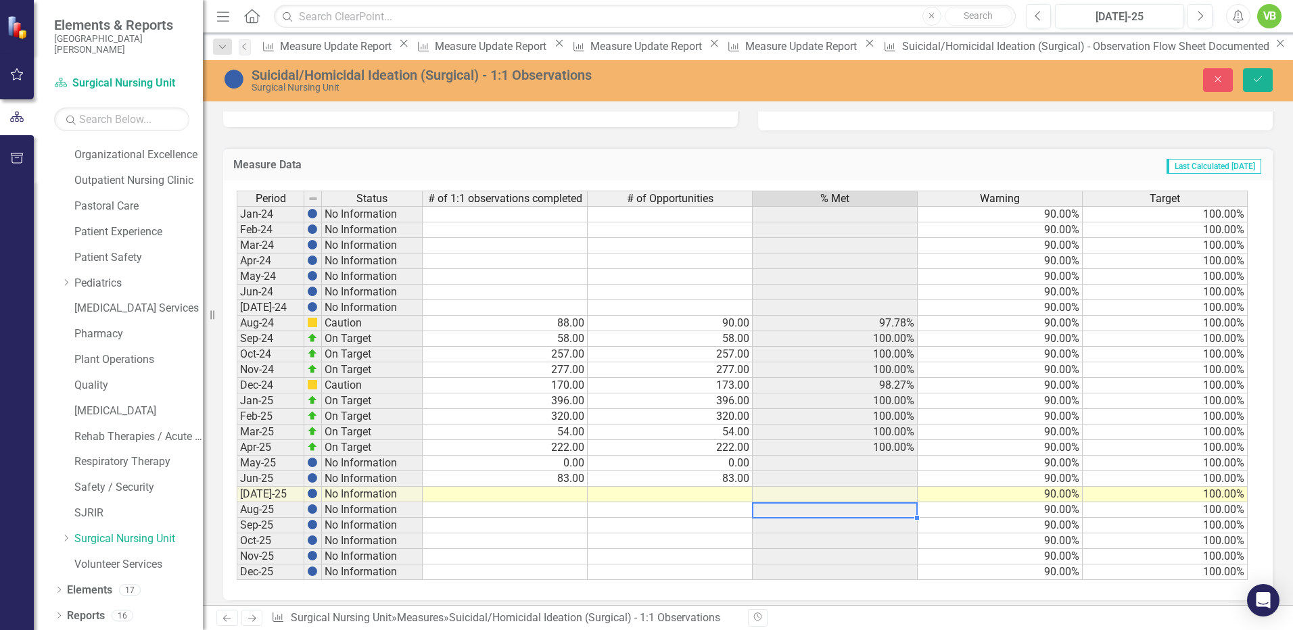
click at [775, 504] on td at bounding box center [835, 511] width 165 height 16
click at [1247, 78] on button "Save" at bounding box center [1258, 80] width 30 height 24
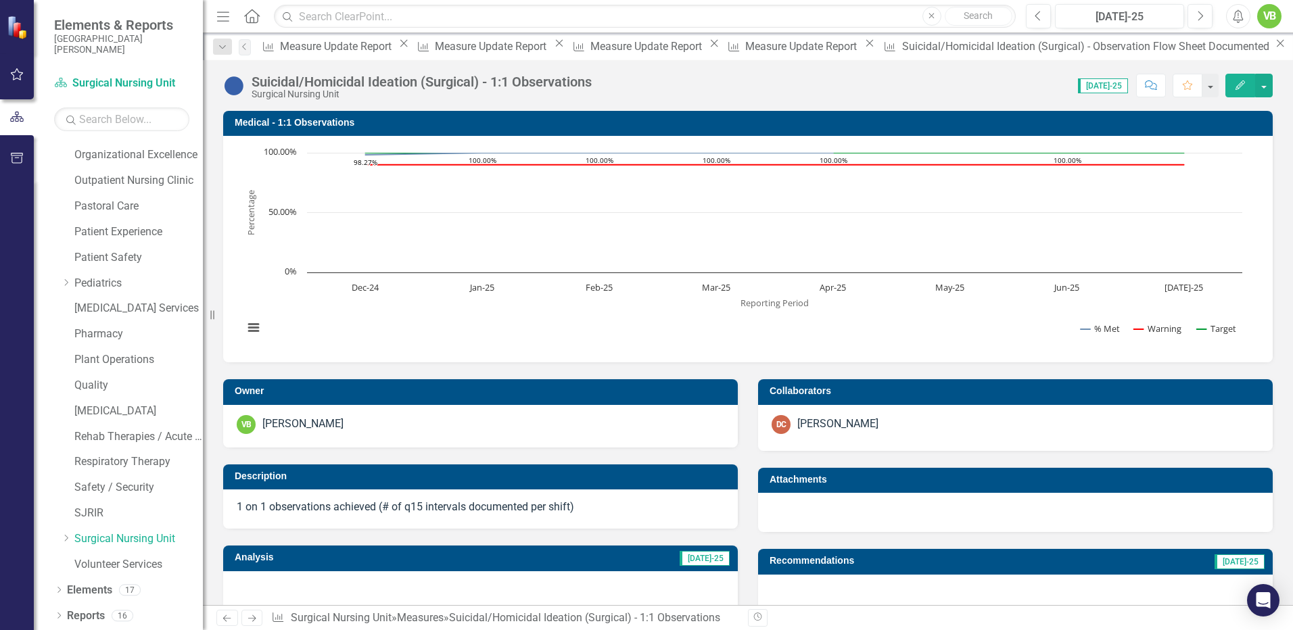
click at [253, 620] on icon "Next" at bounding box center [252, 618] width 12 height 9
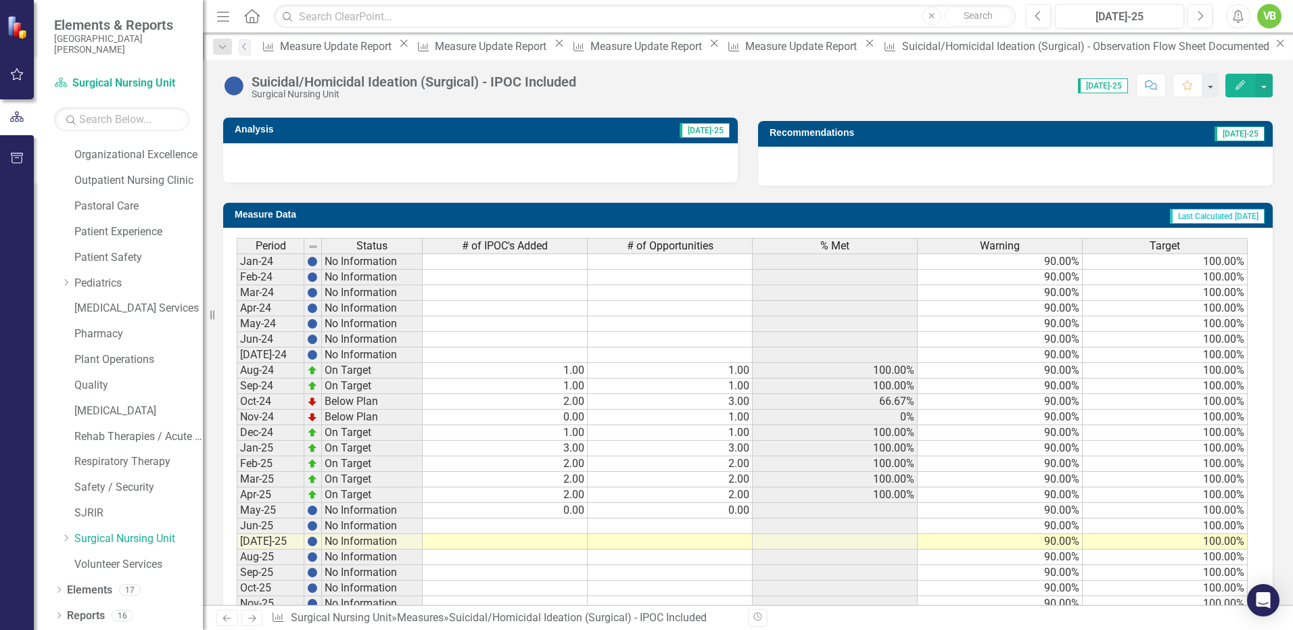
scroll to position [484, 0]
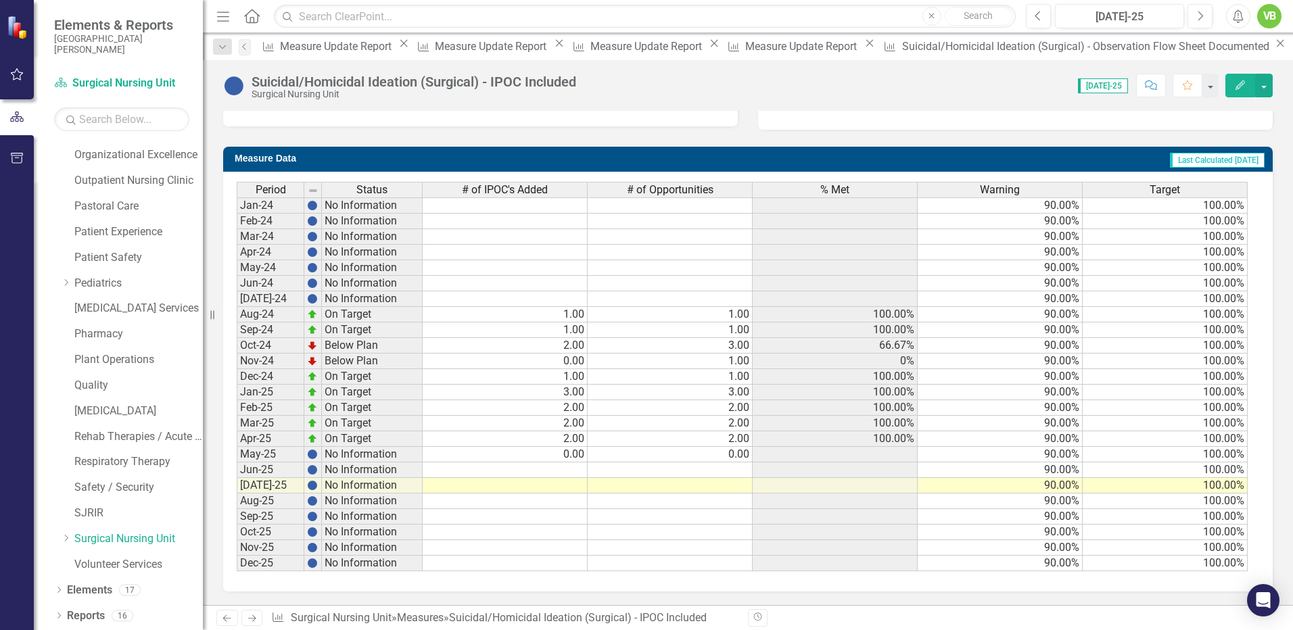
click at [256, 621] on icon "Next" at bounding box center [252, 618] width 12 height 9
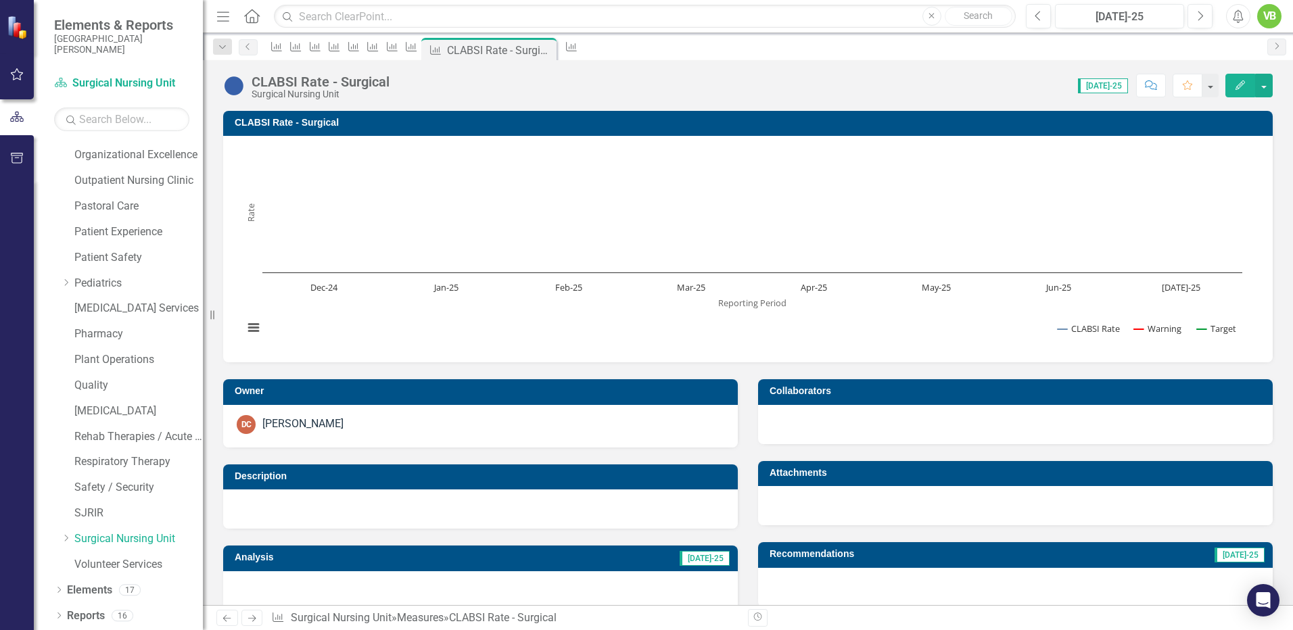
click at [226, 616] on icon at bounding box center [227, 619] width 8 height 7
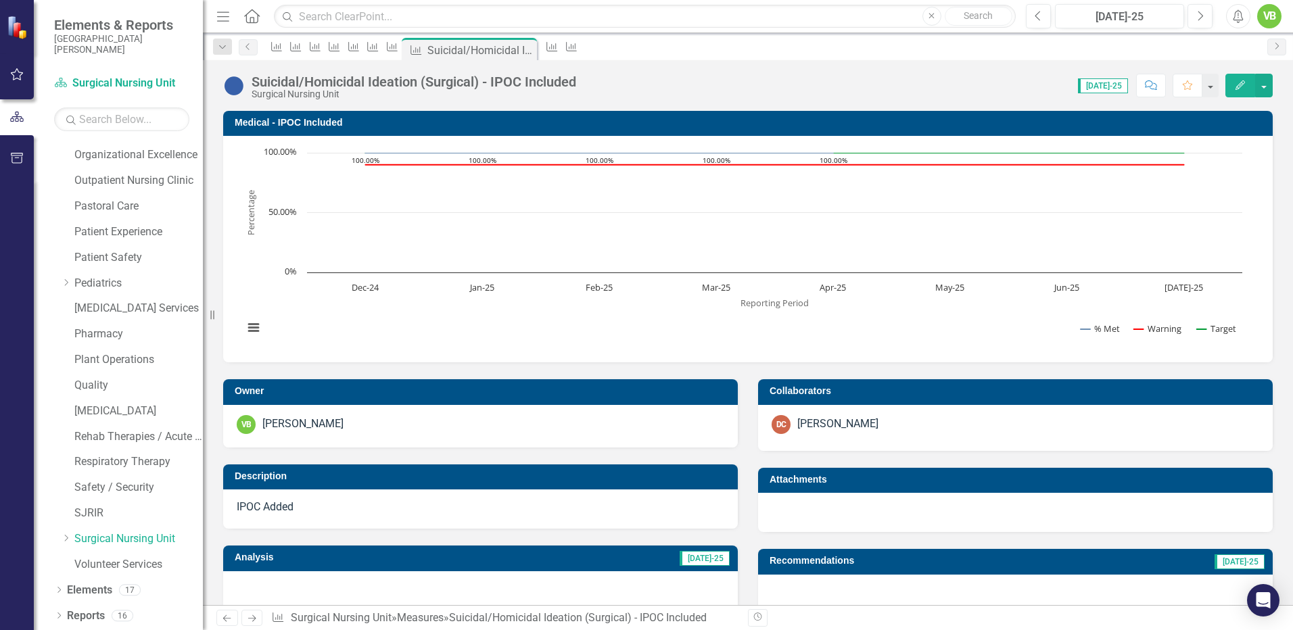
click at [226, 616] on icon at bounding box center [227, 619] width 8 height 7
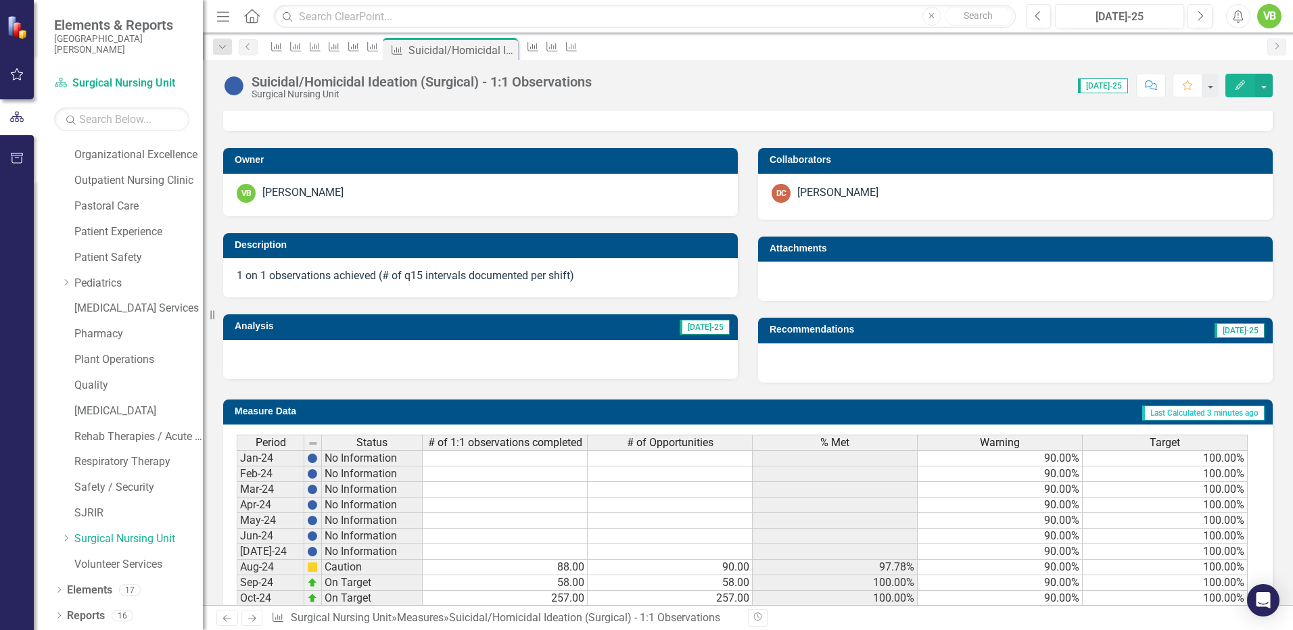
scroll to position [237, 0]
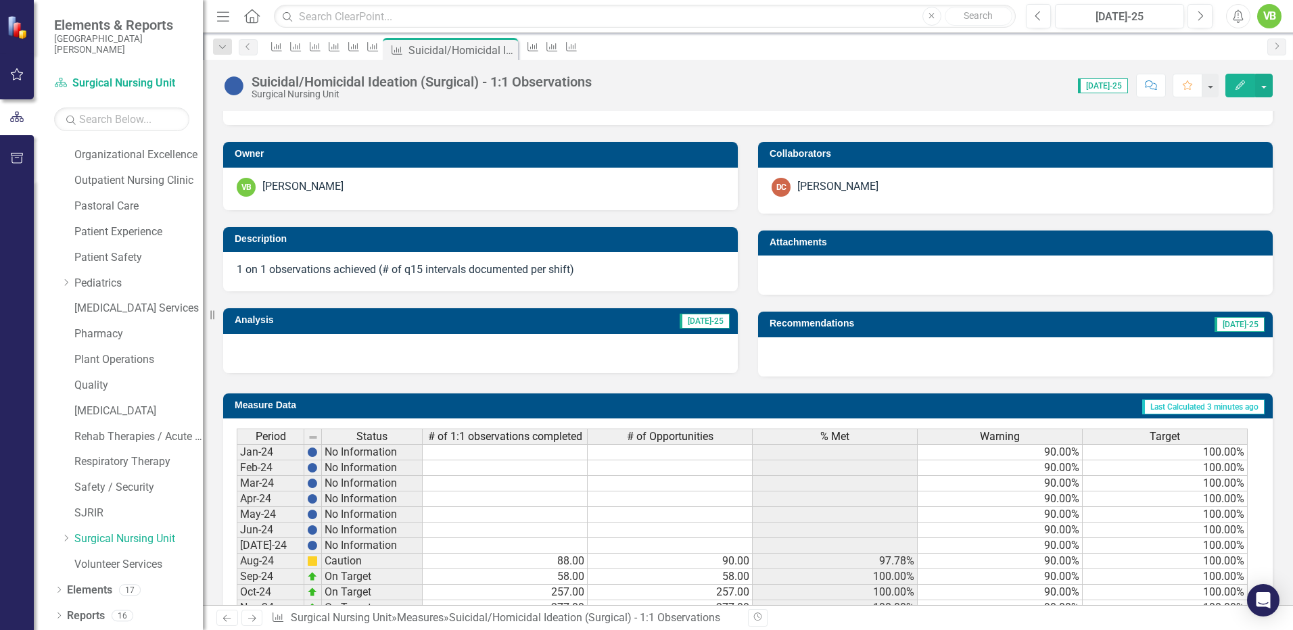
click at [250, 619] on icon at bounding box center [252, 619] width 8 height 7
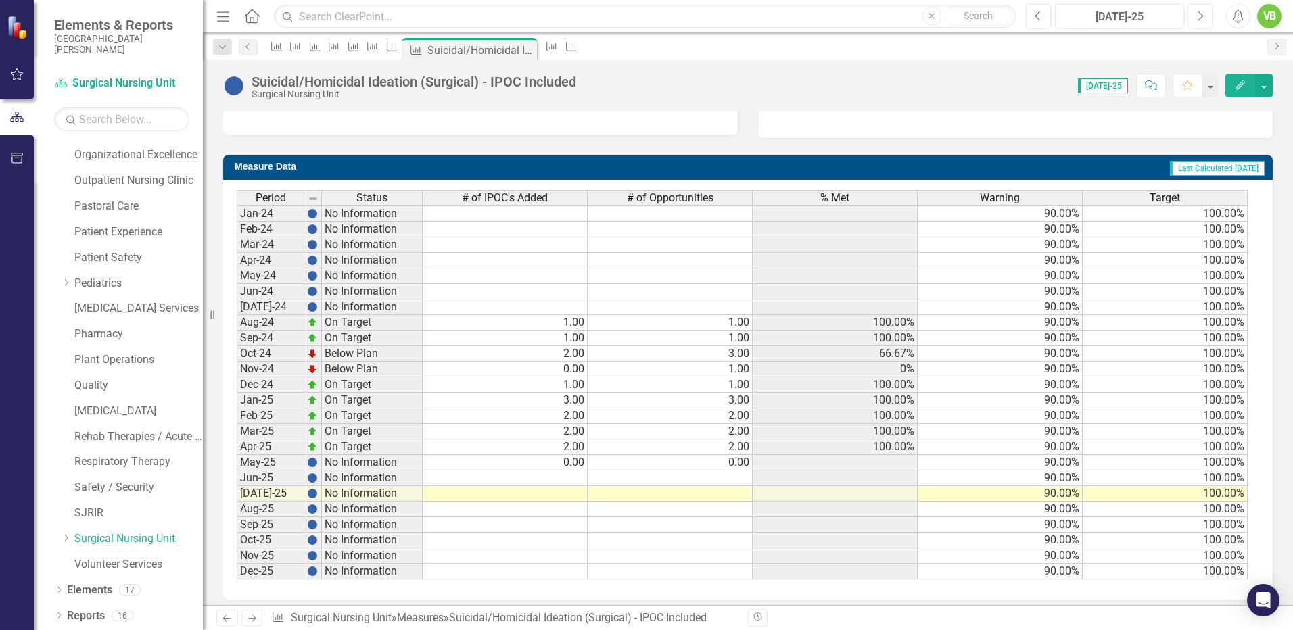
scroll to position [484, 0]
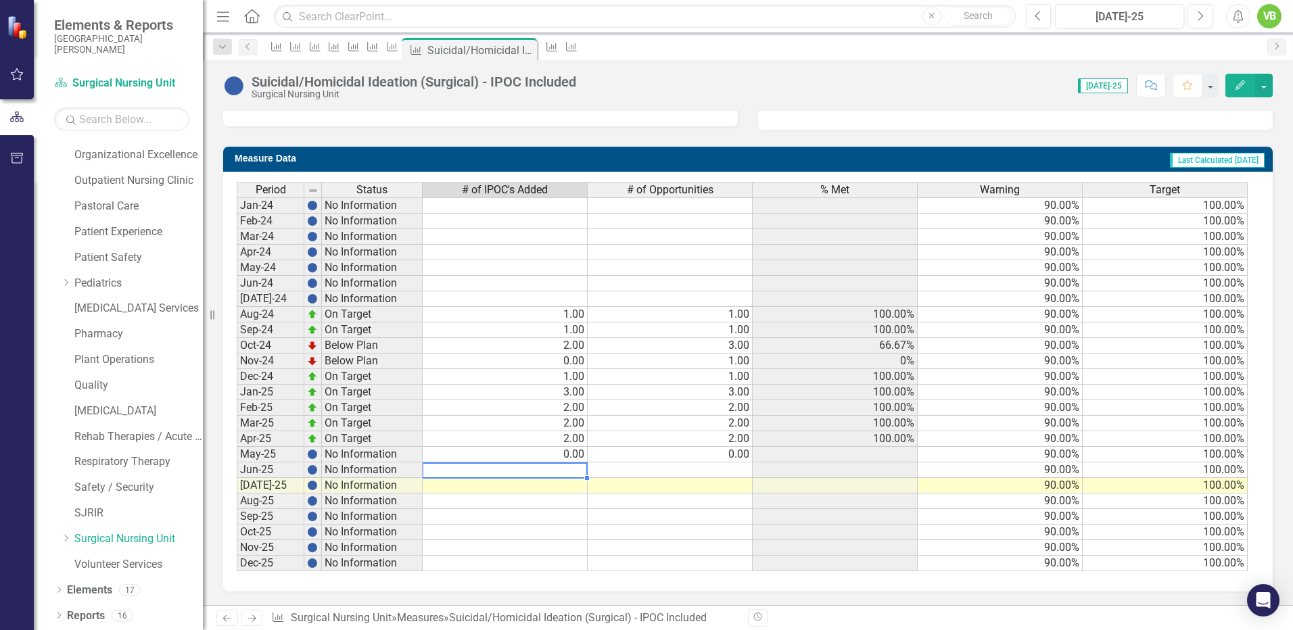
click at [573, 474] on td at bounding box center [505, 471] width 165 height 16
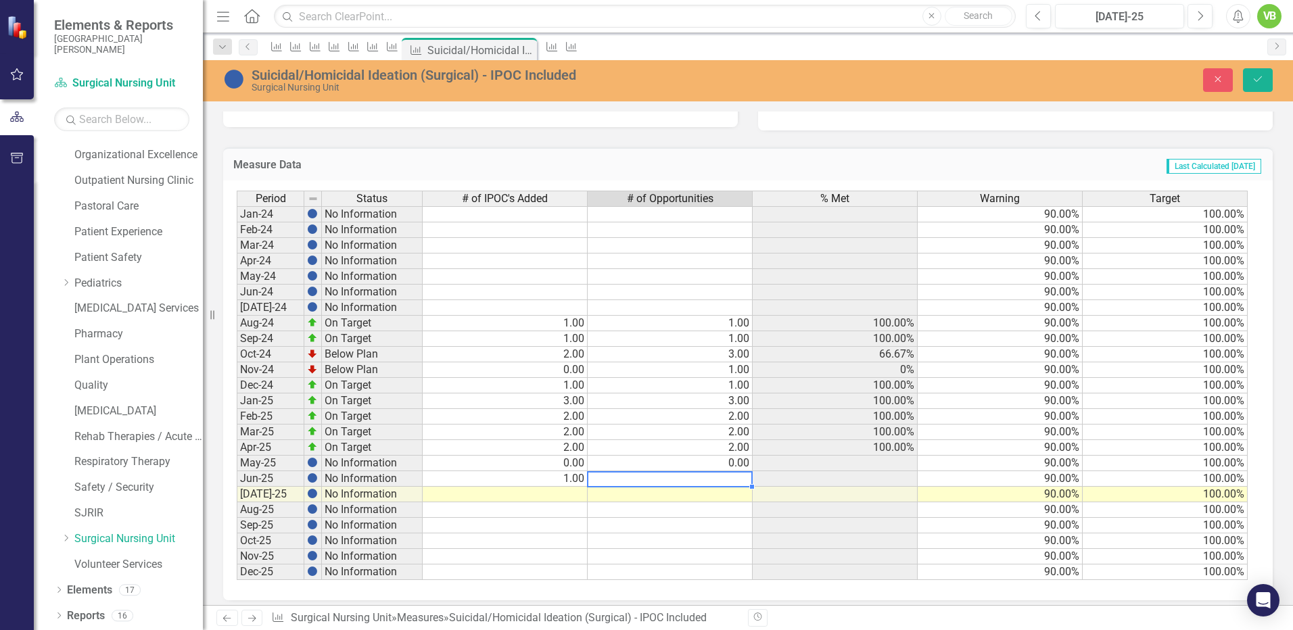
click at [731, 481] on td at bounding box center [670, 480] width 165 height 16
type textarea "1"
click at [237, 533] on div "Period Status # of IPOC's Added # of Opportunities % Met Warning Target Jan-24 …" at bounding box center [237, 386] width 0 height 390
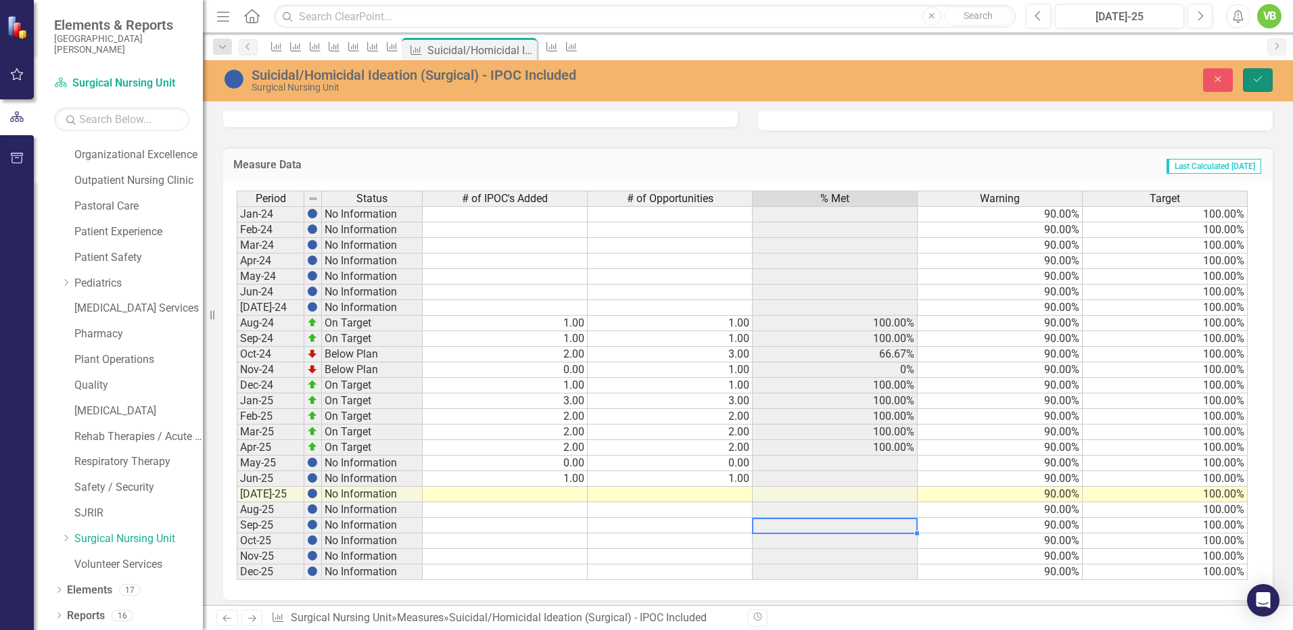
click at [1260, 74] on icon "Save" at bounding box center [1258, 78] width 12 height 9
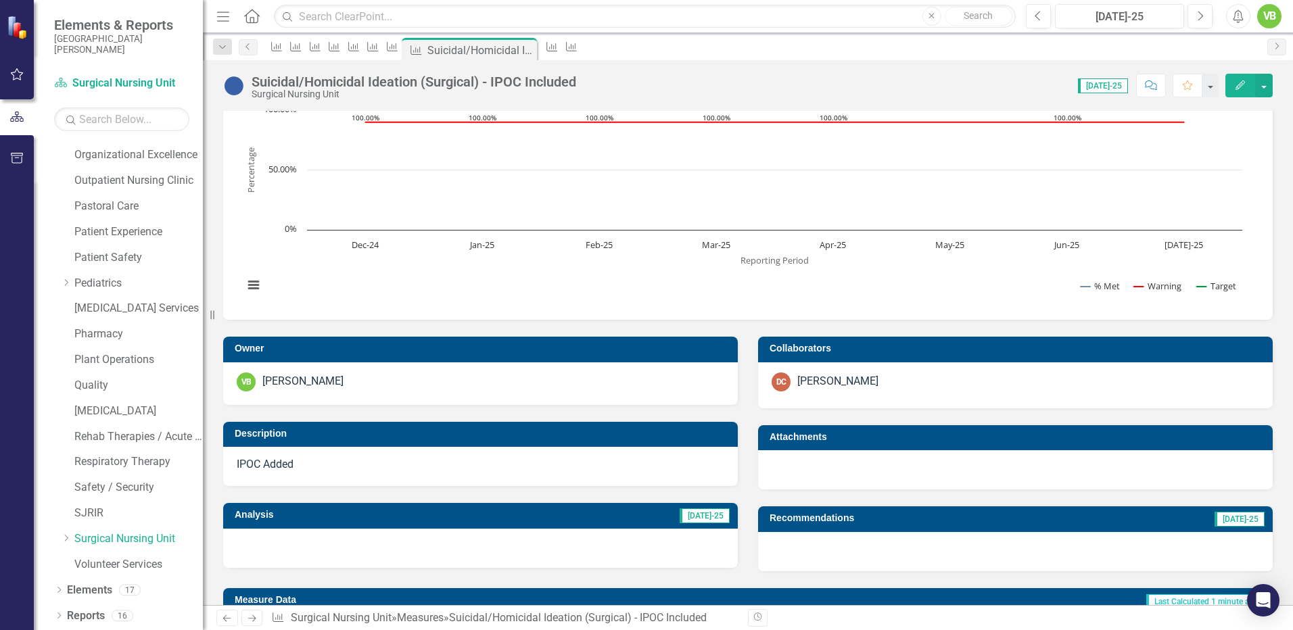
scroll to position [0, 0]
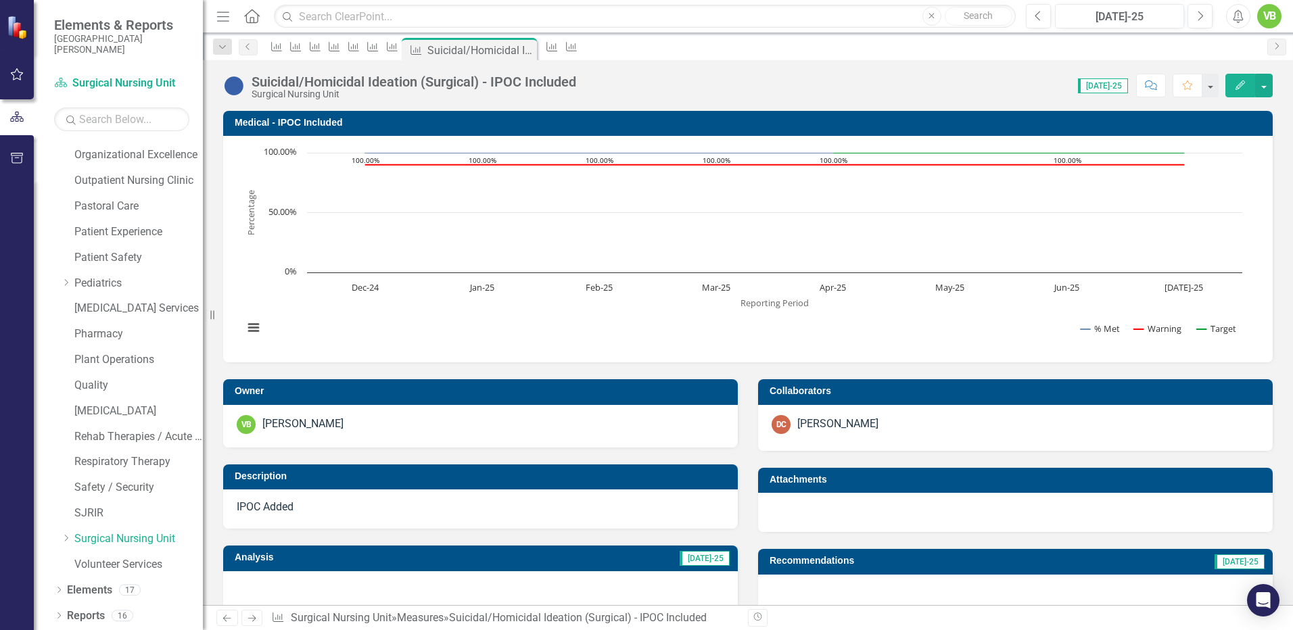
click at [254, 616] on icon at bounding box center [252, 619] width 8 height 7
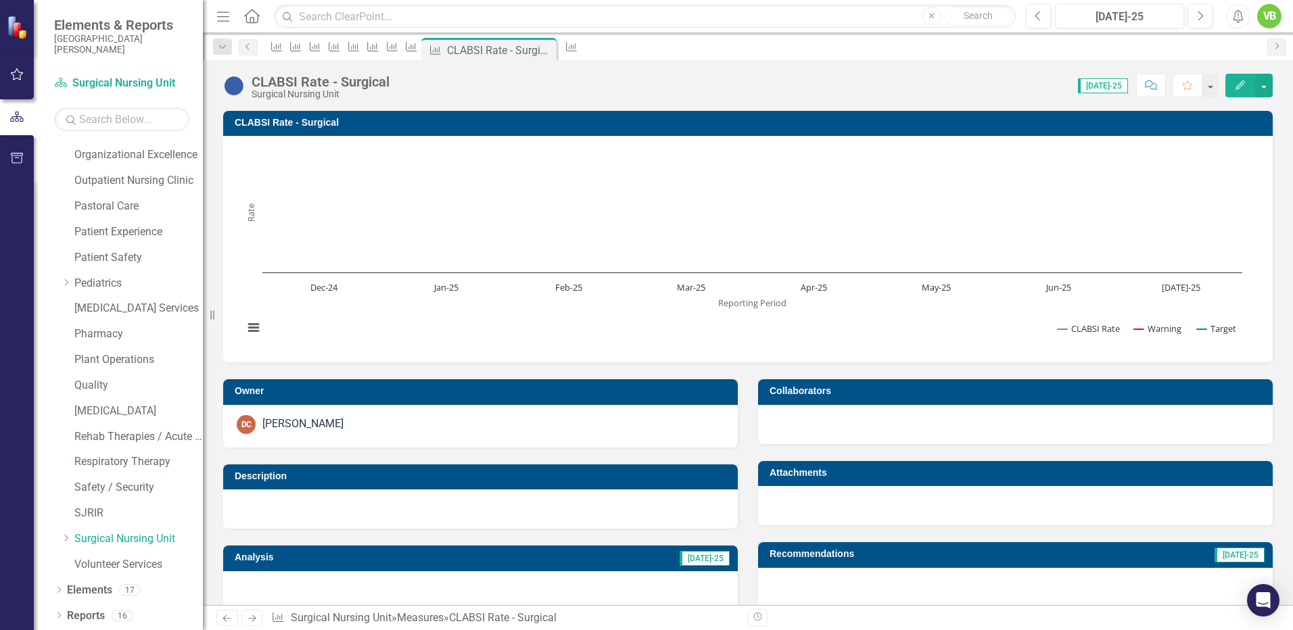
click at [252, 616] on icon "Next" at bounding box center [252, 618] width 12 height 9
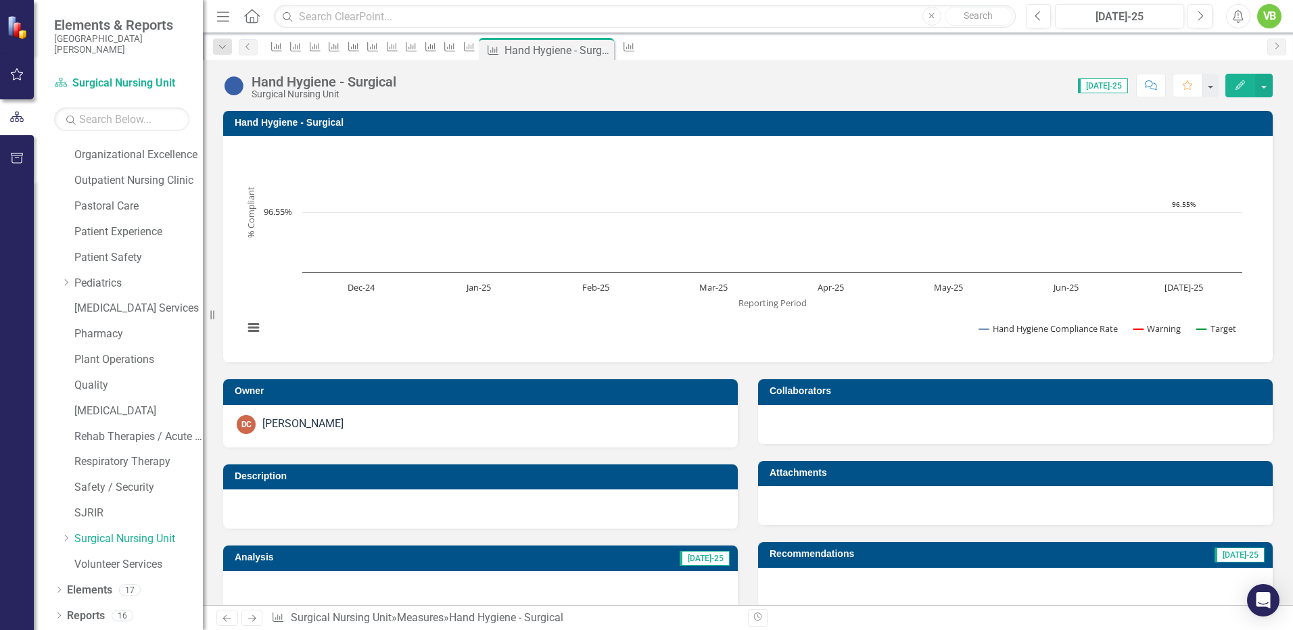
click at [252, 616] on icon "Next" at bounding box center [252, 618] width 12 height 9
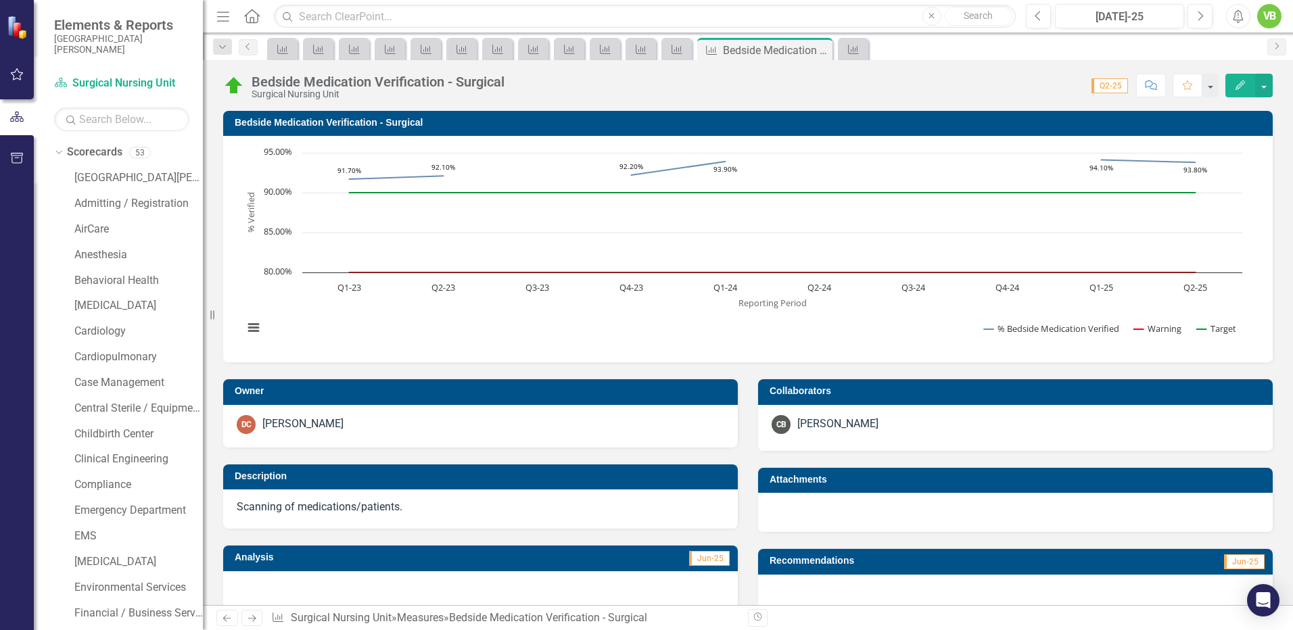
scroll to position [817, 0]
